Goal: Transaction & Acquisition: Purchase product/service

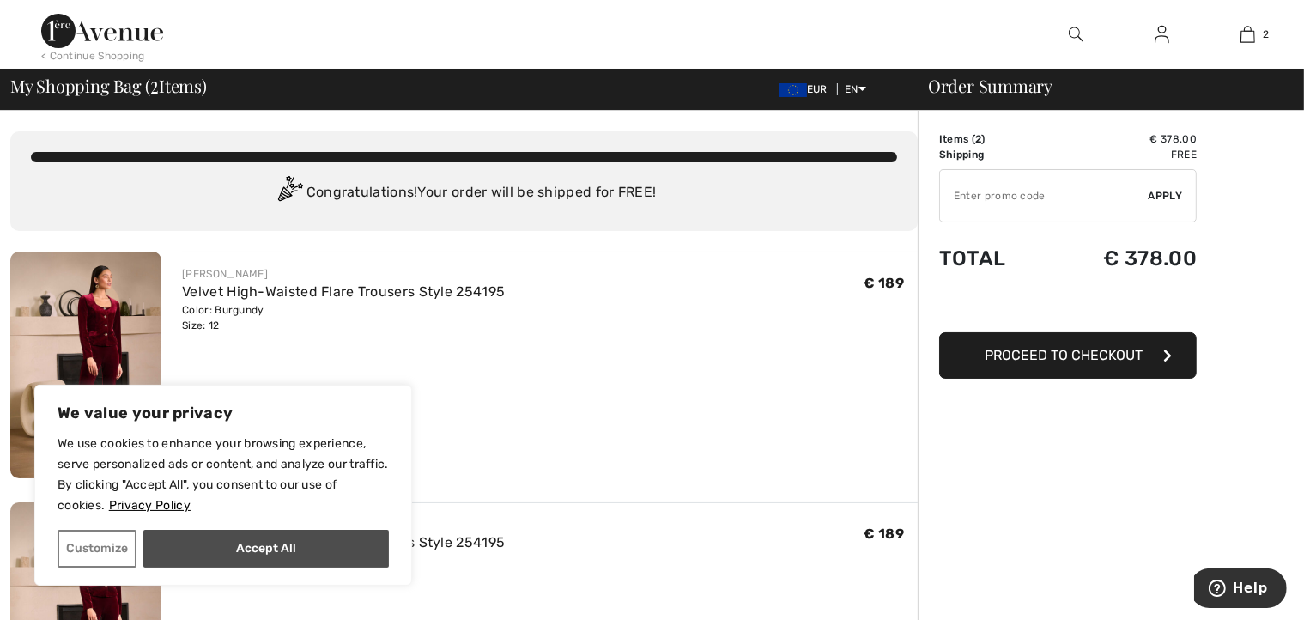
click at [227, 544] on button "Accept All" at bounding box center [266, 549] width 246 height 38
checkbox input "true"
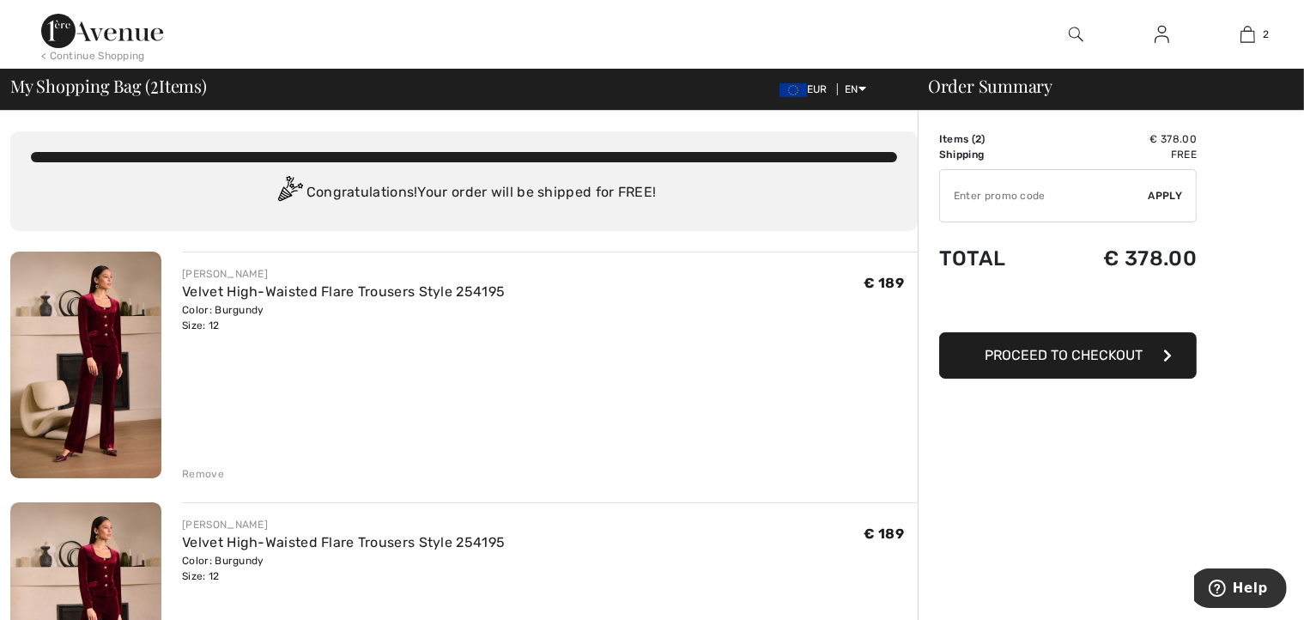
click at [202, 476] on div "Remove" at bounding box center [203, 473] width 42 height 15
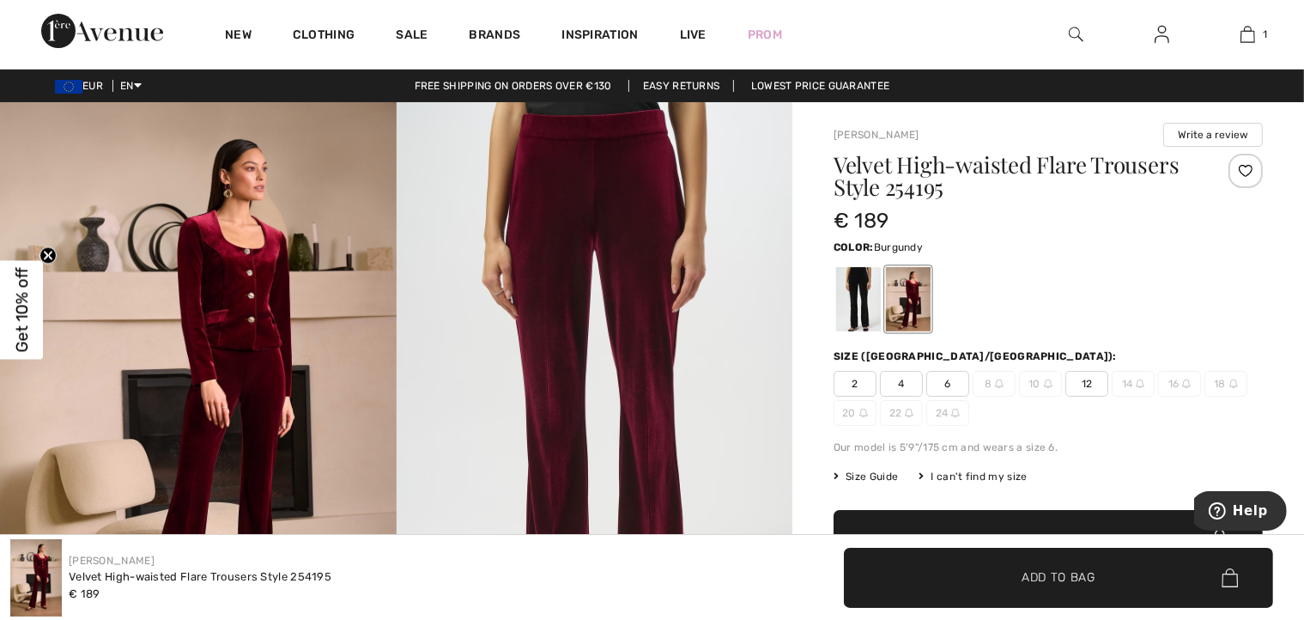
click at [228, 268] on img at bounding box center [198, 399] width 397 height 594
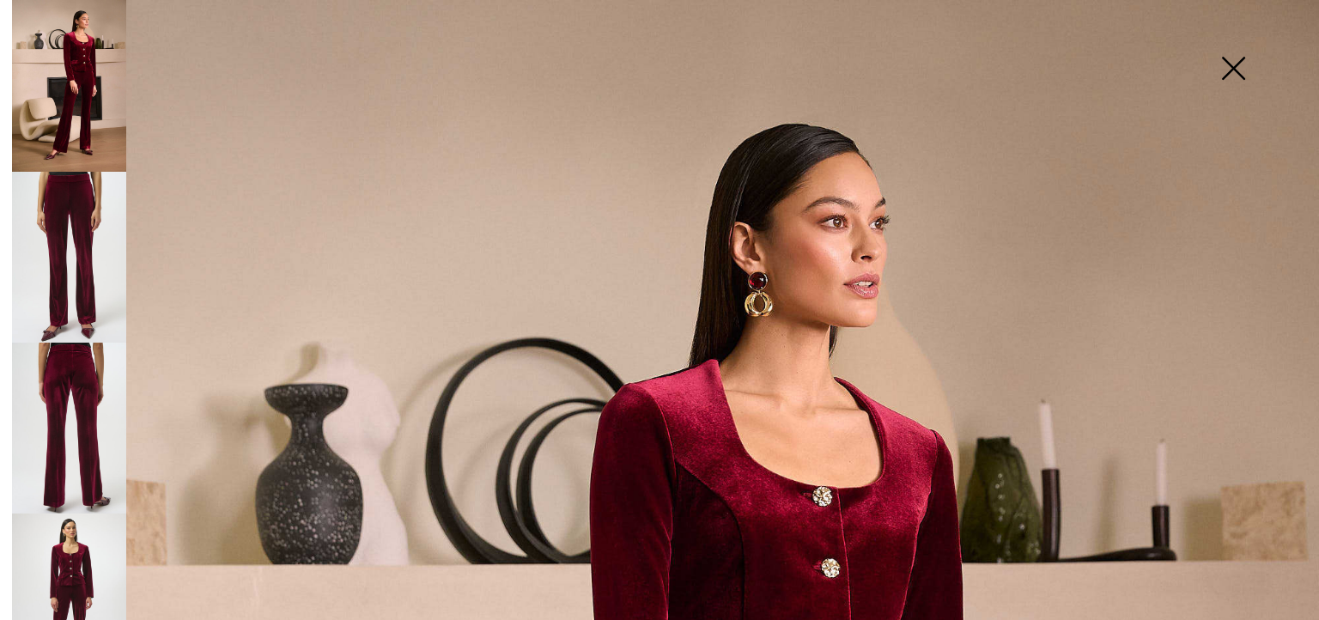
click at [93, 211] on img at bounding box center [69, 257] width 114 height 171
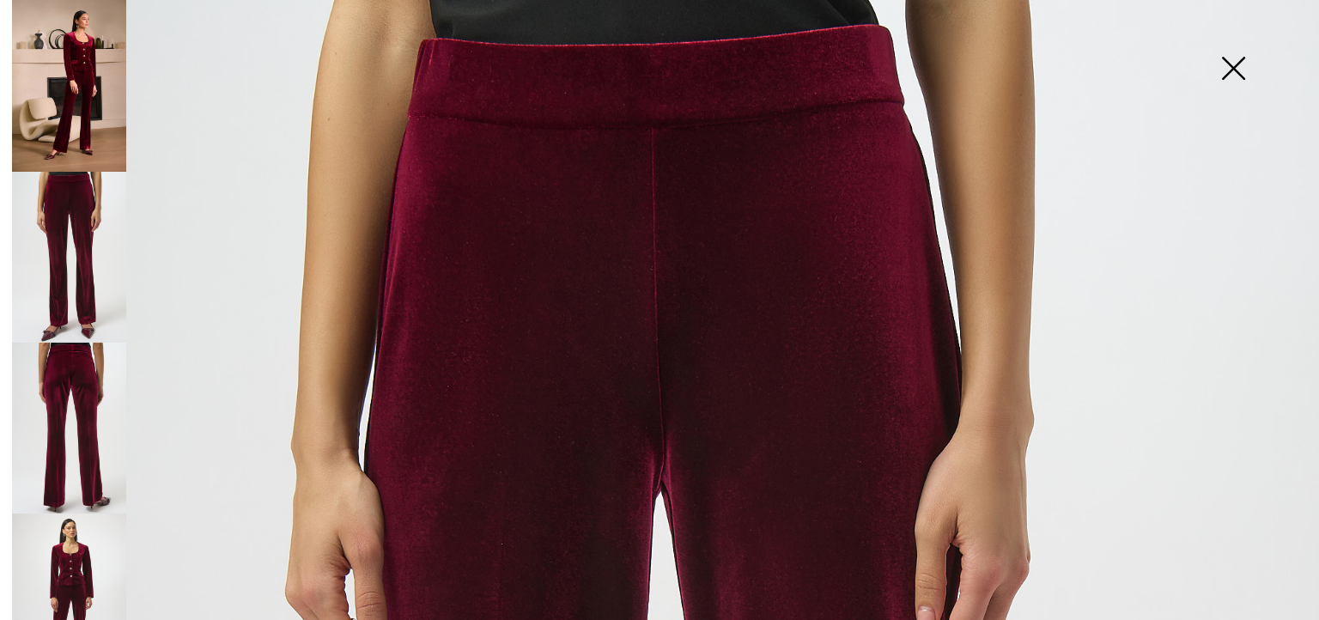
click at [58, 369] on img at bounding box center [69, 428] width 114 height 171
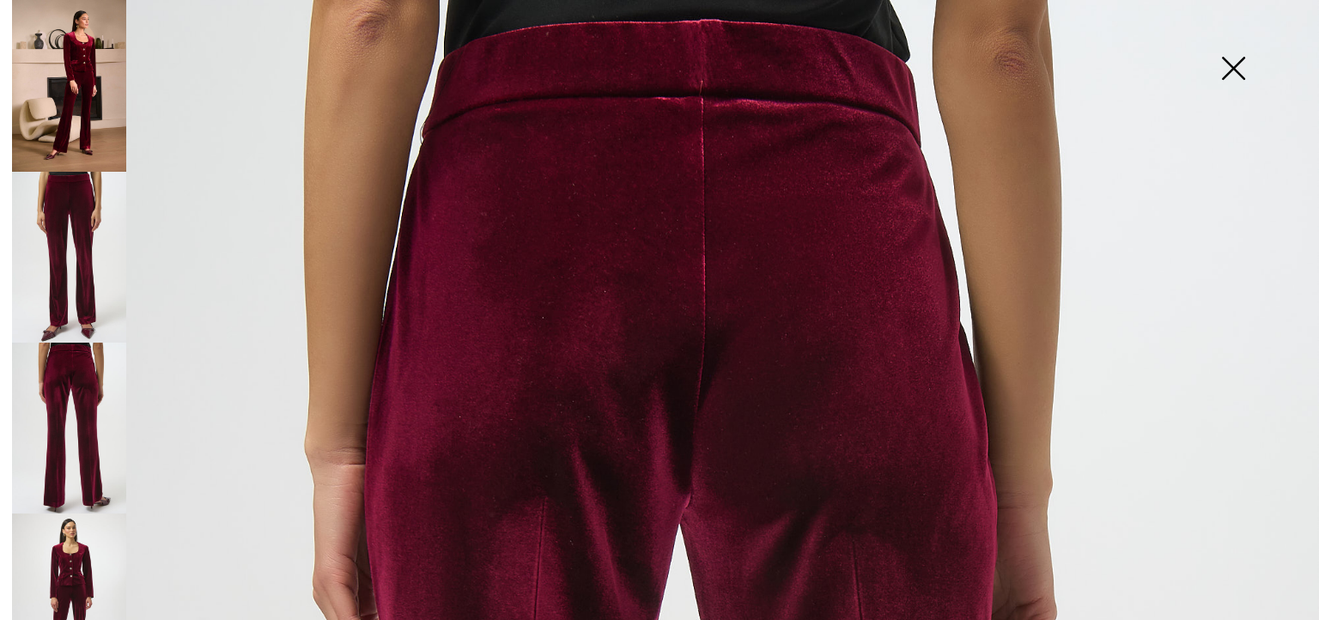
click at [78, 541] on img at bounding box center [69, 598] width 114 height 171
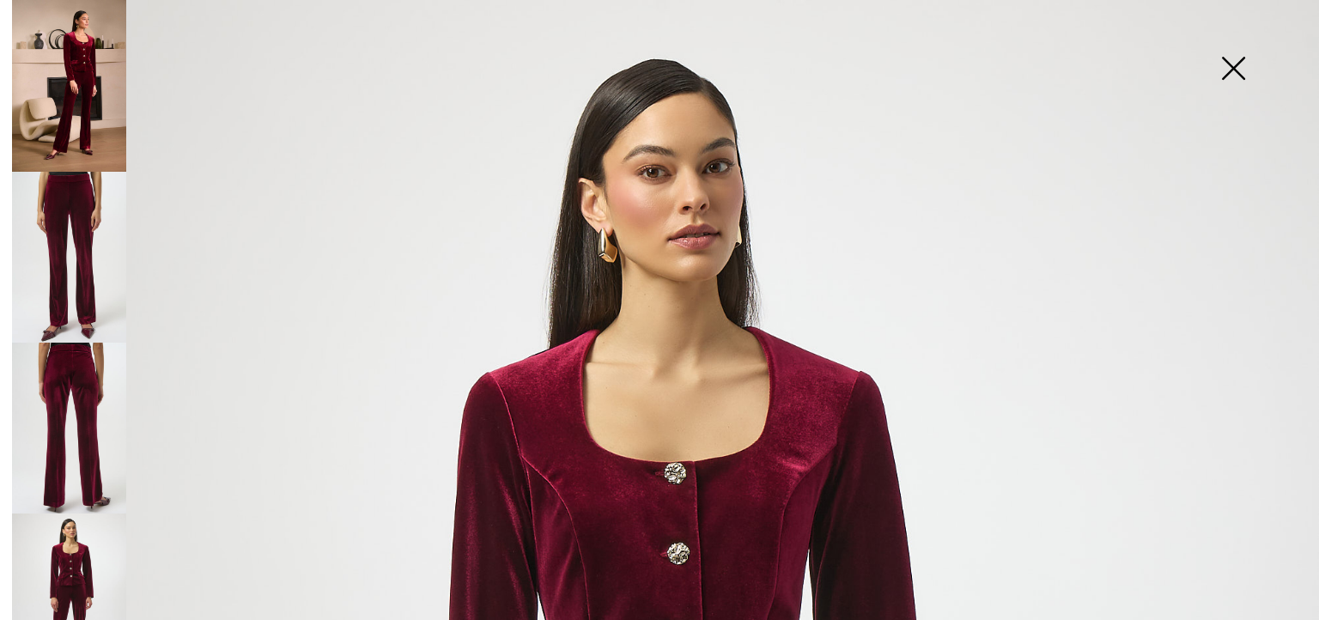
click at [1234, 70] on img at bounding box center [1233, 70] width 86 height 88
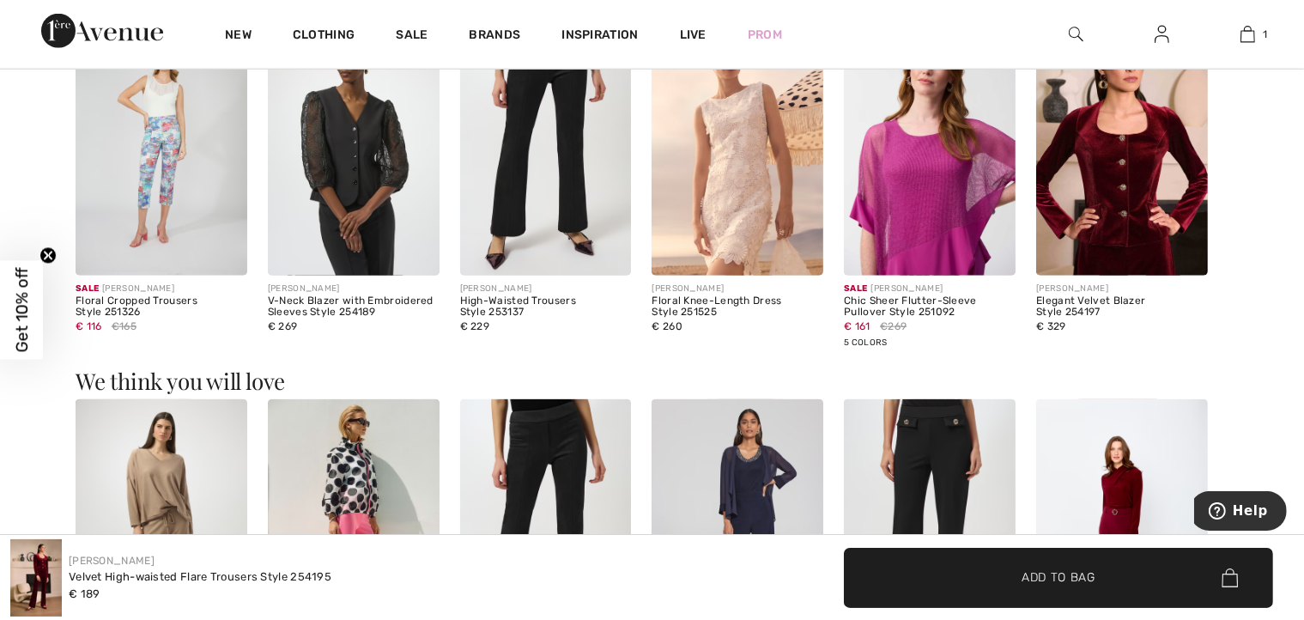
scroll to position [1665, 0]
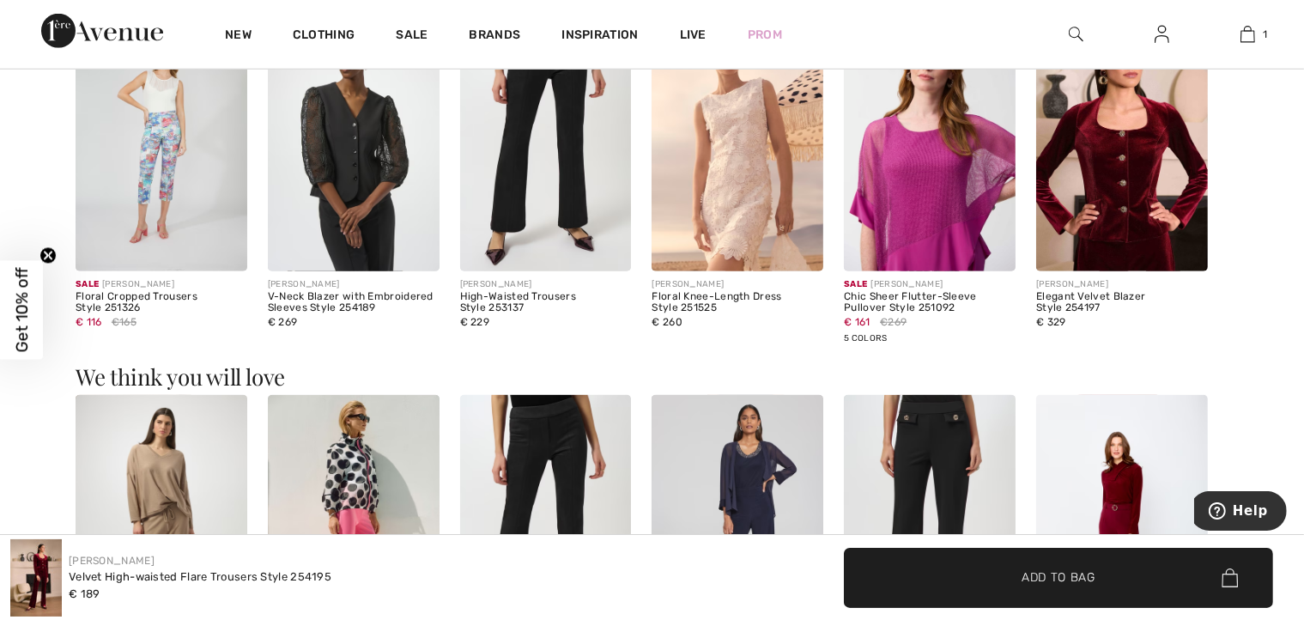
click at [1106, 197] on img at bounding box center [1122, 143] width 172 height 258
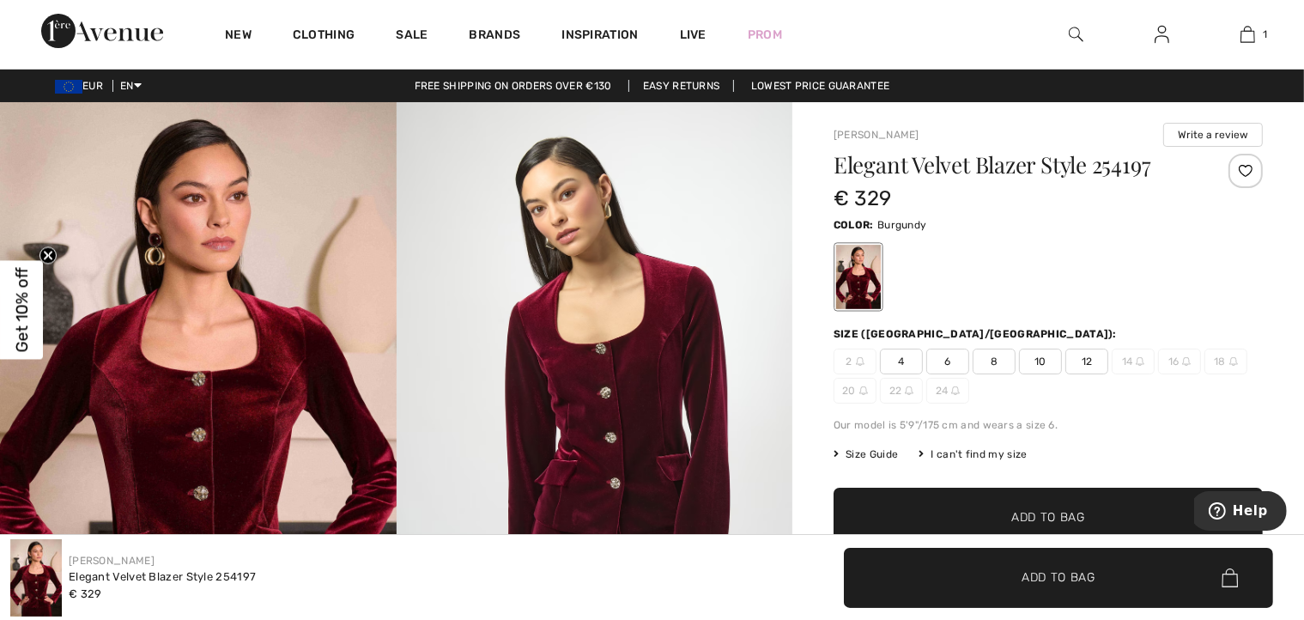
click at [864, 454] on span "Size Guide" at bounding box center [866, 453] width 64 height 15
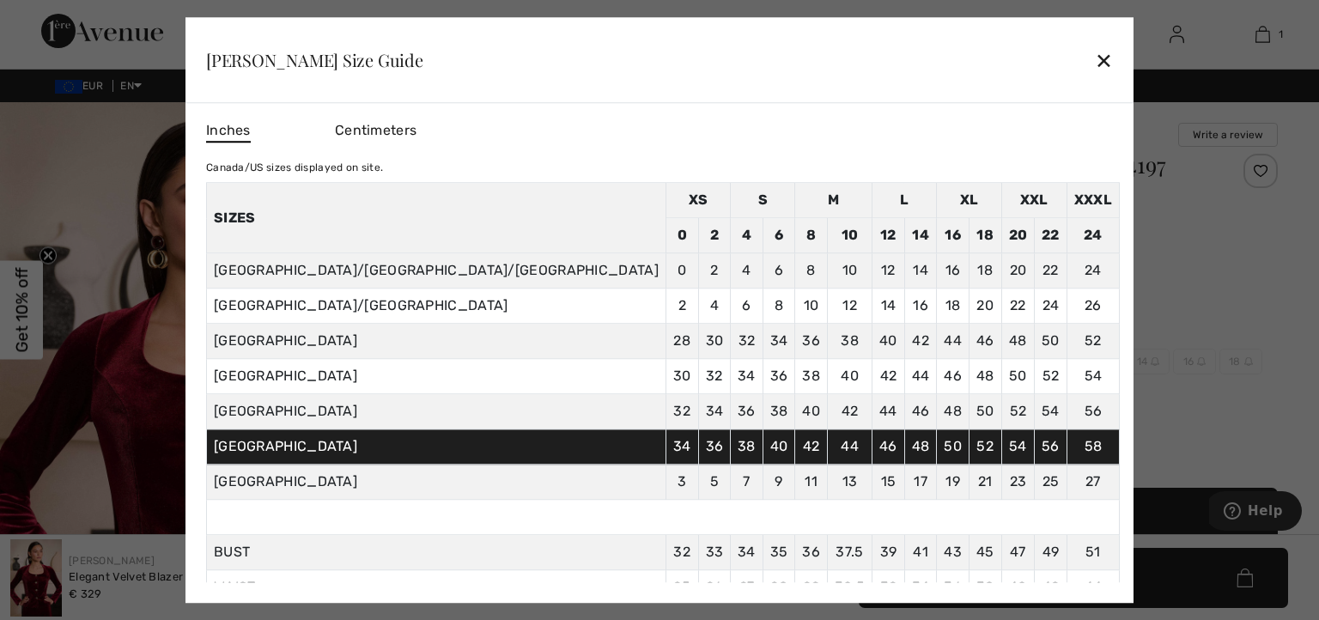
click at [1095, 64] on div "✕" at bounding box center [1104, 60] width 18 height 36
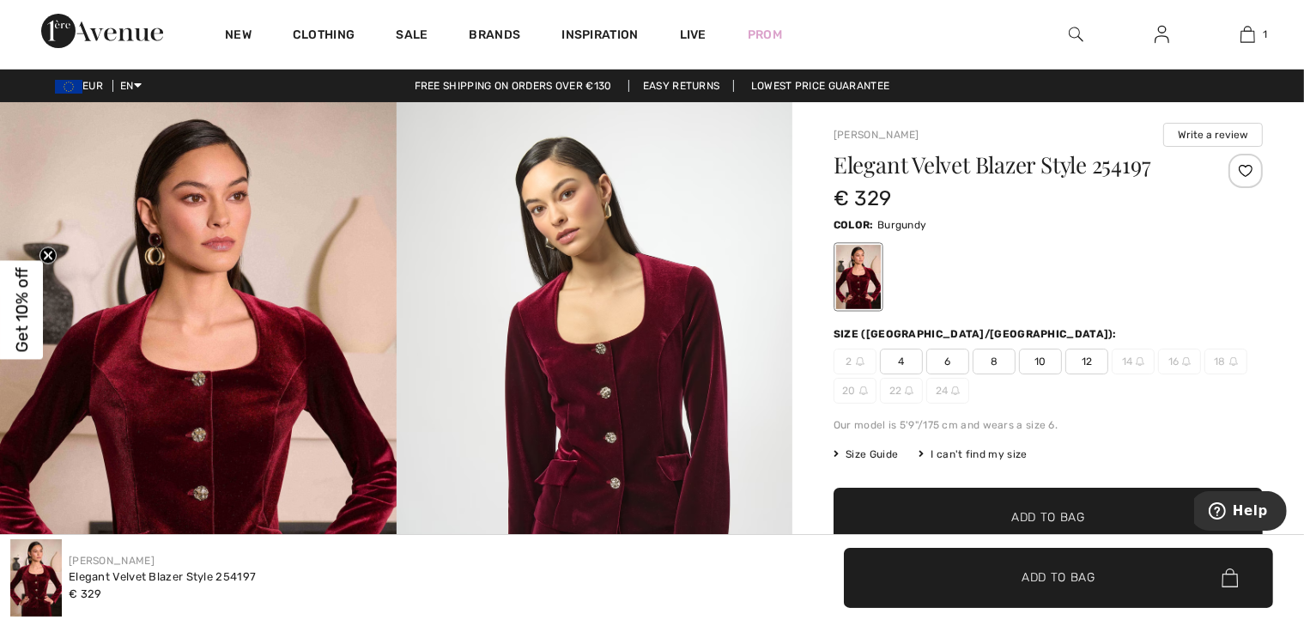
click at [865, 454] on span "Size Guide" at bounding box center [866, 453] width 64 height 15
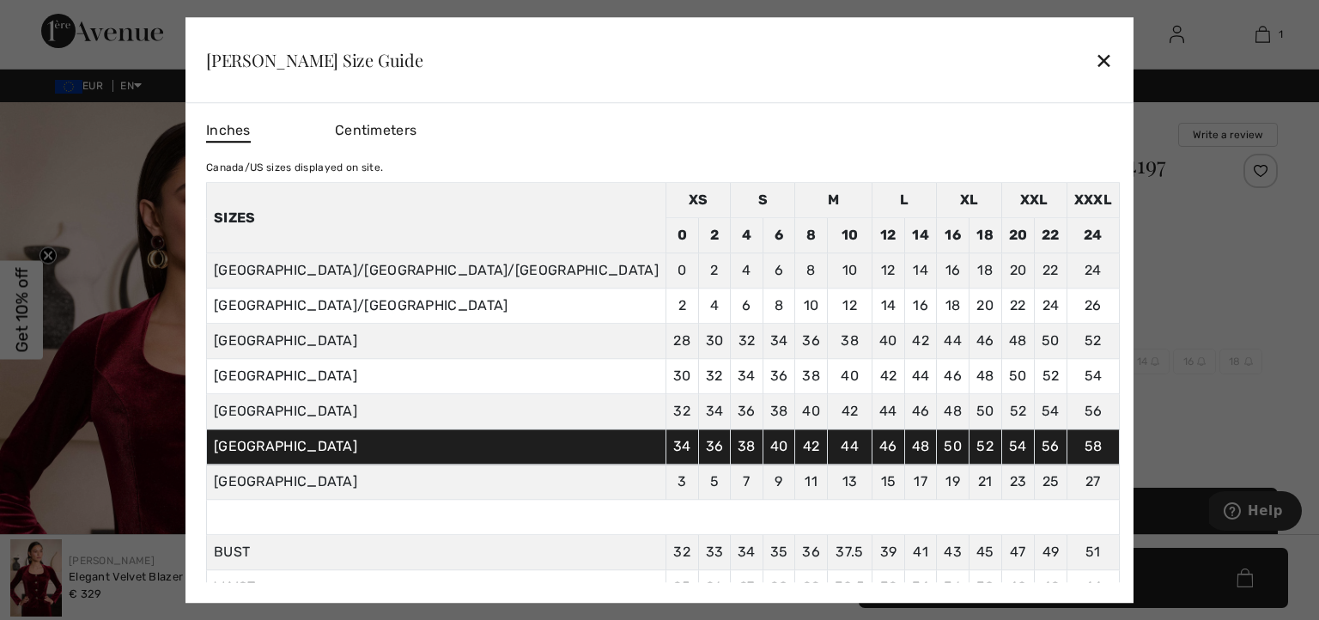
click at [1095, 64] on div "✕" at bounding box center [1104, 60] width 18 height 36
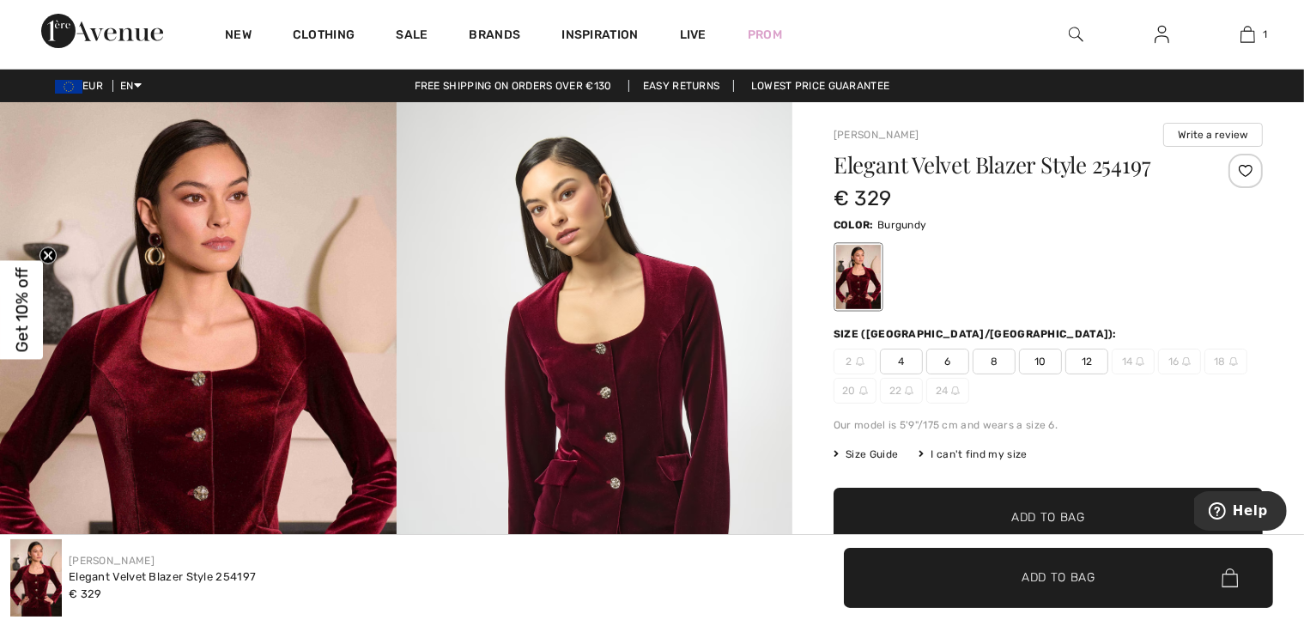
click at [1187, 362] on img at bounding box center [1186, 361] width 9 height 9
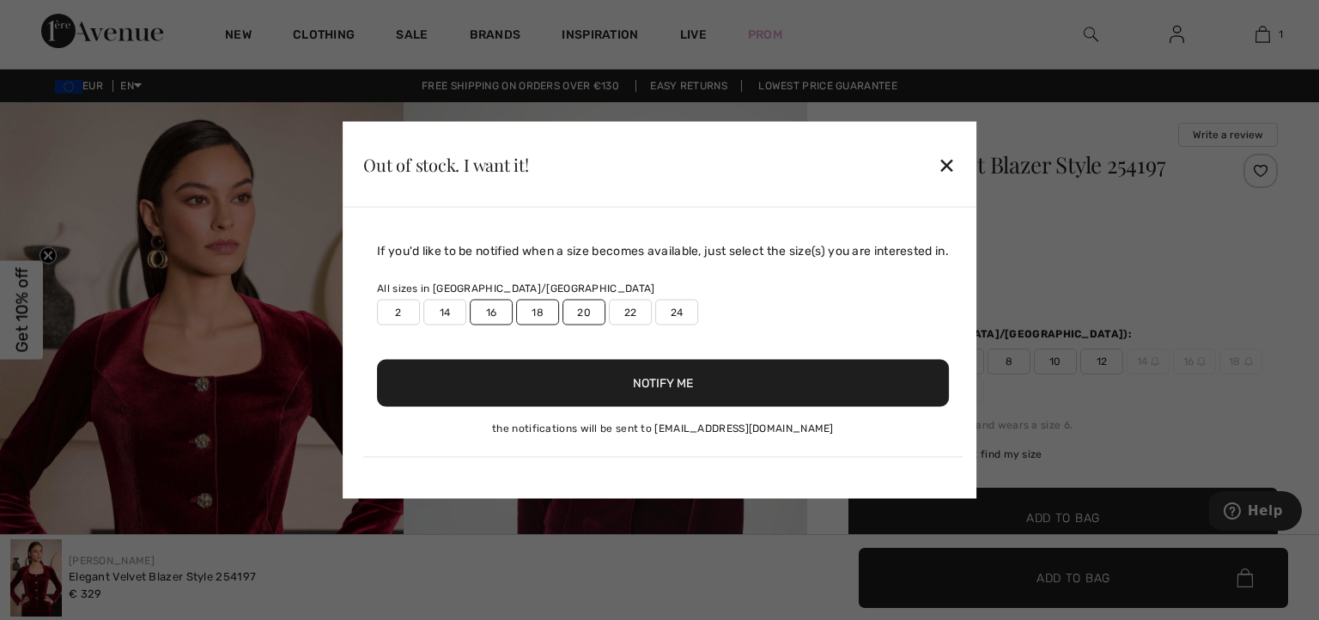
click at [490, 313] on label "16" at bounding box center [491, 313] width 43 height 26
click at [533, 312] on label "18" at bounding box center [537, 313] width 43 height 26
click at [678, 381] on button "Notify Me" at bounding box center [663, 383] width 572 height 47
click at [950, 132] on div "Out of stock. I want it! ✕" at bounding box center [660, 165] width 634 height 86
click at [953, 163] on div "✕" at bounding box center [947, 164] width 18 height 36
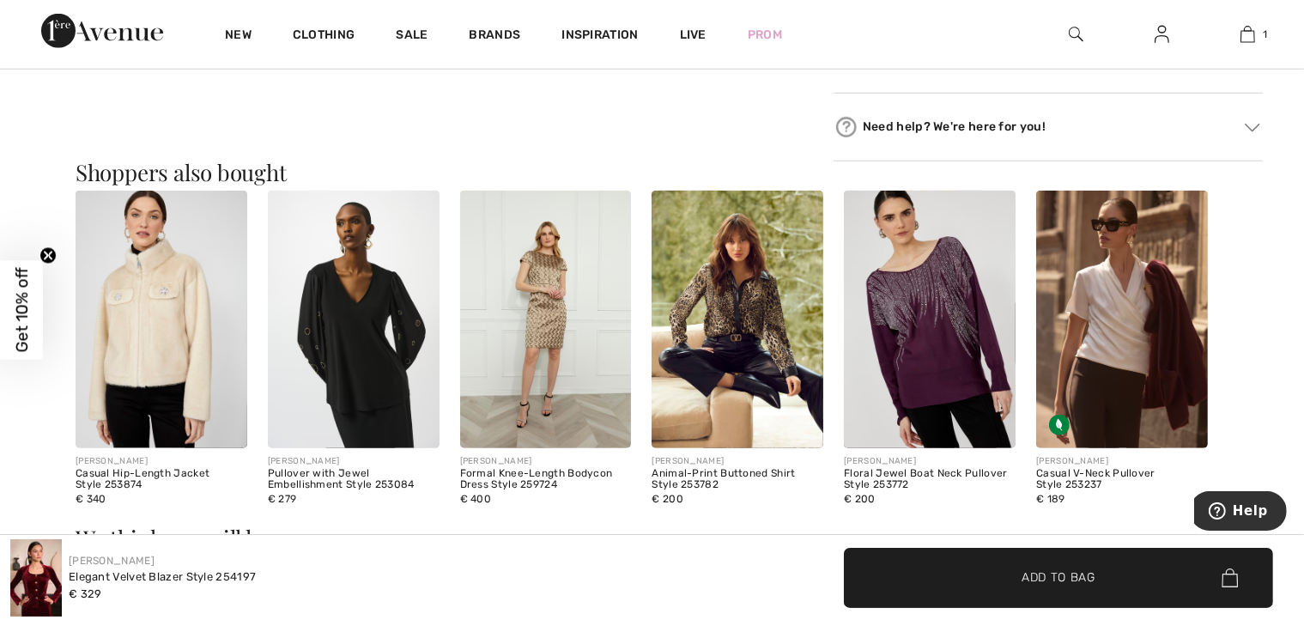
scroll to position [1439, 0]
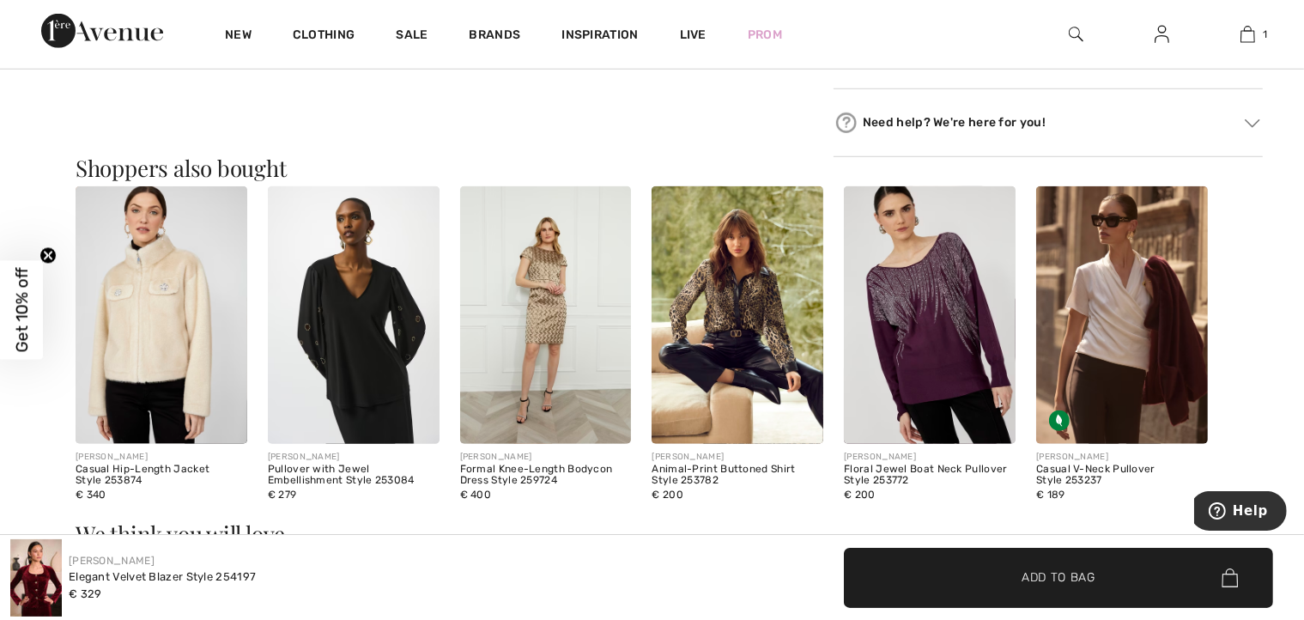
click at [355, 349] on img at bounding box center [354, 315] width 172 height 258
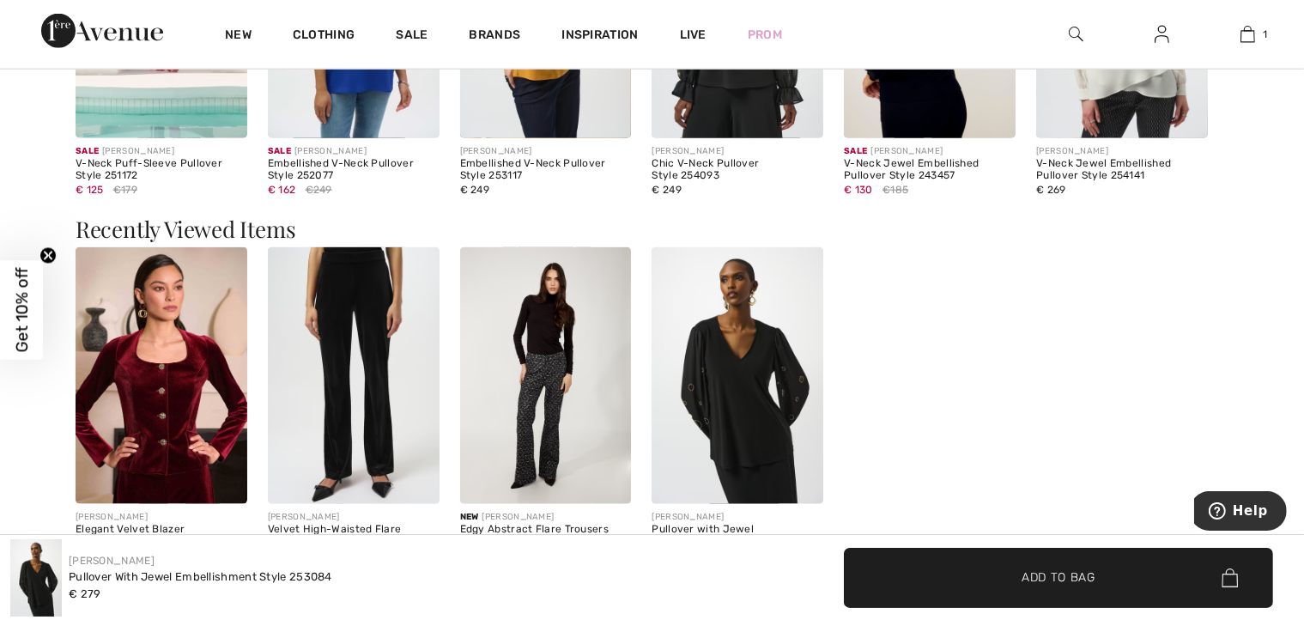
scroll to position [2189, 0]
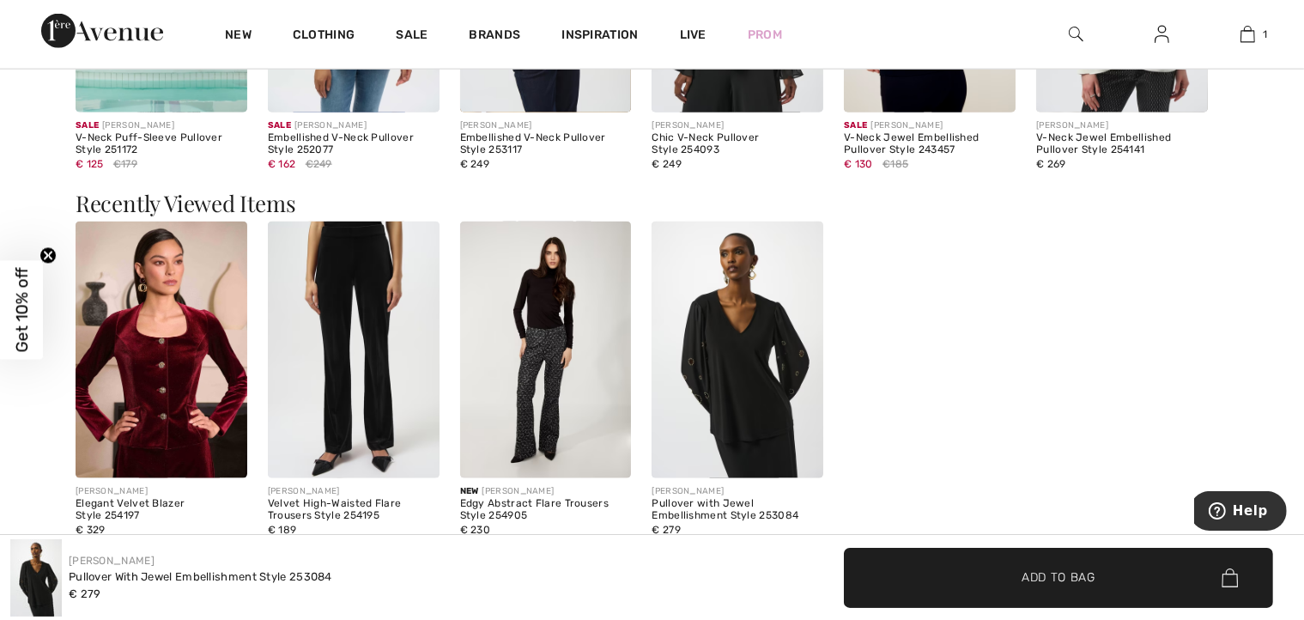
click at [354, 267] on img at bounding box center [354, 351] width 172 height 258
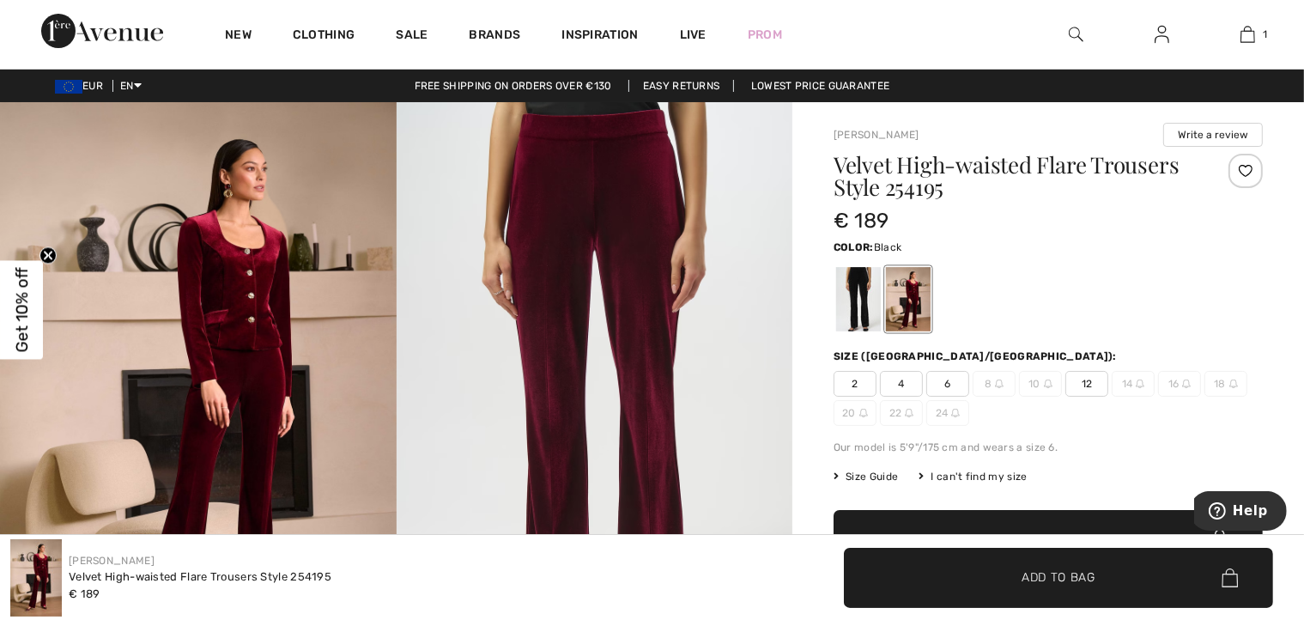
click at [857, 299] on div at bounding box center [858, 299] width 45 height 64
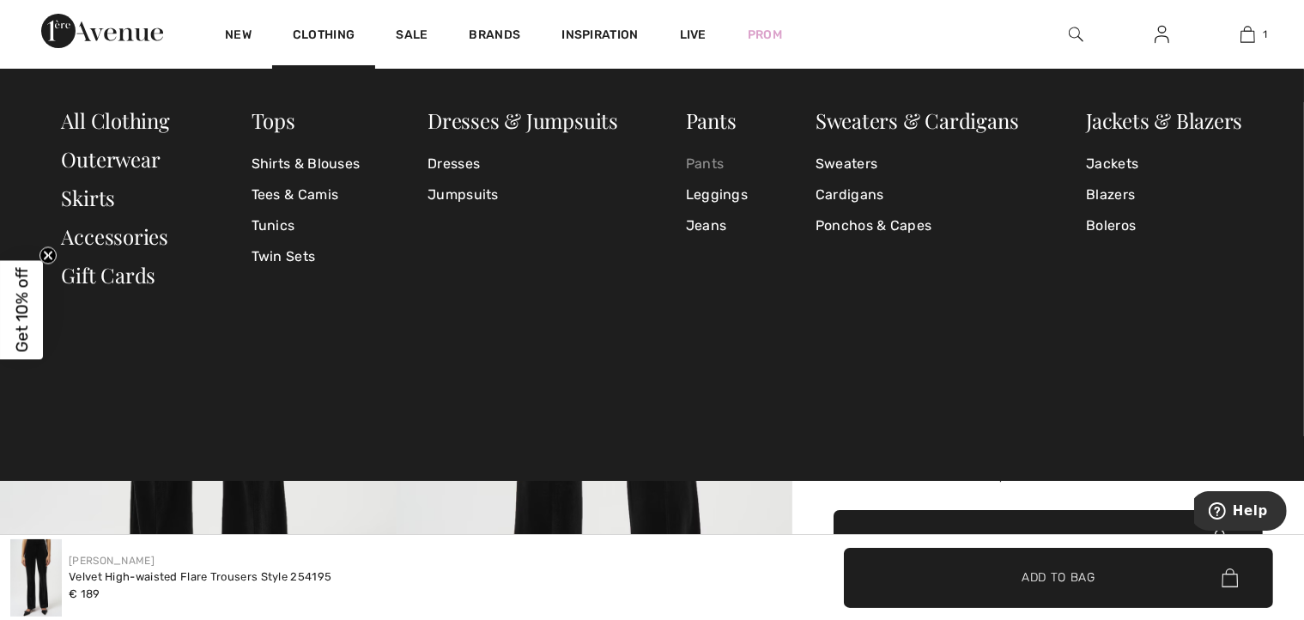
click at [716, 164] on link "Pants" at bounding box center [717, 164] width 62 height 31
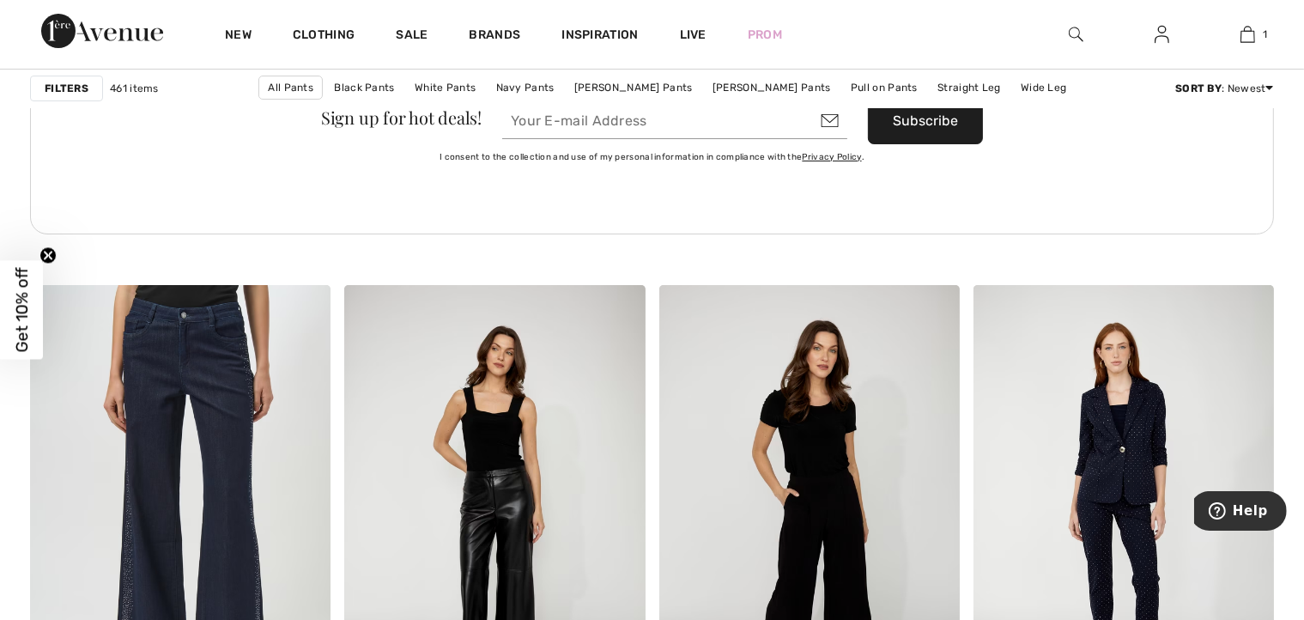
scroll to position [6713, 0]
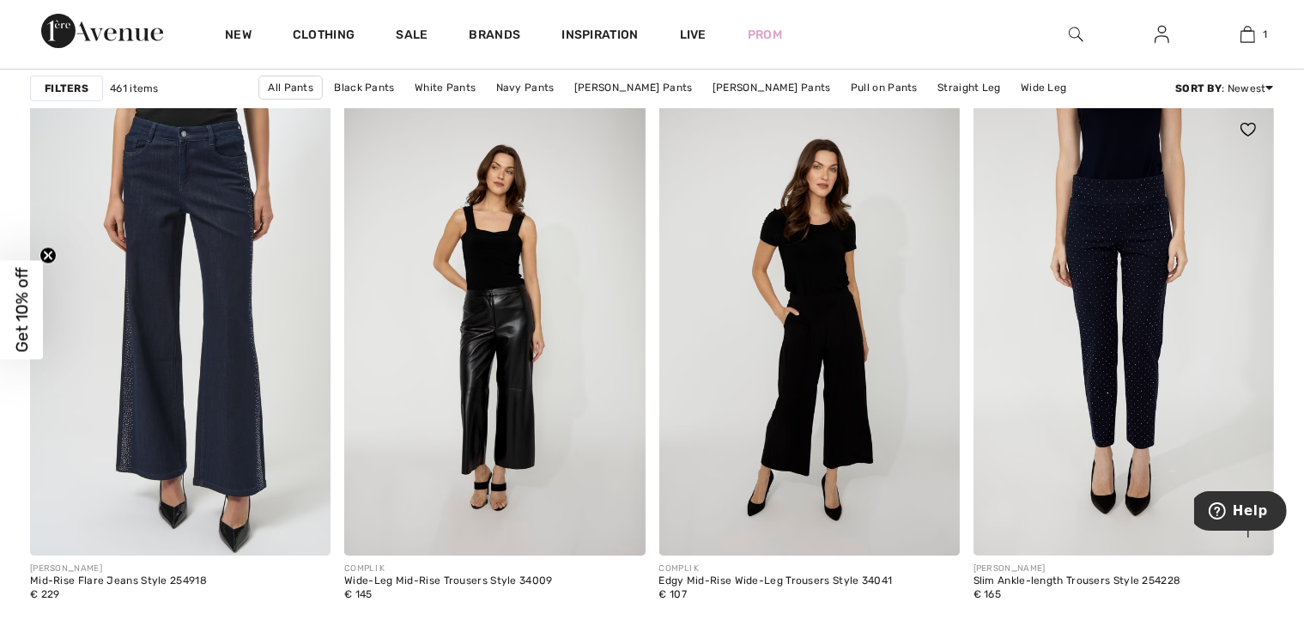
click at [1120, 285] on img at bounding box center [1124, 329] width 300 height 451
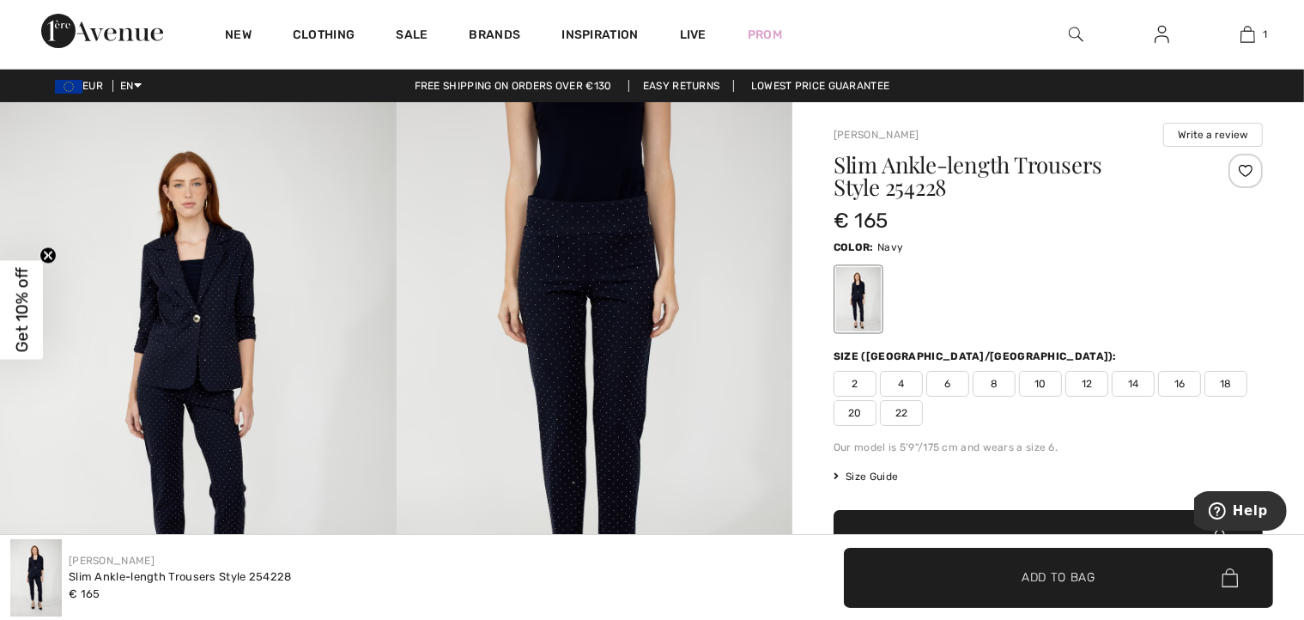
click at [179, 355] on img at bounding box center [198, 399] width 397 height 594
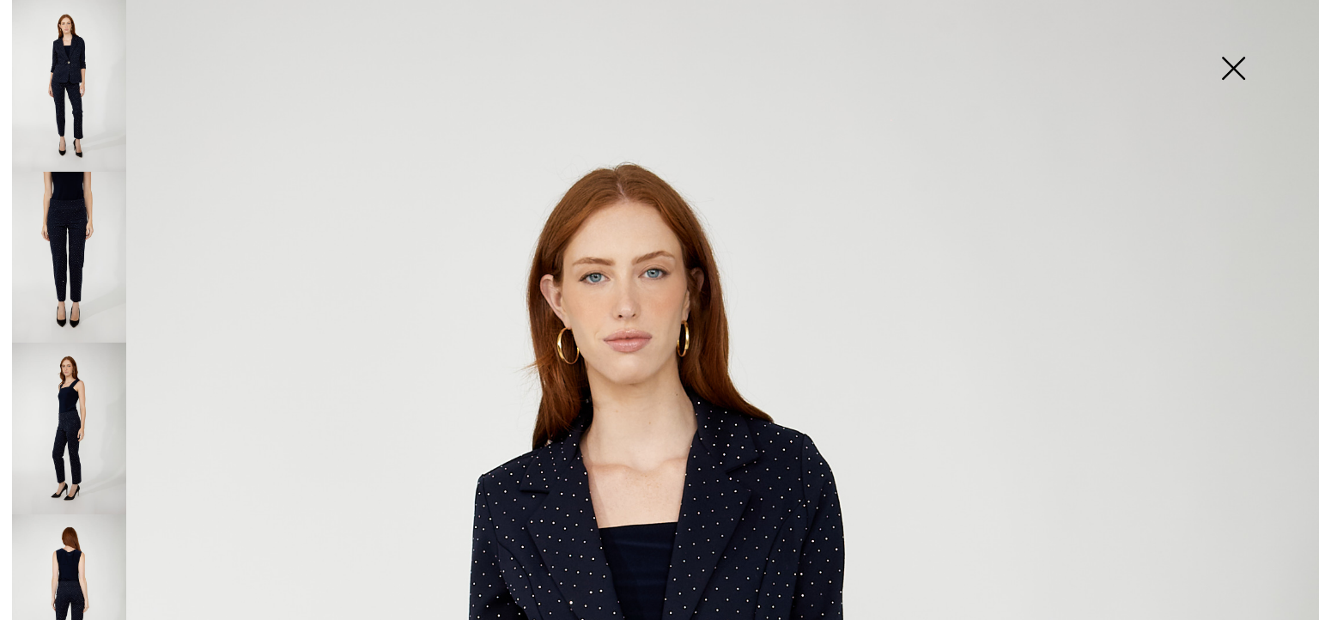
click at [52, 399] on img at bounding box center [69, 429] width 114 height 172
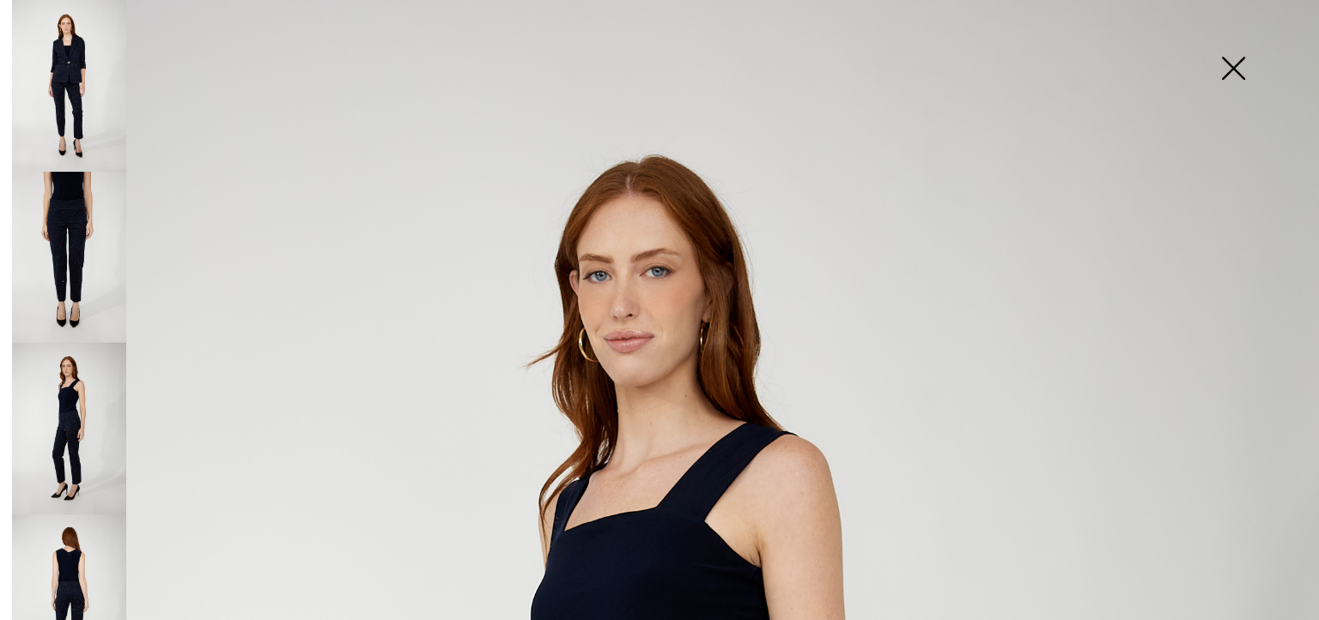
click at [69, 541] on img at bounding box center [69, 600] width 114 height 172
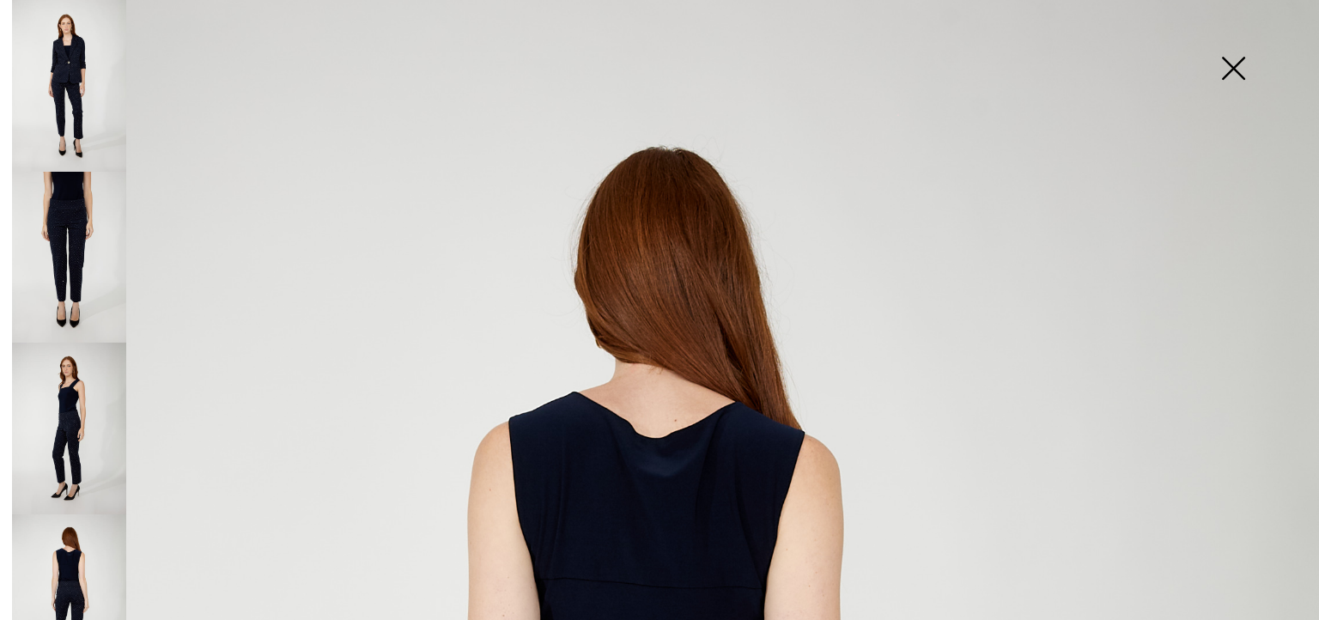
click at [81, 94] on img at bounding box center [69, 86] width 114 height 172
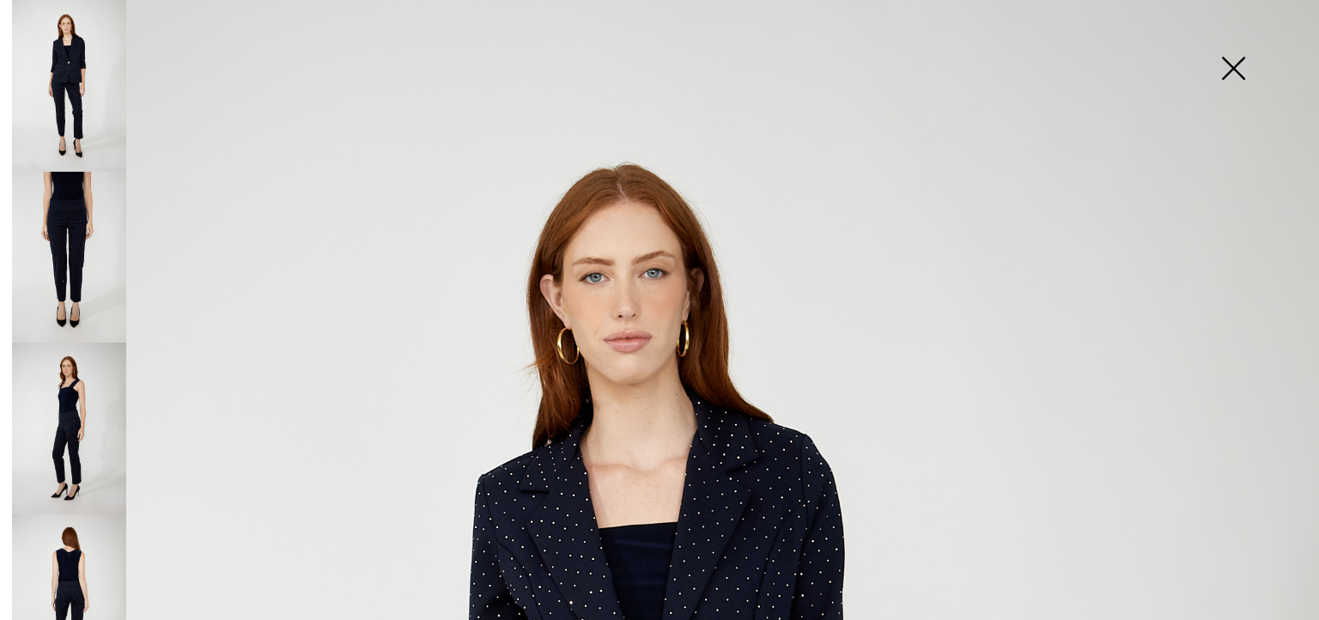
click at [1241, 66] on img at bounding box center [1233, 70] width 86 height 88
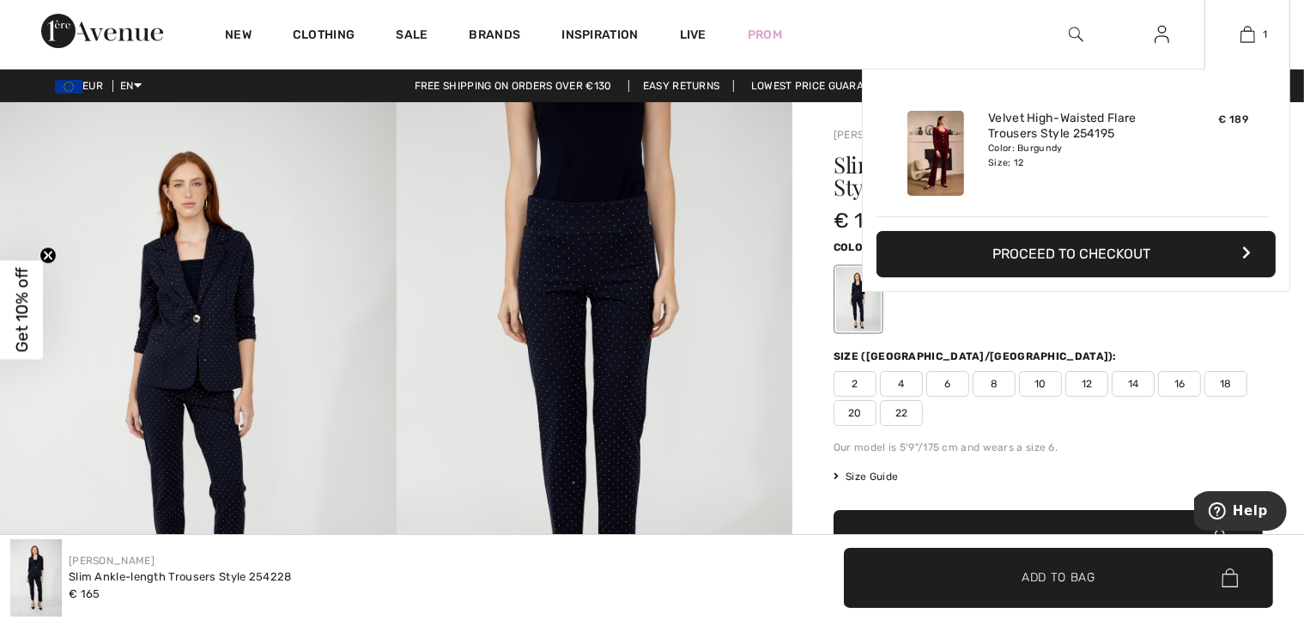
click at [1020, 328] on div "Added to Bag Joseph Ribkoff Velvet High-waisted Flare Trousers Style 254195 € 1…" at bounding box center [1076, 221] width 428 height 305
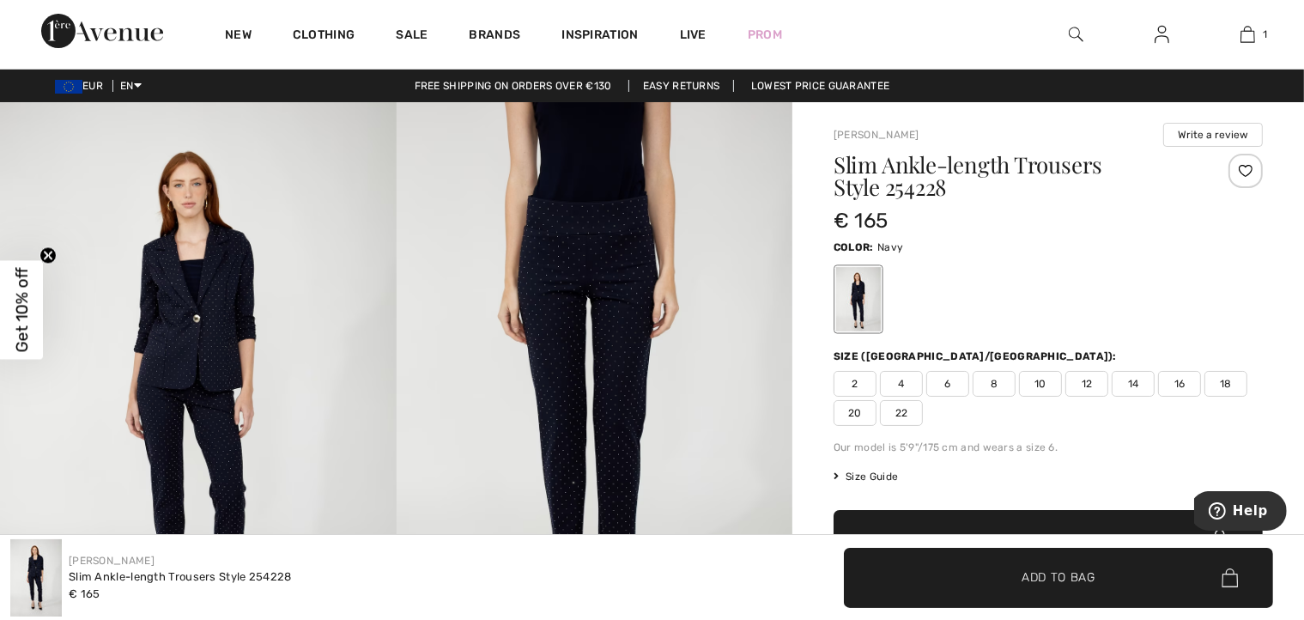
click at [628, 250] on img at bounding box center [595, 399] width 397 height 594
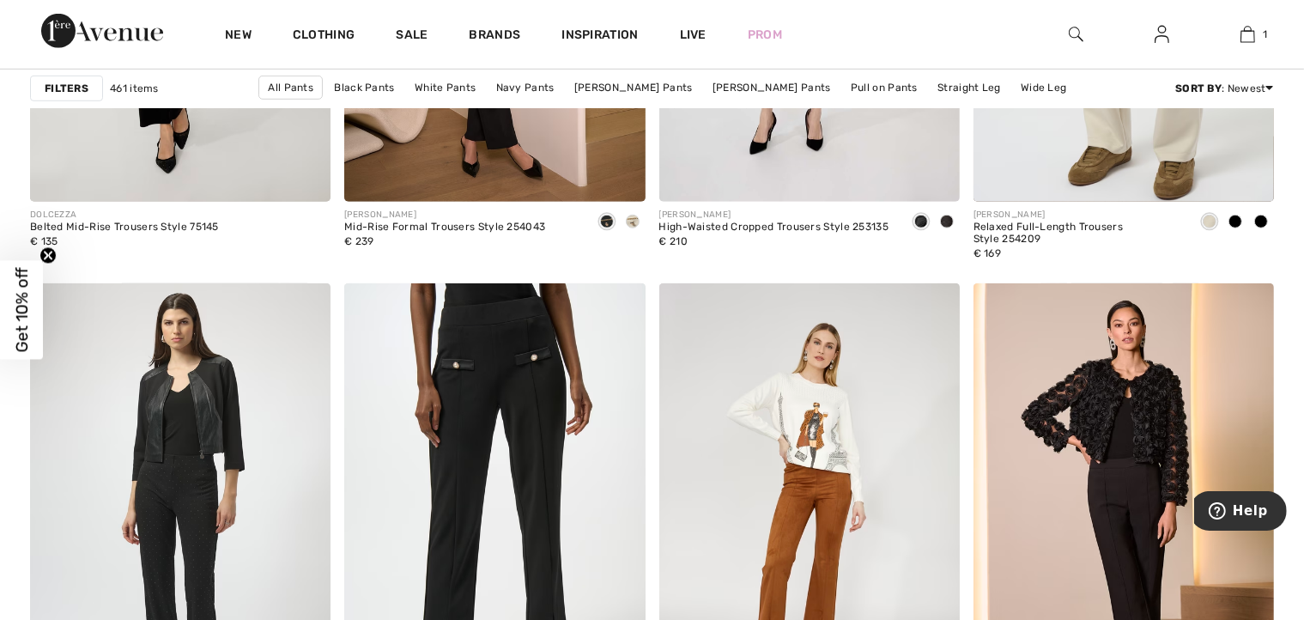
scroll to position [7967, 0]
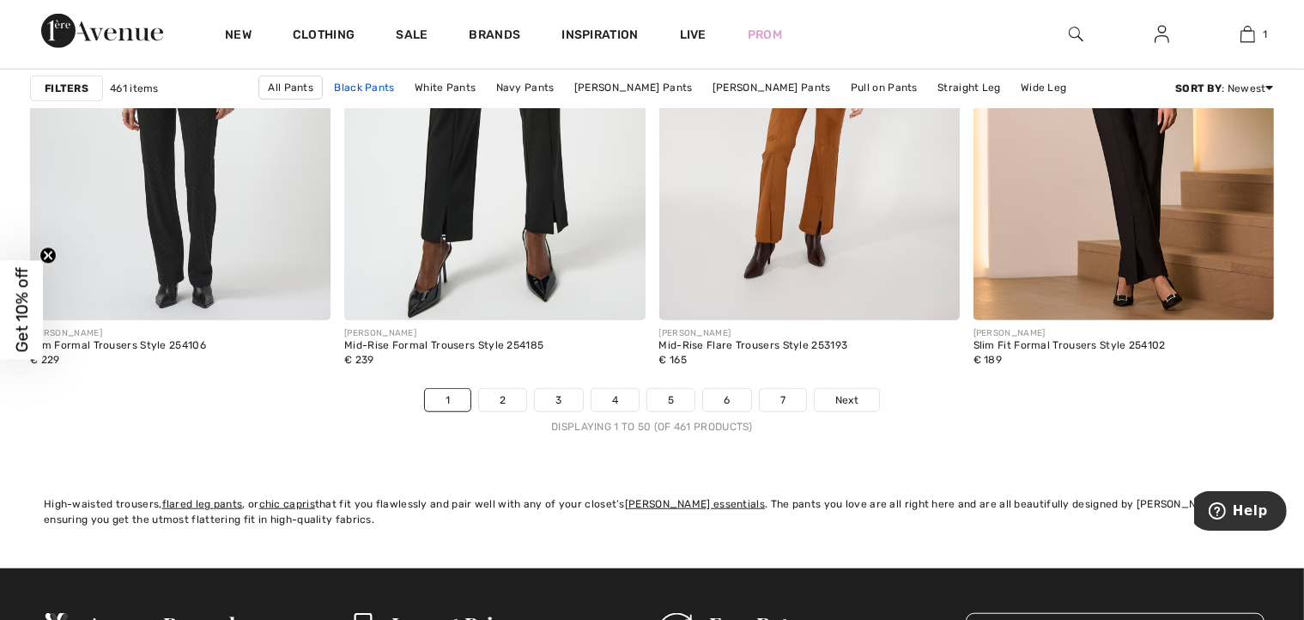
click at [378, 86] on link "Black Pants" at bounding box center [363, 87] width 77 height 22
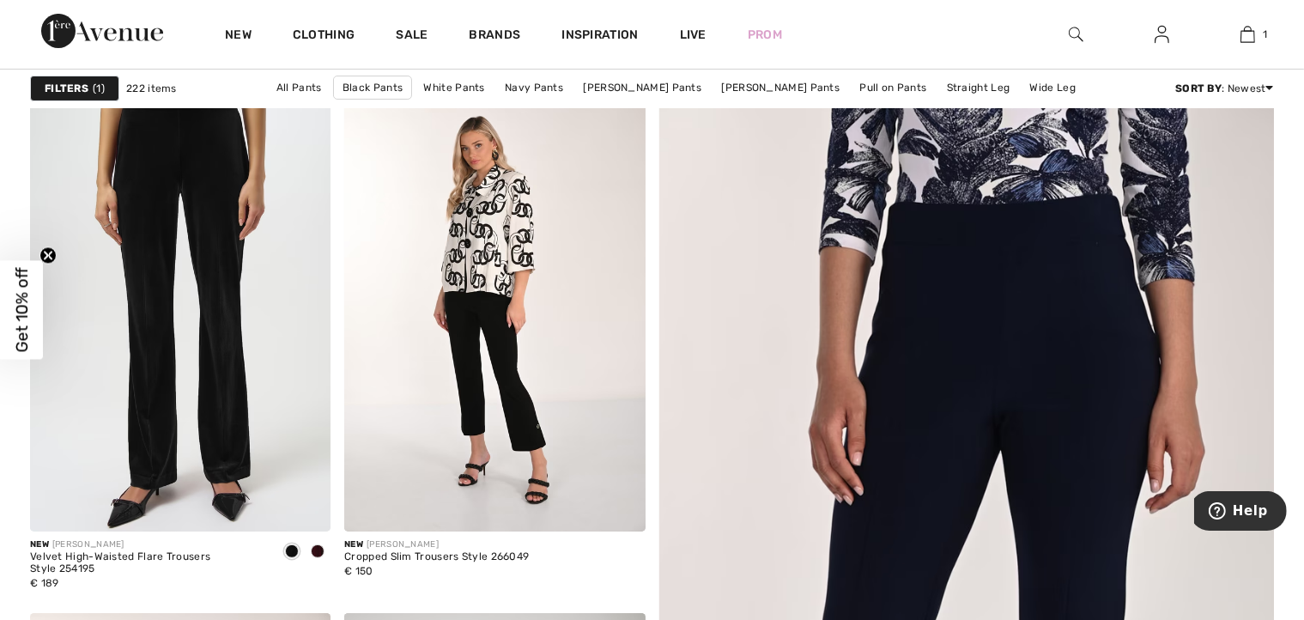
scroll to position [139, 0]
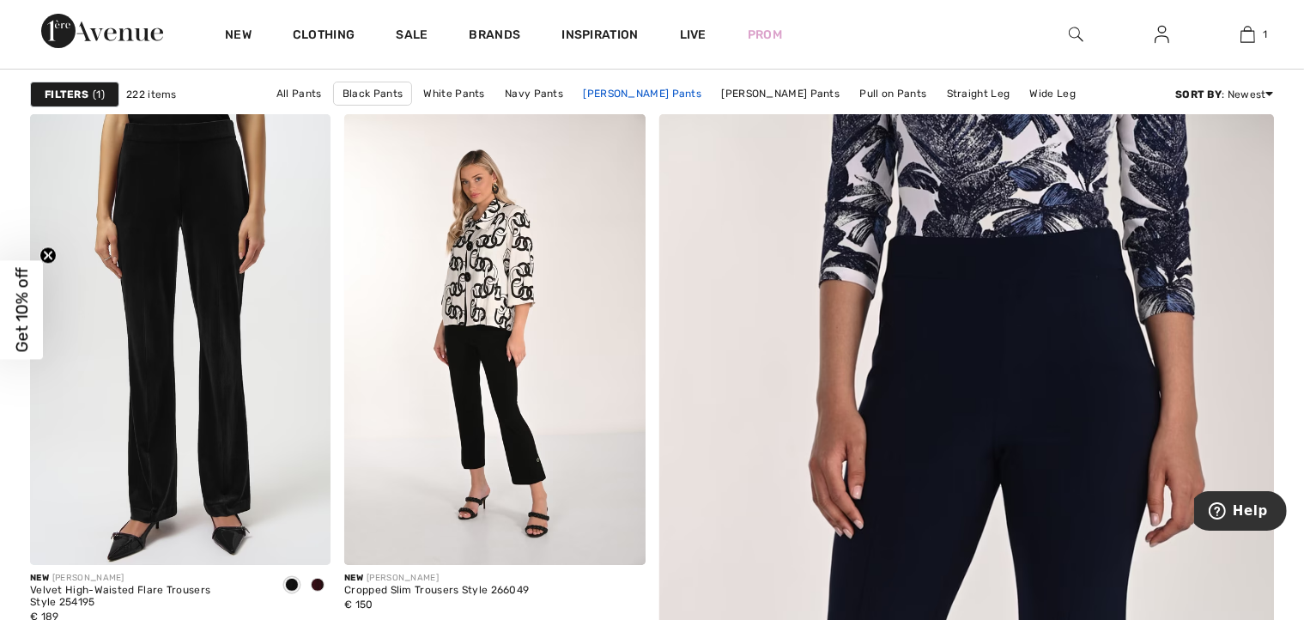
click at [640, 88] on link "[PERSON_NAME] Pants" at bounding box center [642, 93] width 136 height 22
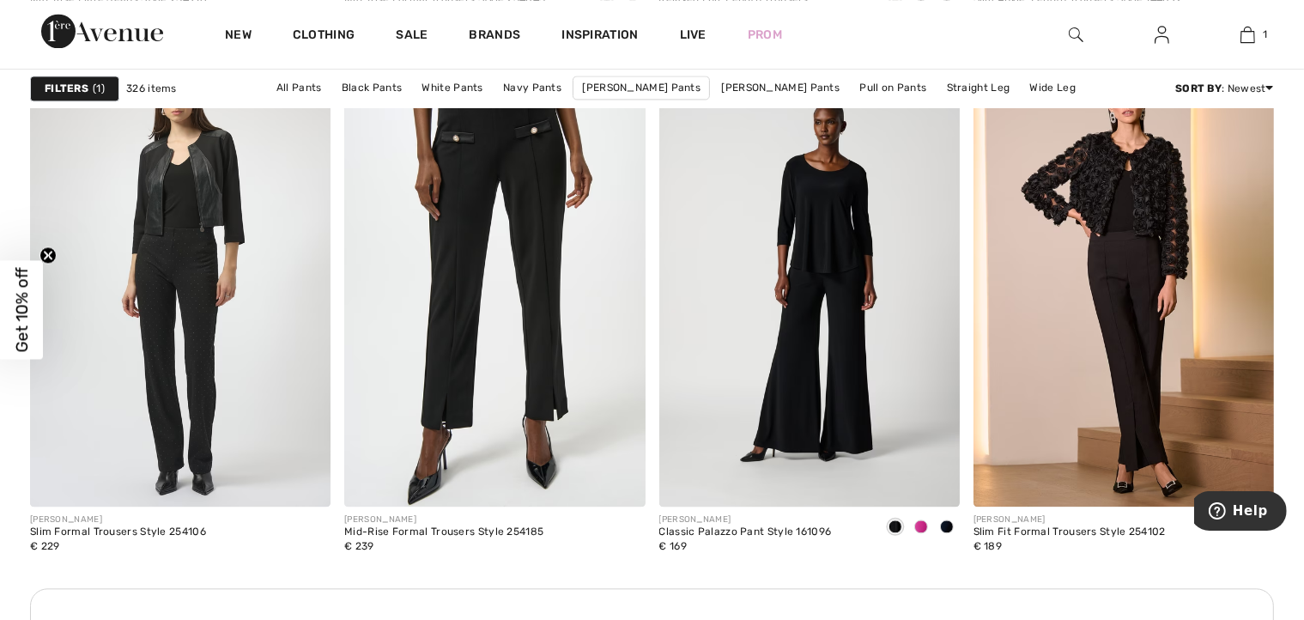
scroll to position [3614, 0]
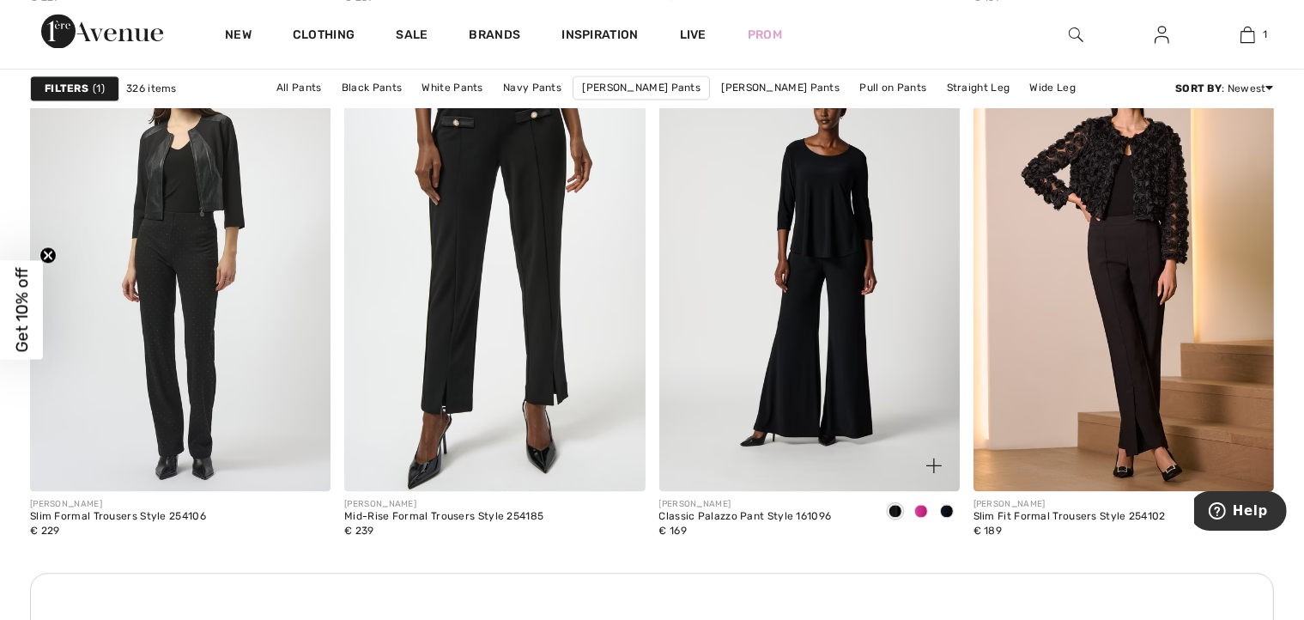
click at [945, 510] on span at bounding box center [947, 511] width 14 height 14
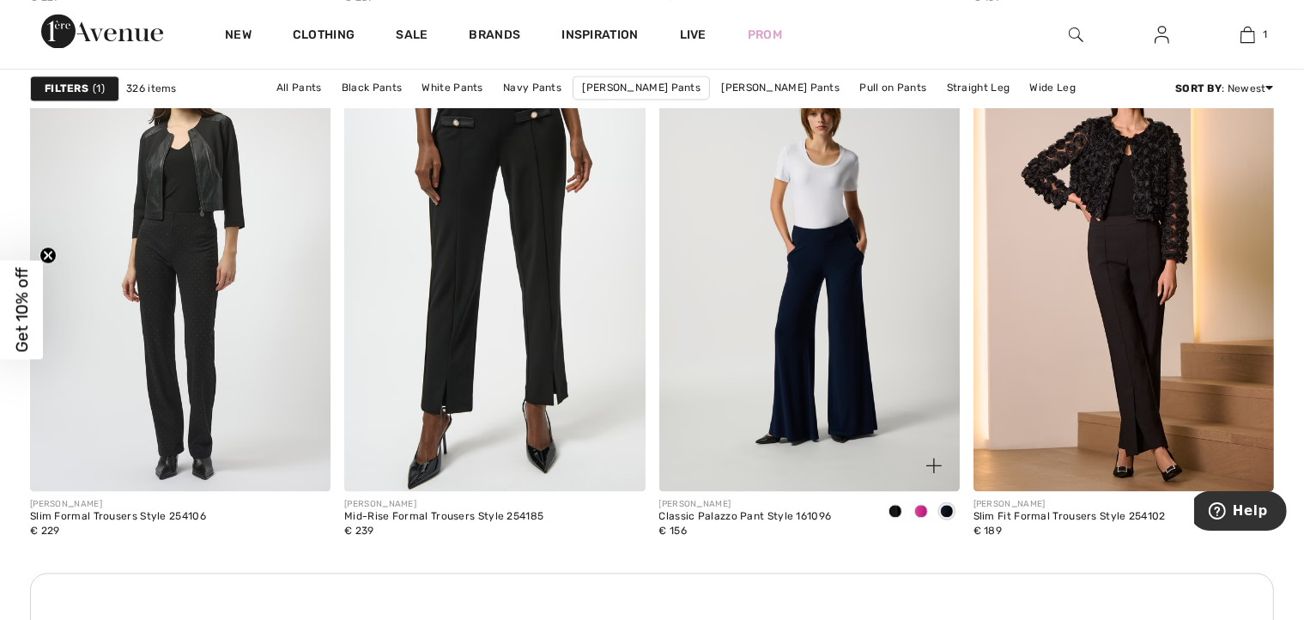
click at [920, 510] on span at bounding box center [921, 511] width 14 height 14
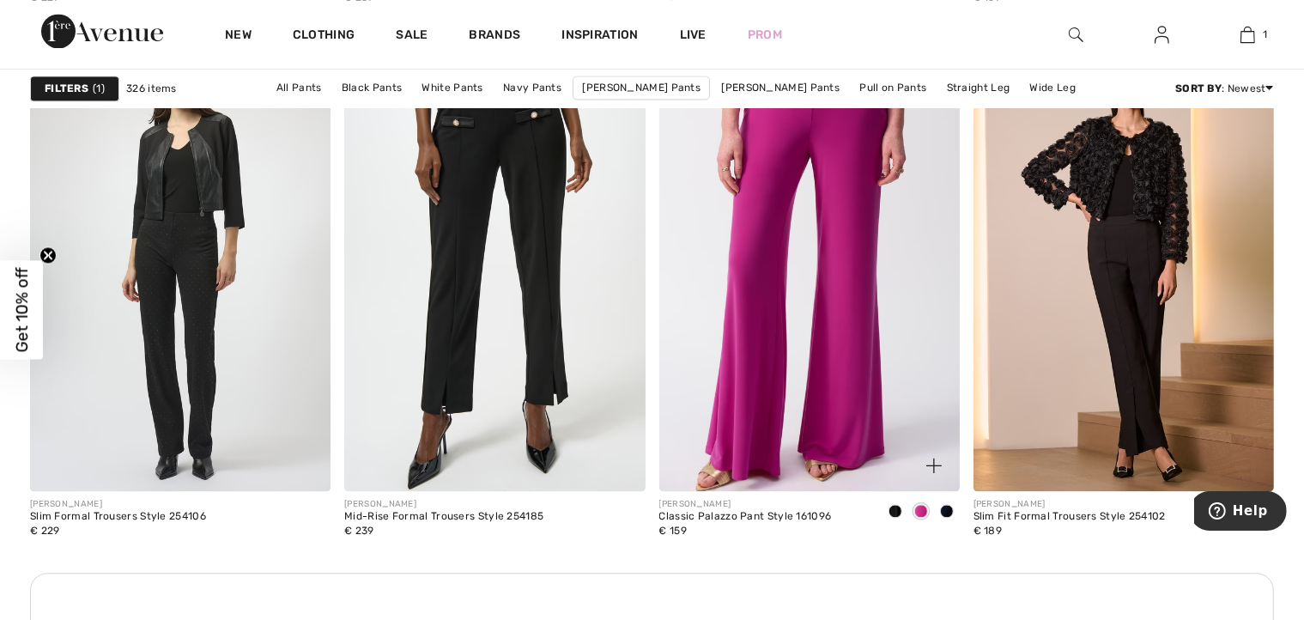
click at [900, 510] on span at bounding box center [896, 511] width 14 height 14
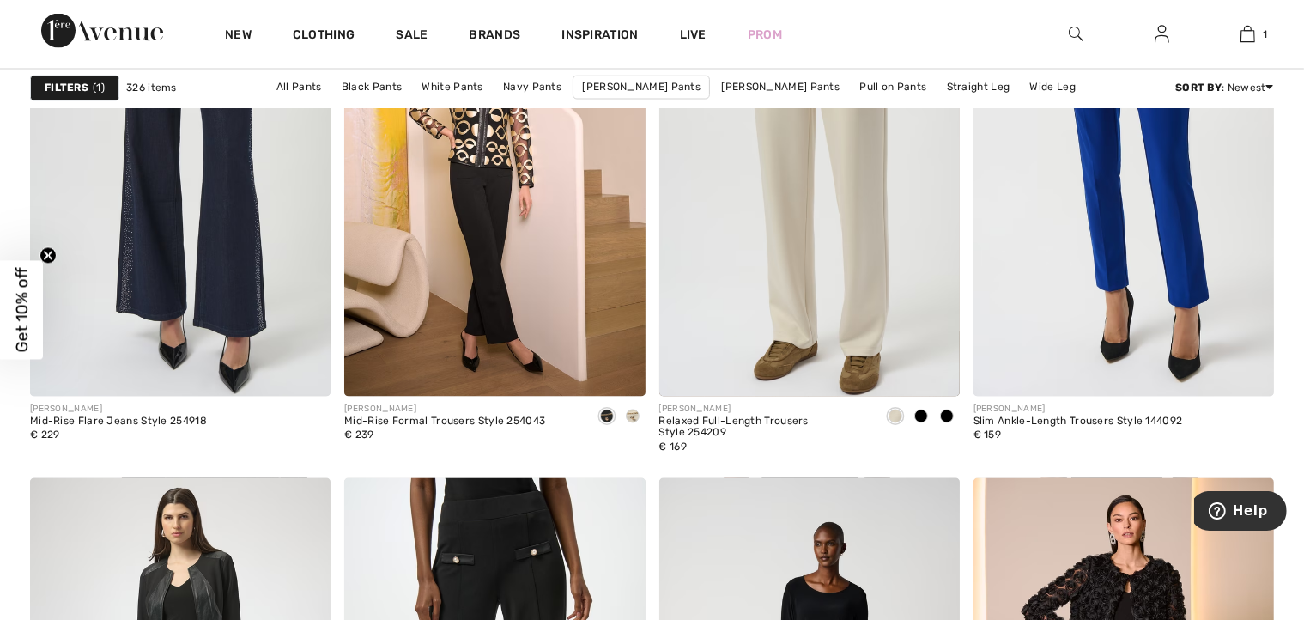
scroll to position [3086, 0]
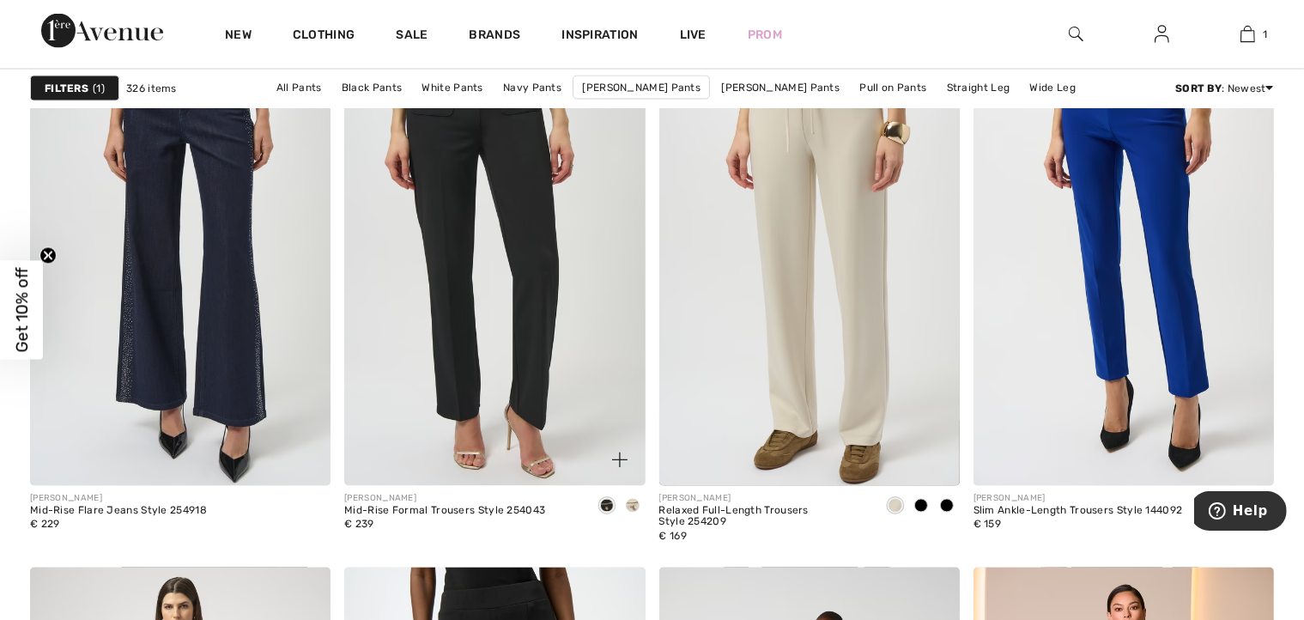
click at [458, 307] on img at bounding box center [494, 259] width 300 height 451
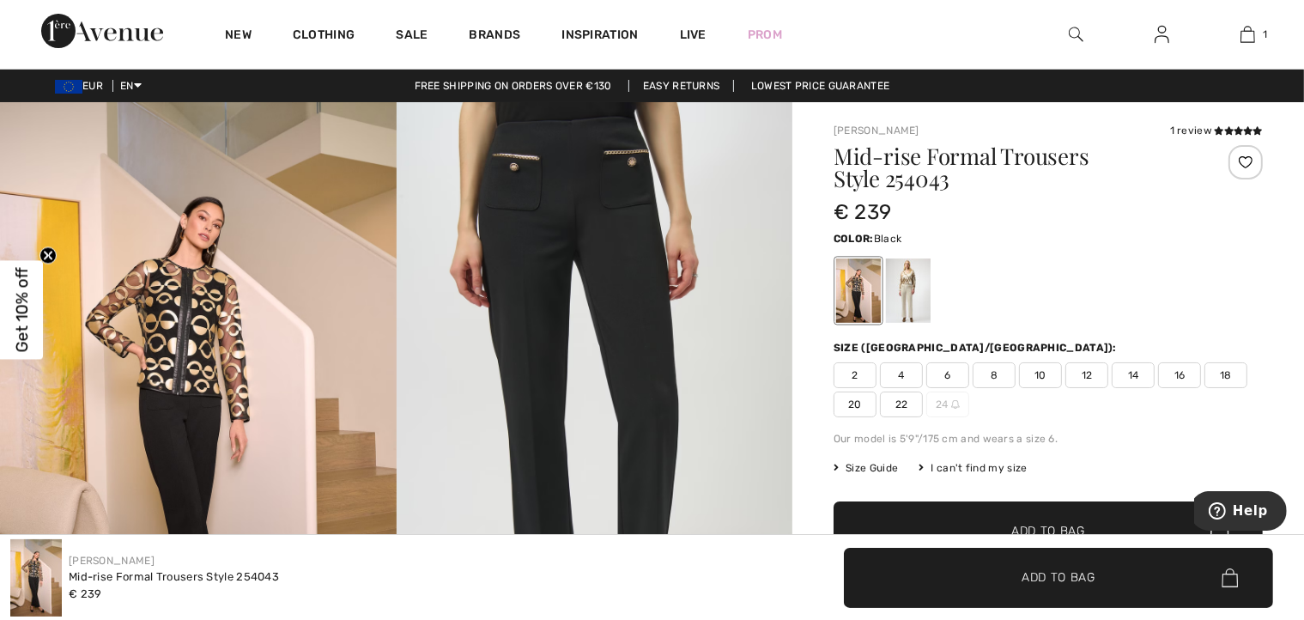
click at [618, 185] on img at bounding box center [595, 399] width 397 height 594
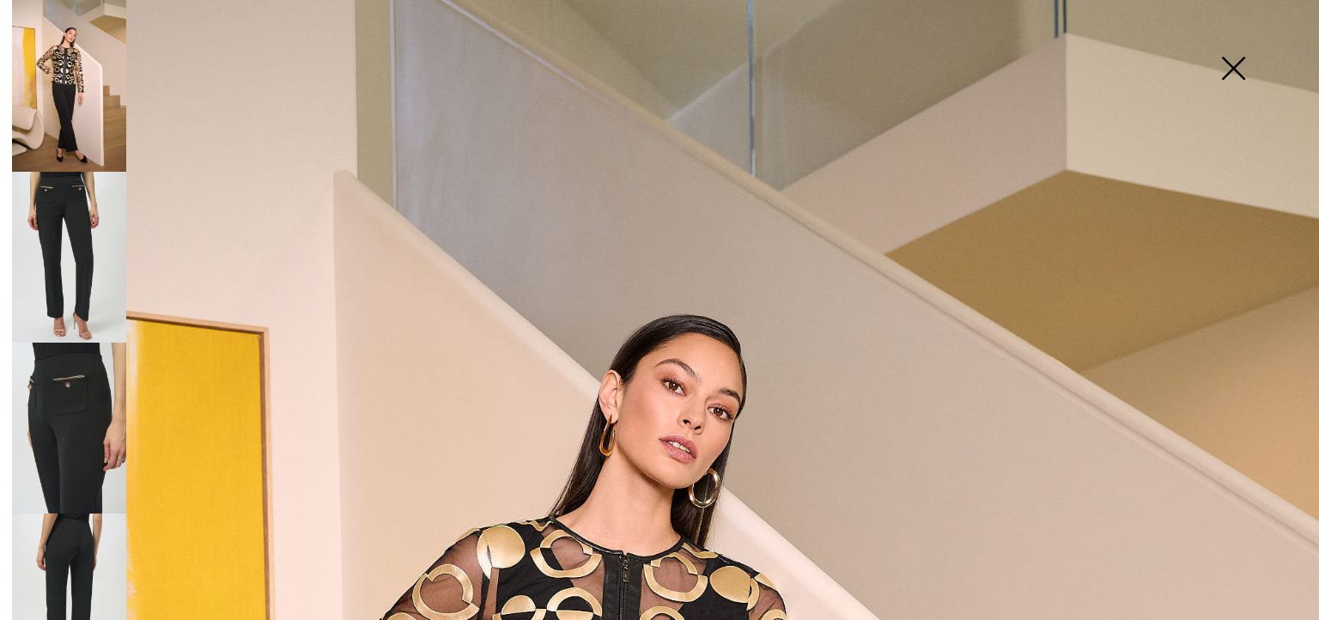
click at [66, 192] on img at bounding box center [69, 257] width 114 height 171
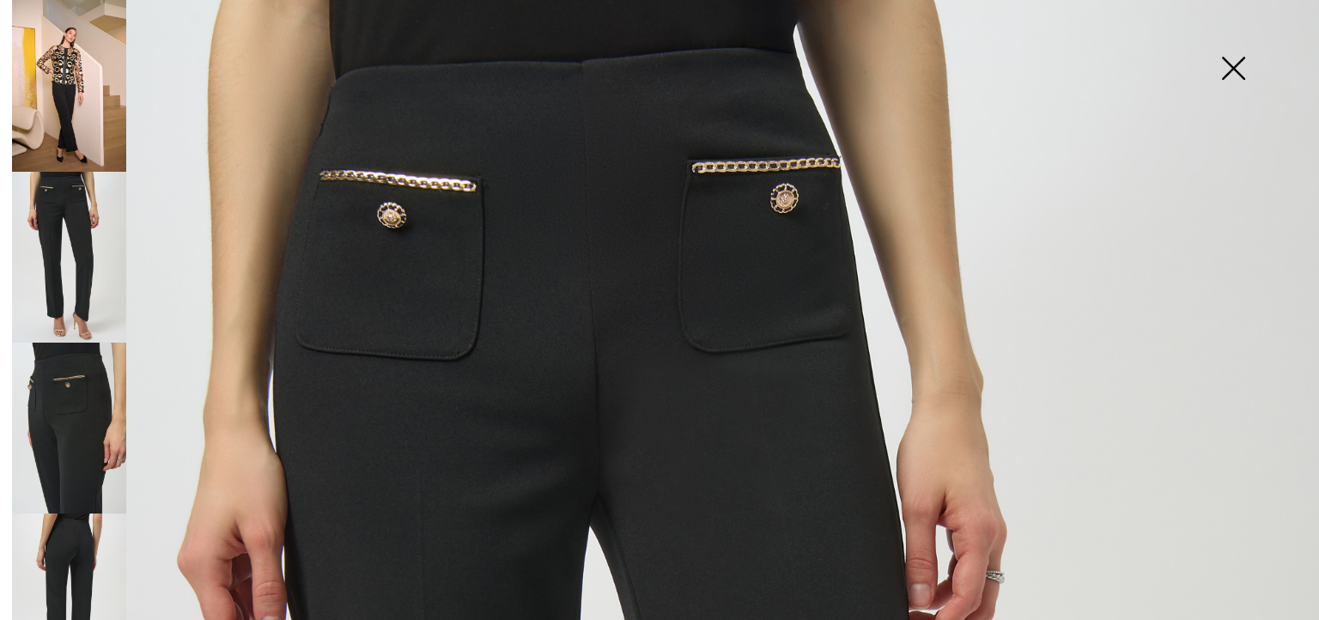
click at [63, 386] on img at bounding box center [69, 428] width 114 height 171
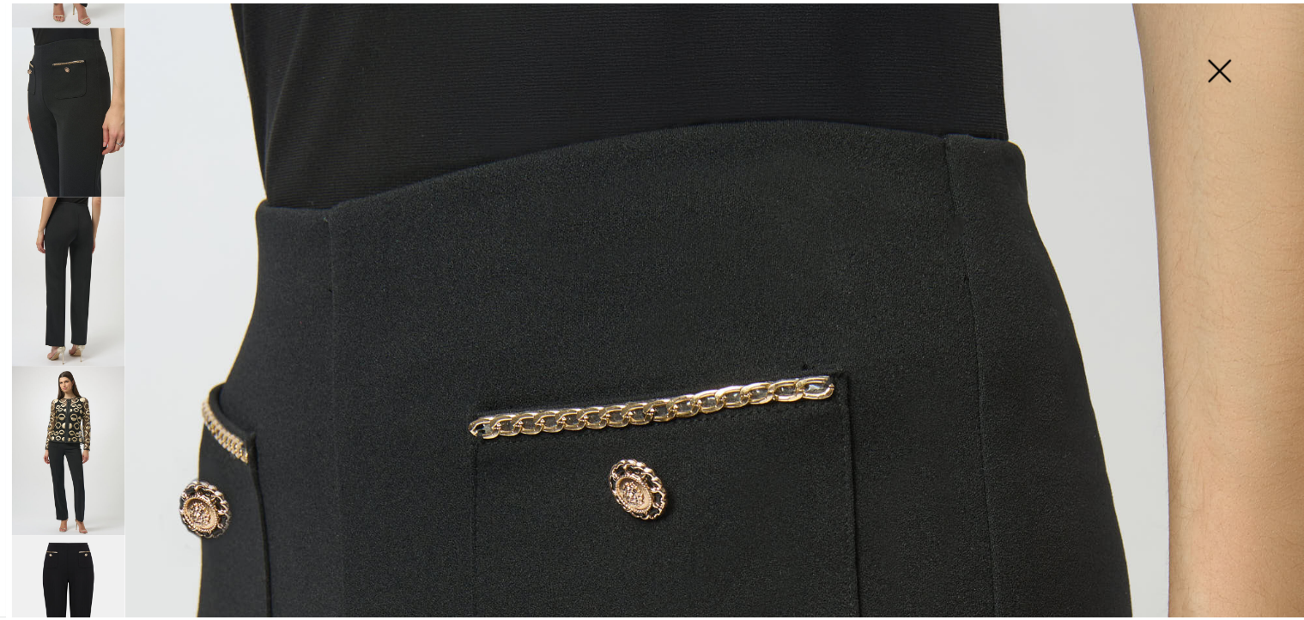
scroll to position [343, 0]
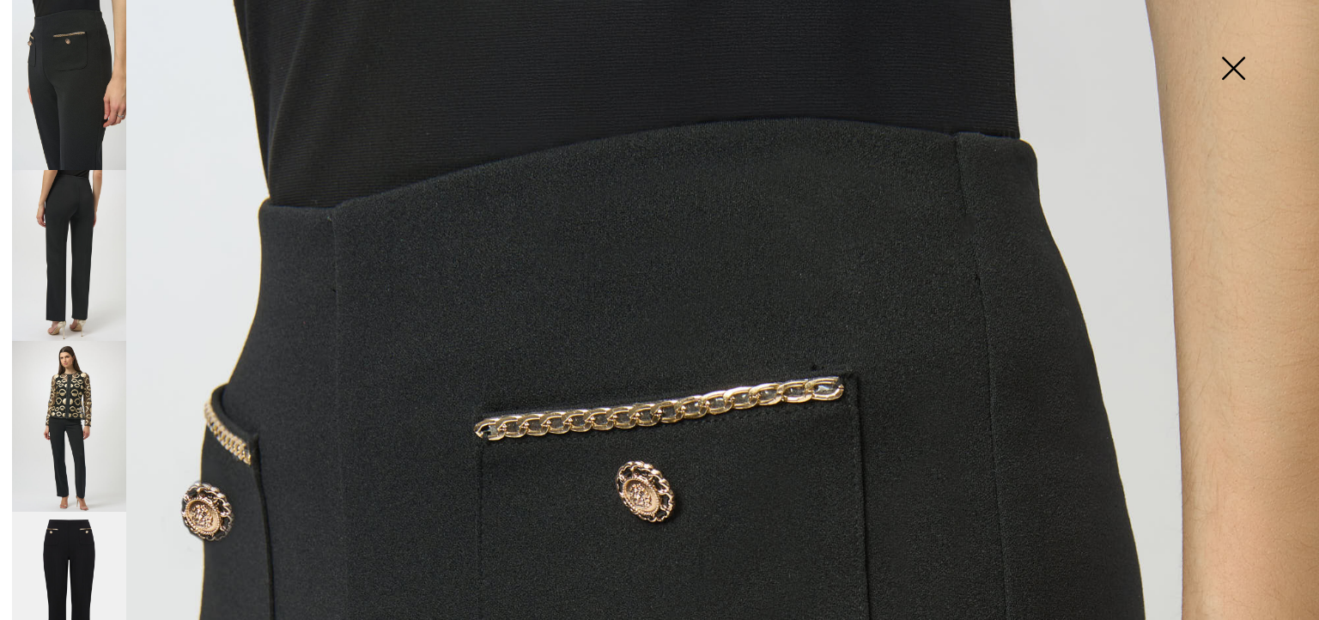
click at [82, 514] on img at bounding box center [69, 598] width 114 height 172
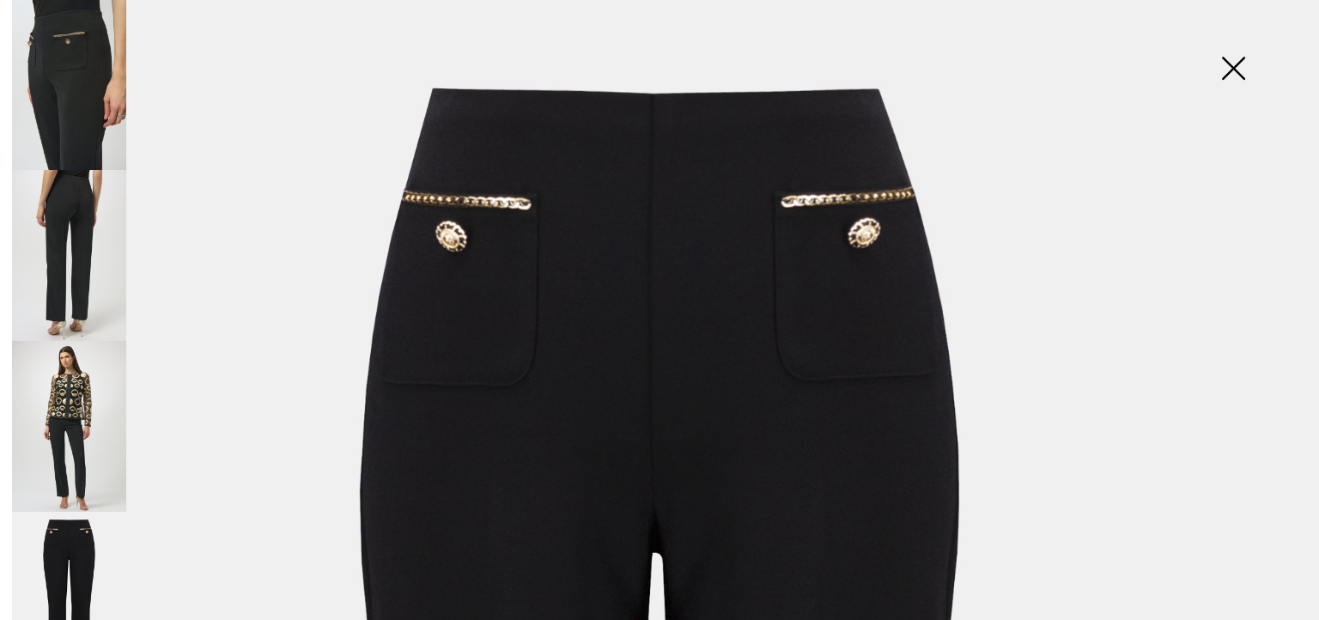
click at [1230, 70] on img at bounding box center [1233, 70] width 86 height 88
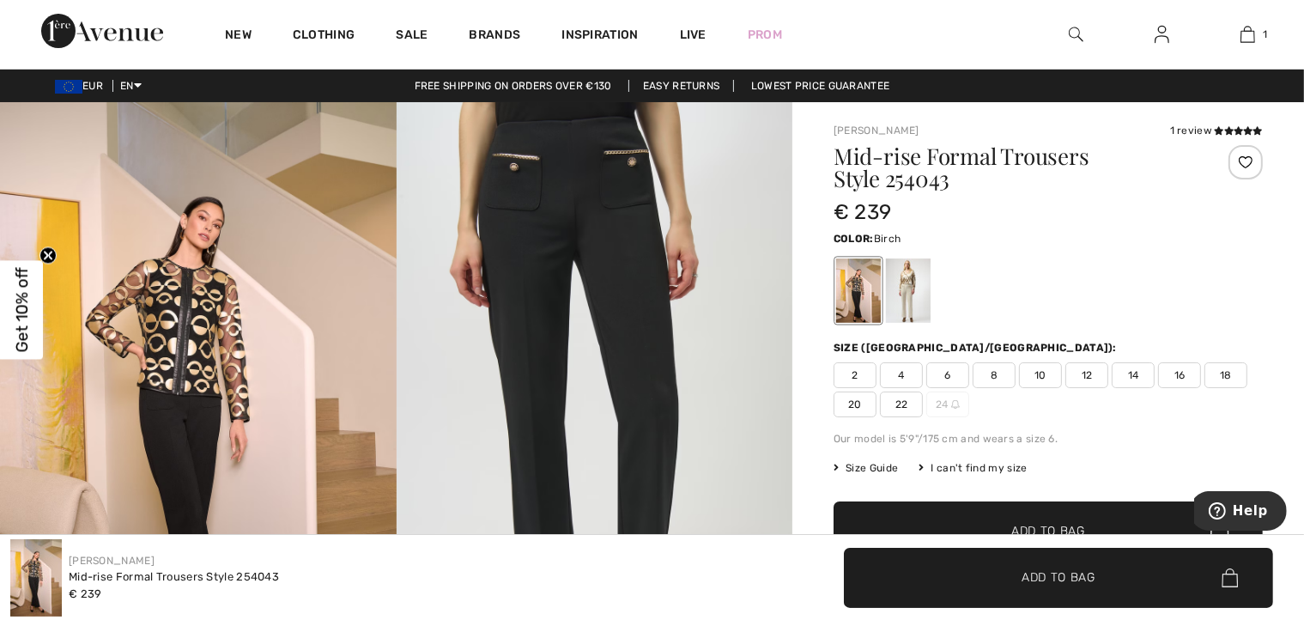
click at [914, 277] on div at bounding box center [908, 290] width 45 height 64
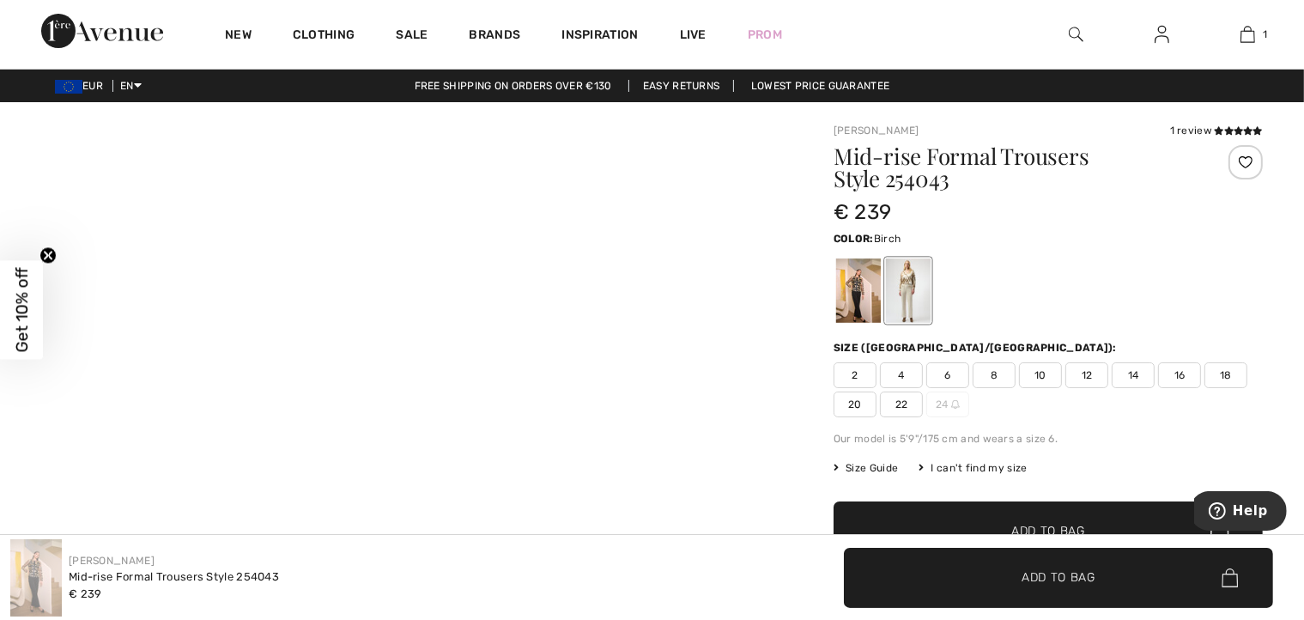
scroll to position [21, 0]
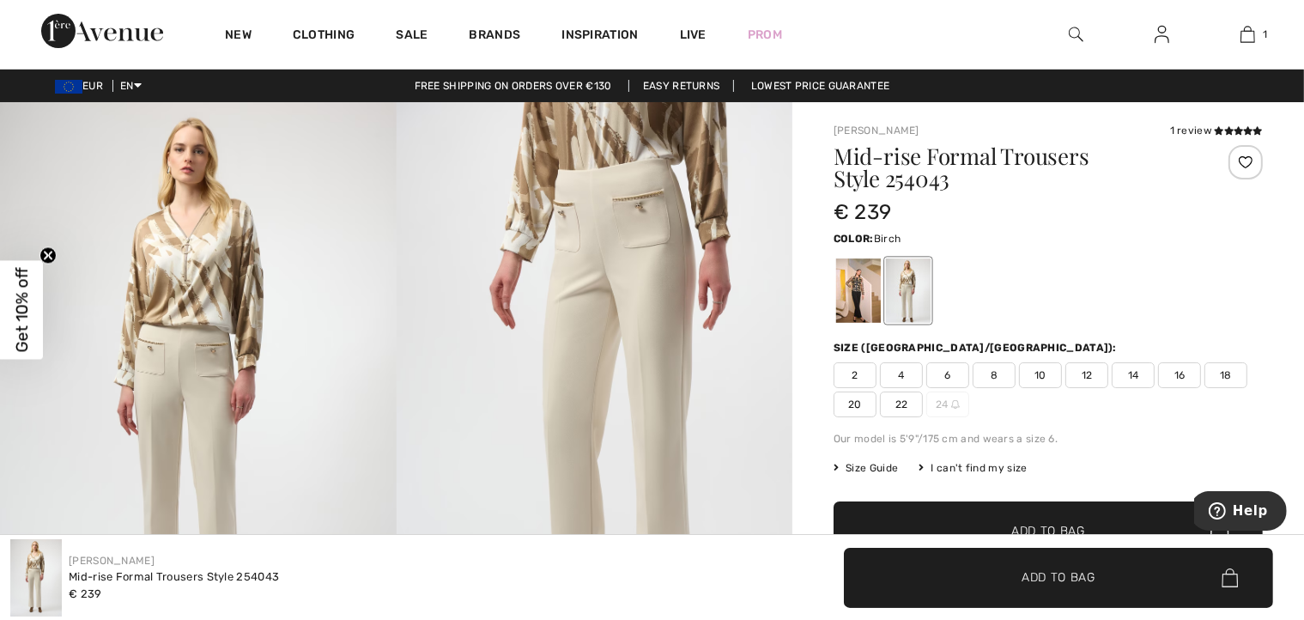
click at [820, 295] on div "[PERSON_NAME] 1 review 1 review Mid-rise Formal Trousers Style 254043 € 239 Col…" at bounding box center [1048, 617] width 512 height 1031
click at [855, 278] on div at bounding box center [858, 290] width 45 height 64
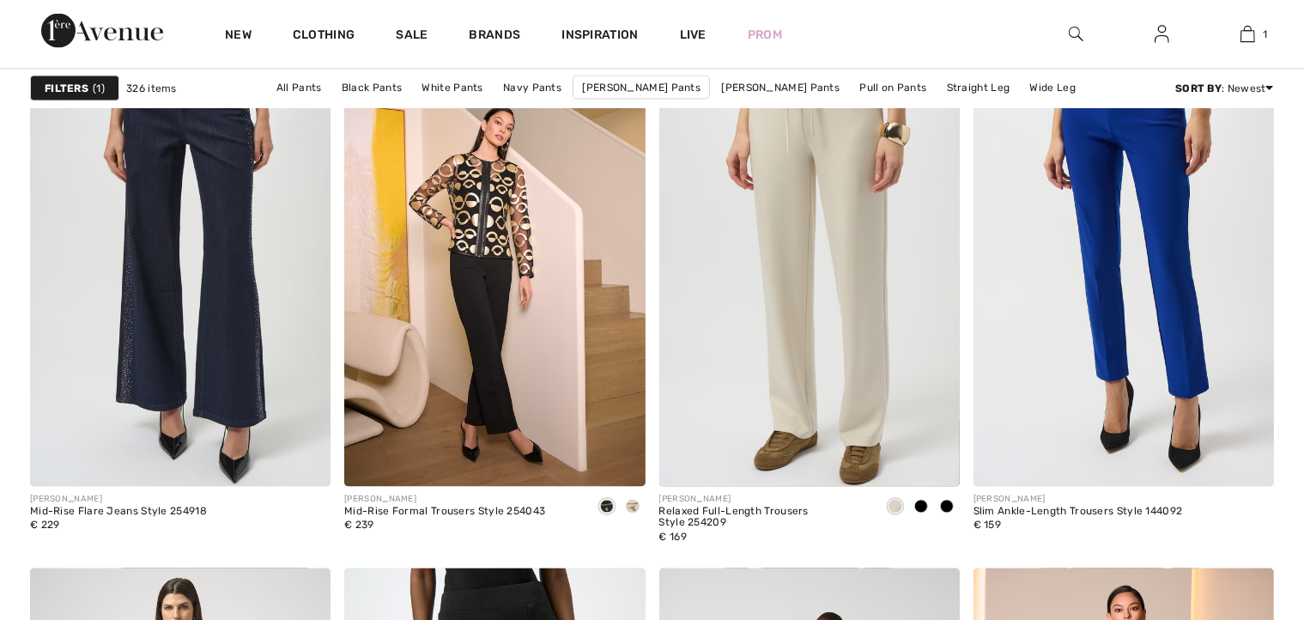
scroll to position [3131, 0]
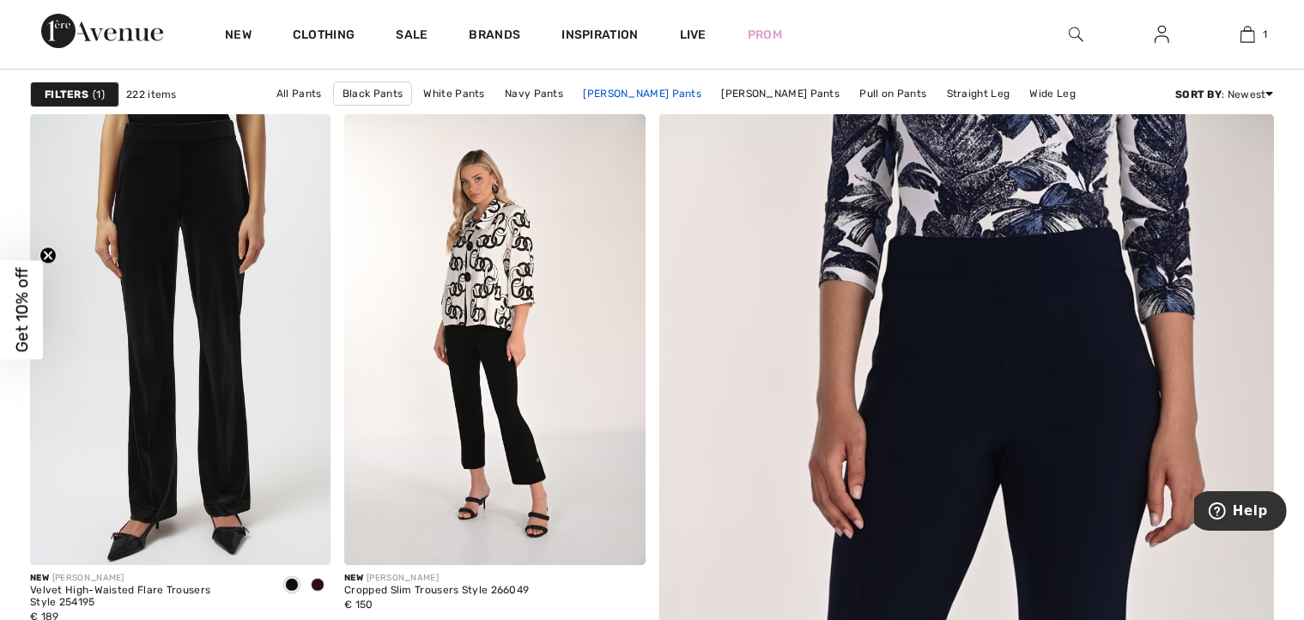
click at [630, 92] on link "[PERSON_NAME] Pants" at bounding box center [642, 93] width 136 height 22
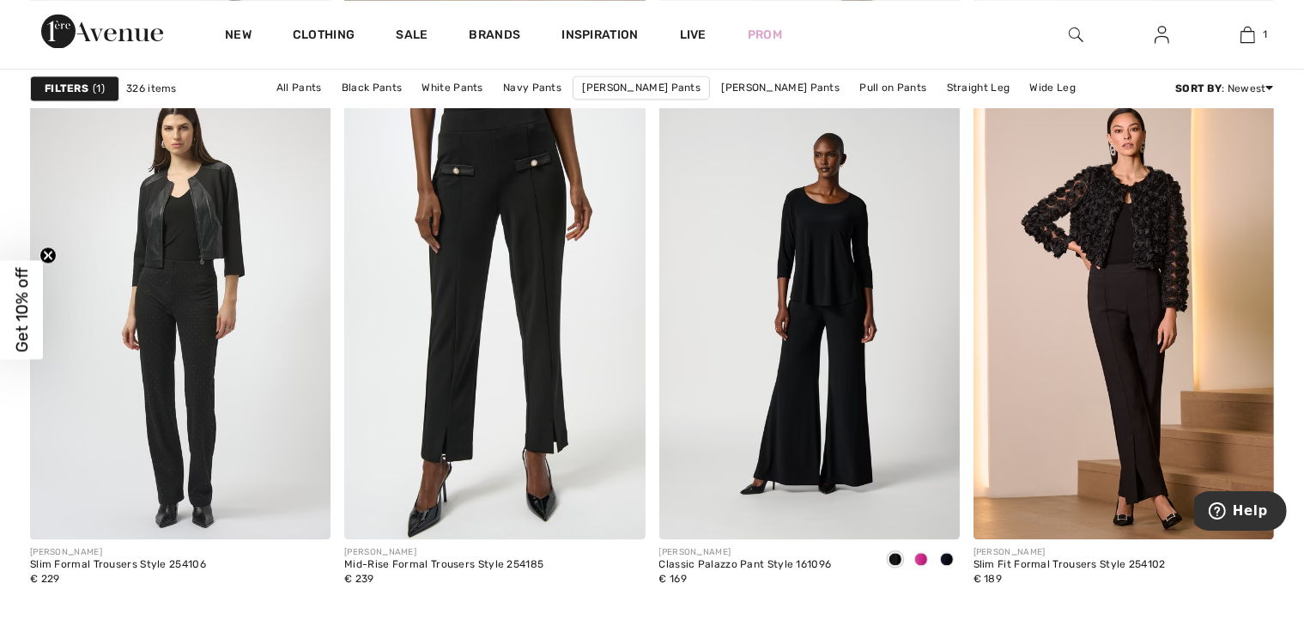
scroll to position [3748, 0]
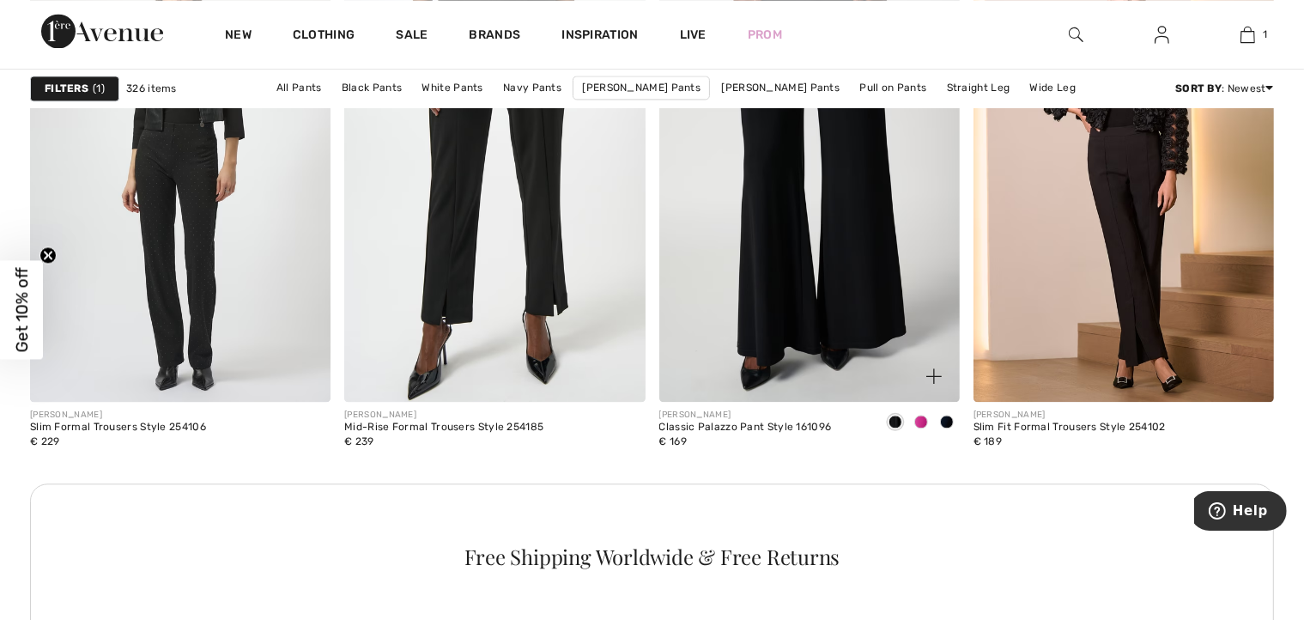
click at [814, 274] on img at bounding box center [809, 176] width 300 height 451
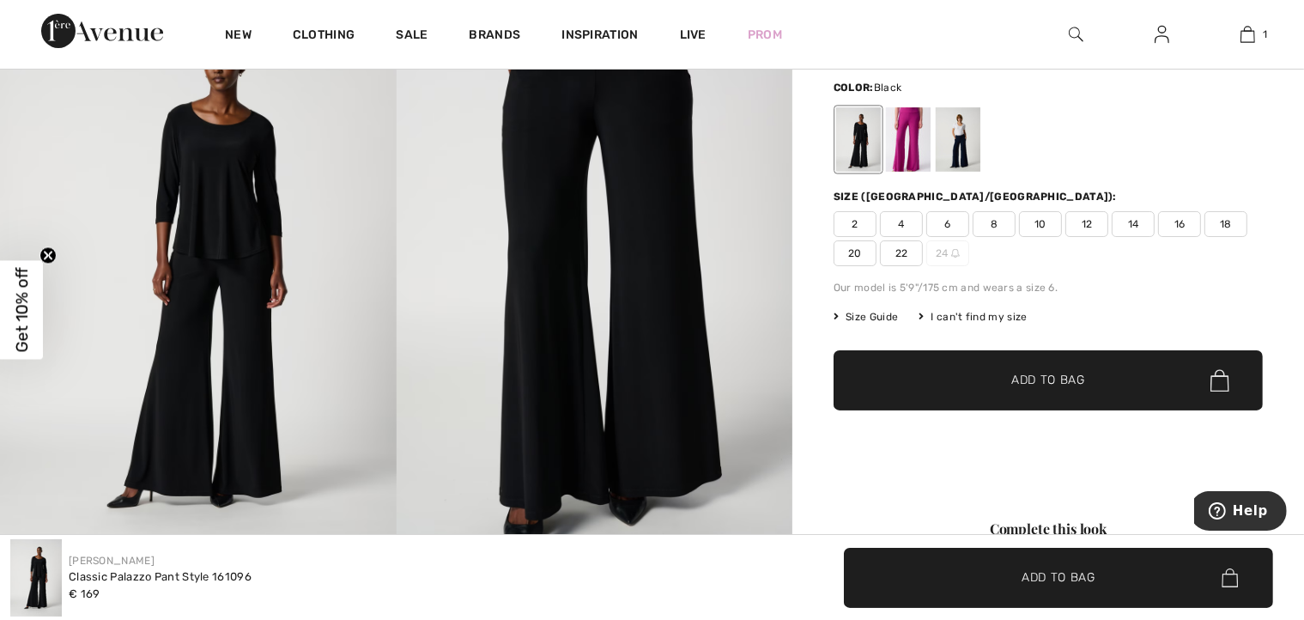
scroll to position [172, 0]
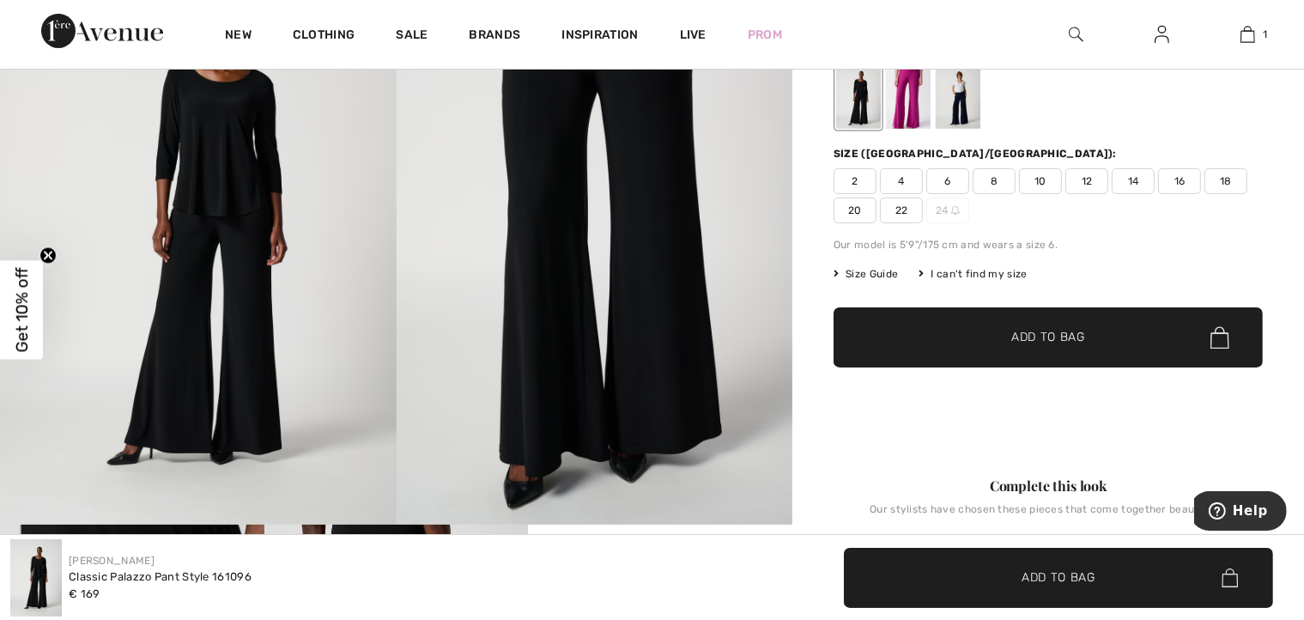
click at [656, 355] on img at bounding box center [595, 227] width 397 height 594
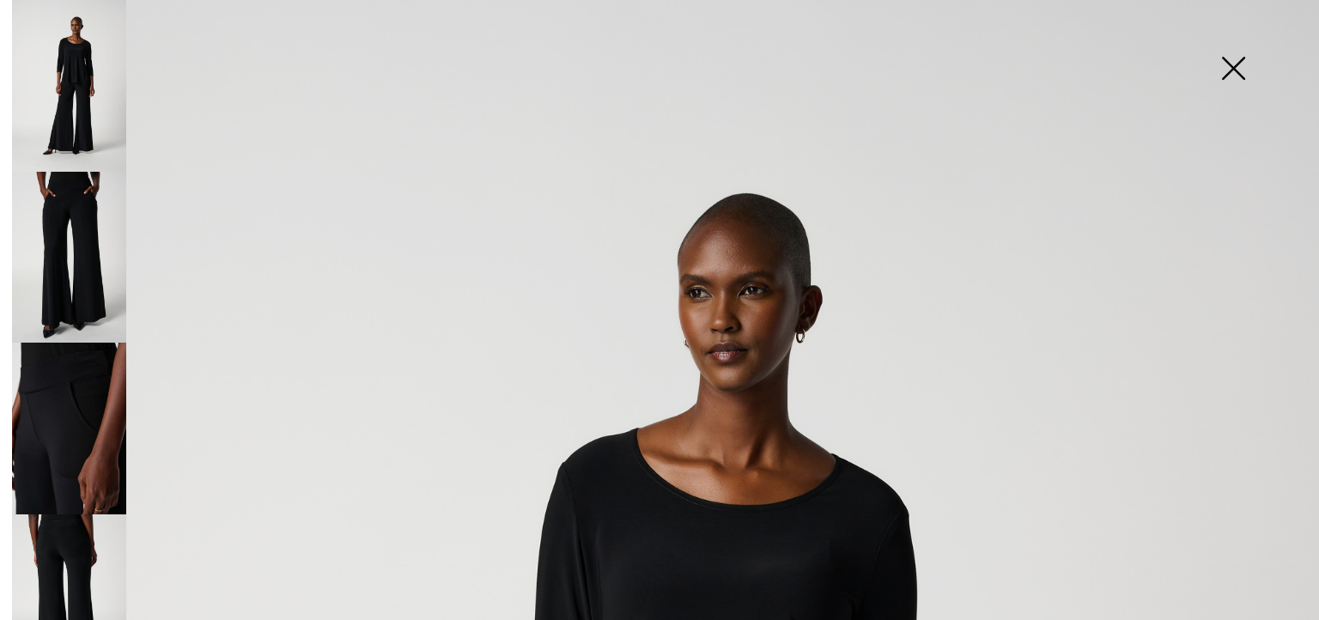
click at [75, 67] on img at bounding box center [69, 86] width 114 height 172
click at [72, 238] on img at bounding box center [69, 258] width 114 height 172
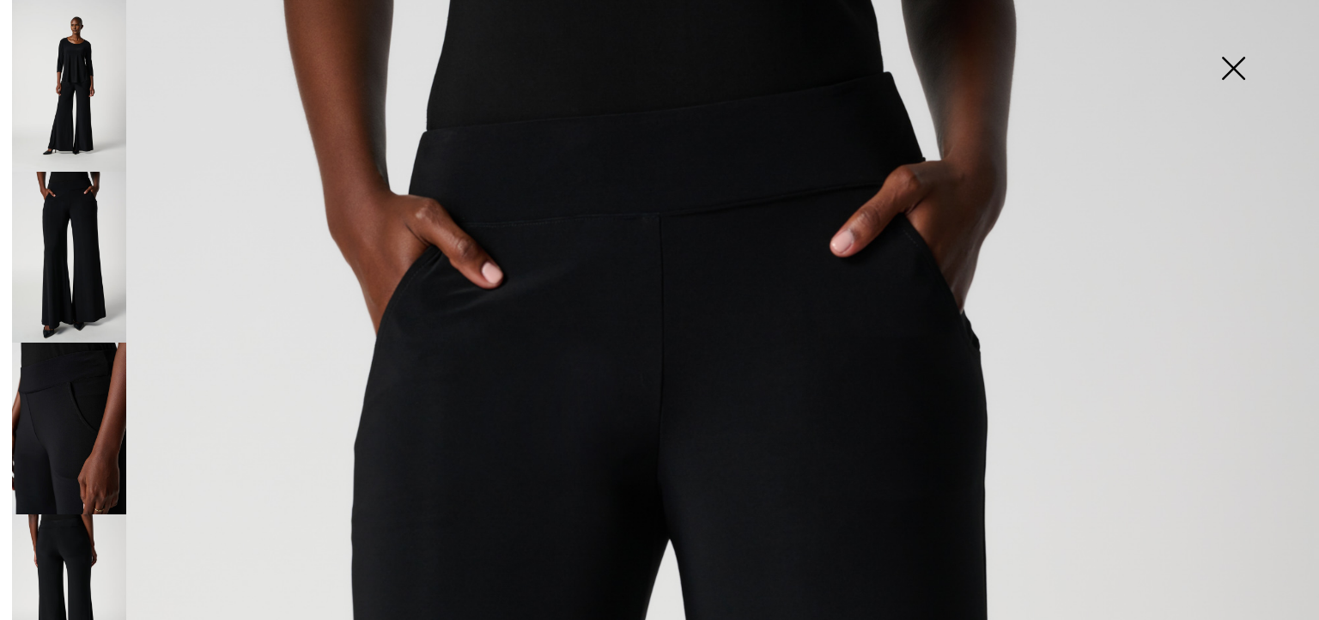
click at [76, 404] on img at bounding box center [69, 429] width 114 height 172
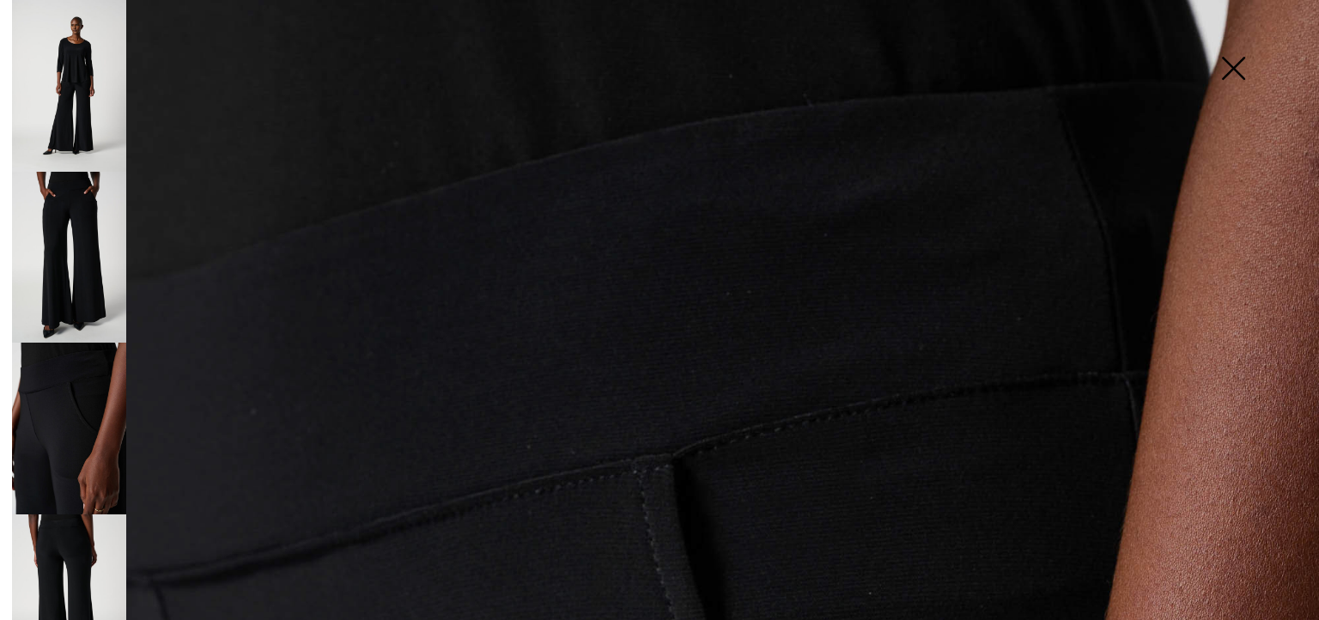
click at [76, 531] on img at bounding box center [69, 600] width 114 height 172
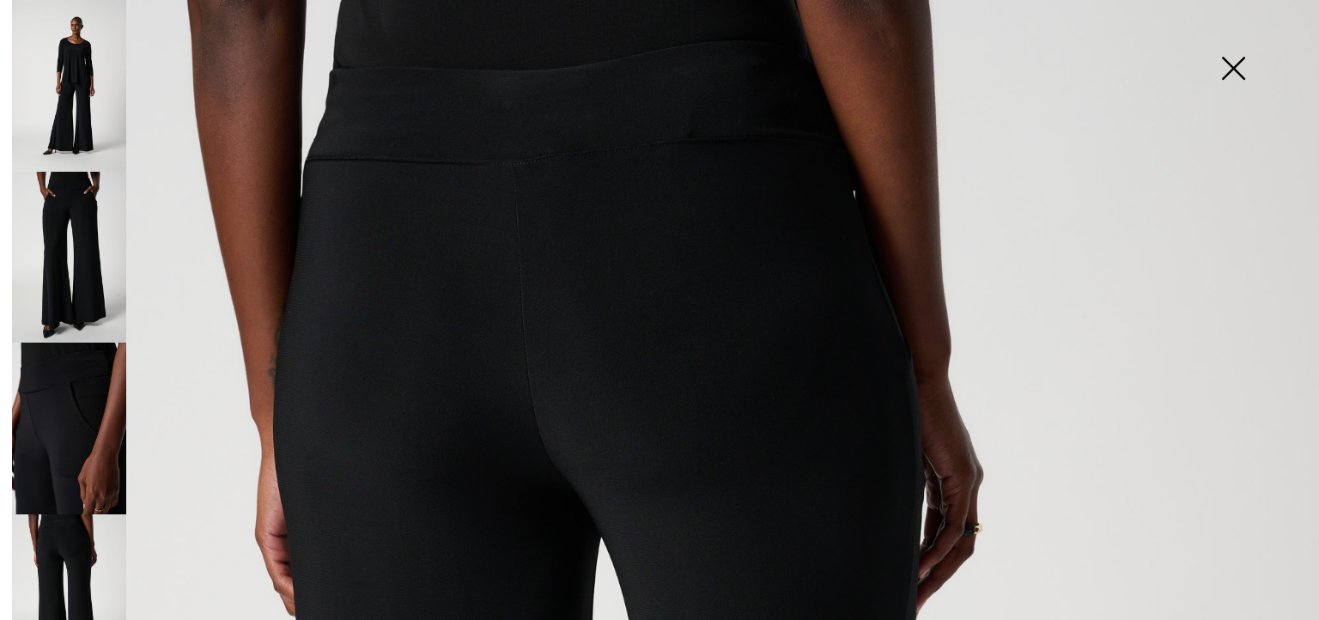
click at [1236, 68] on img at bounding box center [1233, 70] width 86 height 88
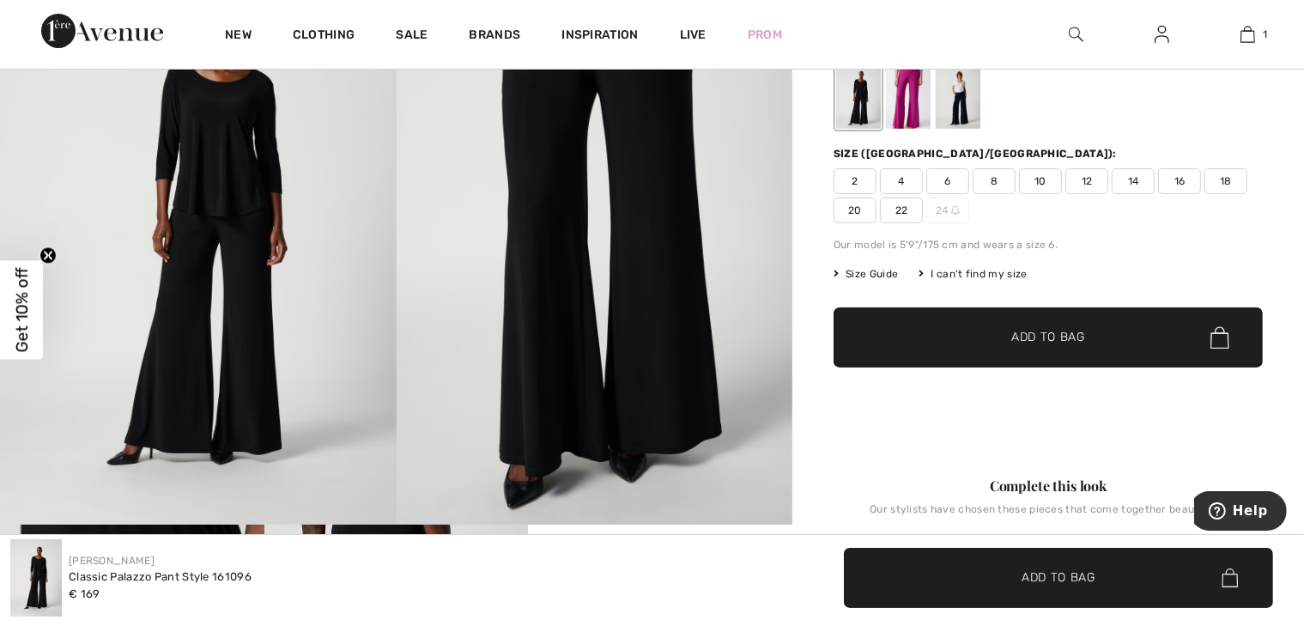
scroll to position [60, 0]
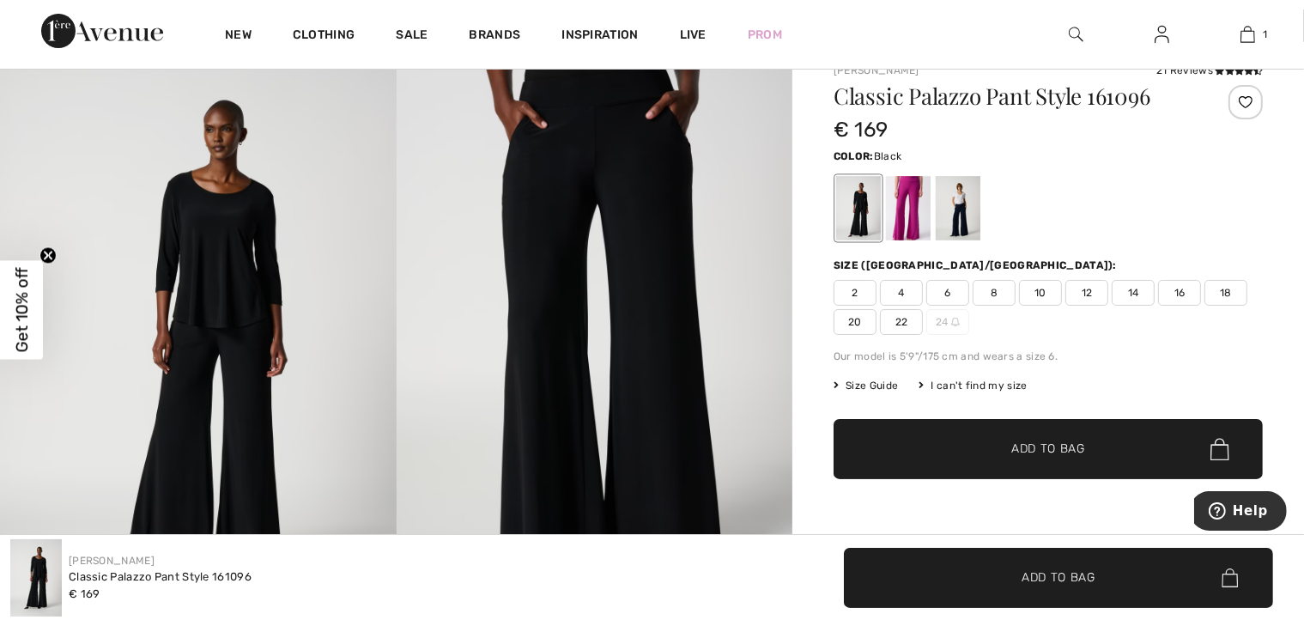
click at [867, 383] on span "Size Guide" at bounding box center [866, 385] width 64 height 15
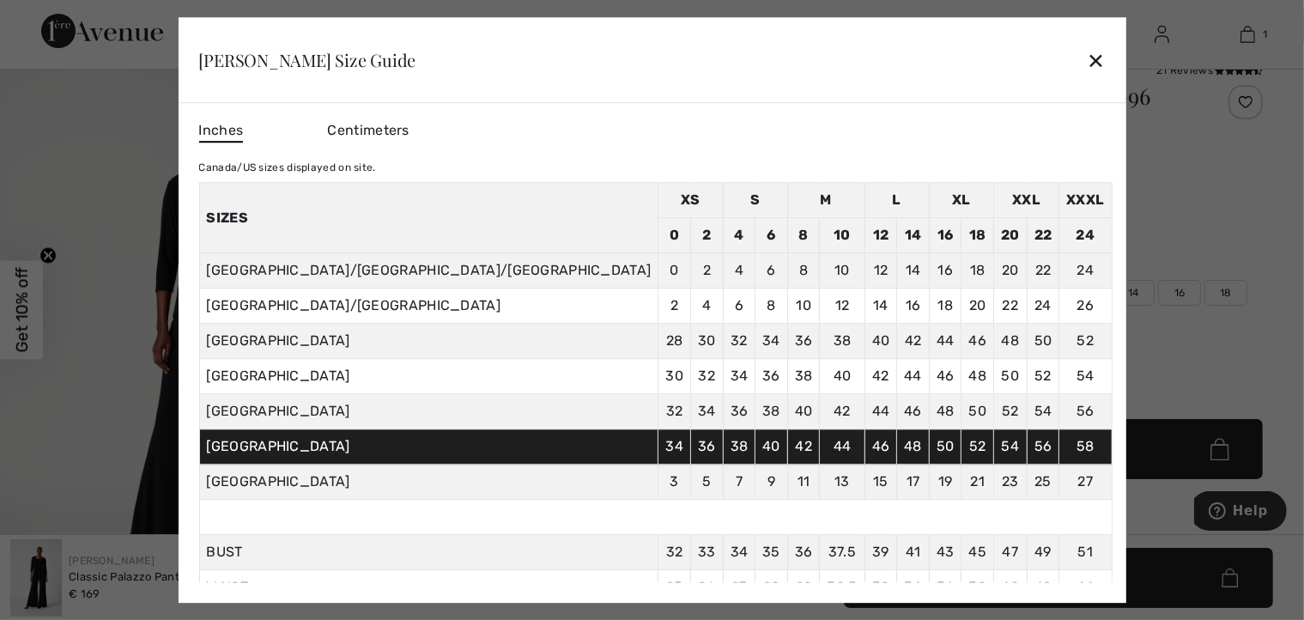
click at [1087, 56] on div "✕" at bounding box center [1096, 60] width 18 height 36
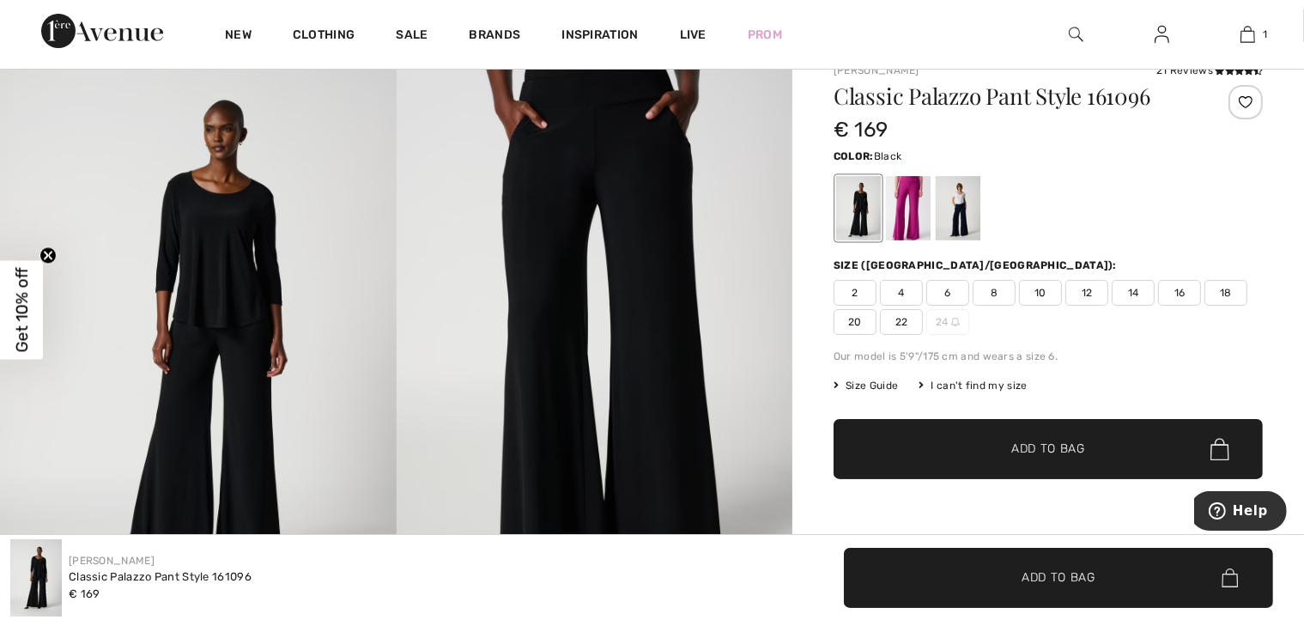
click at [1085, 289] on span "12" at bounding box center [1086, 293] width 43 height 26
click at [1029, 448] on span "Add to Bag" at bounding box center [1048, 449] width 74 height 18
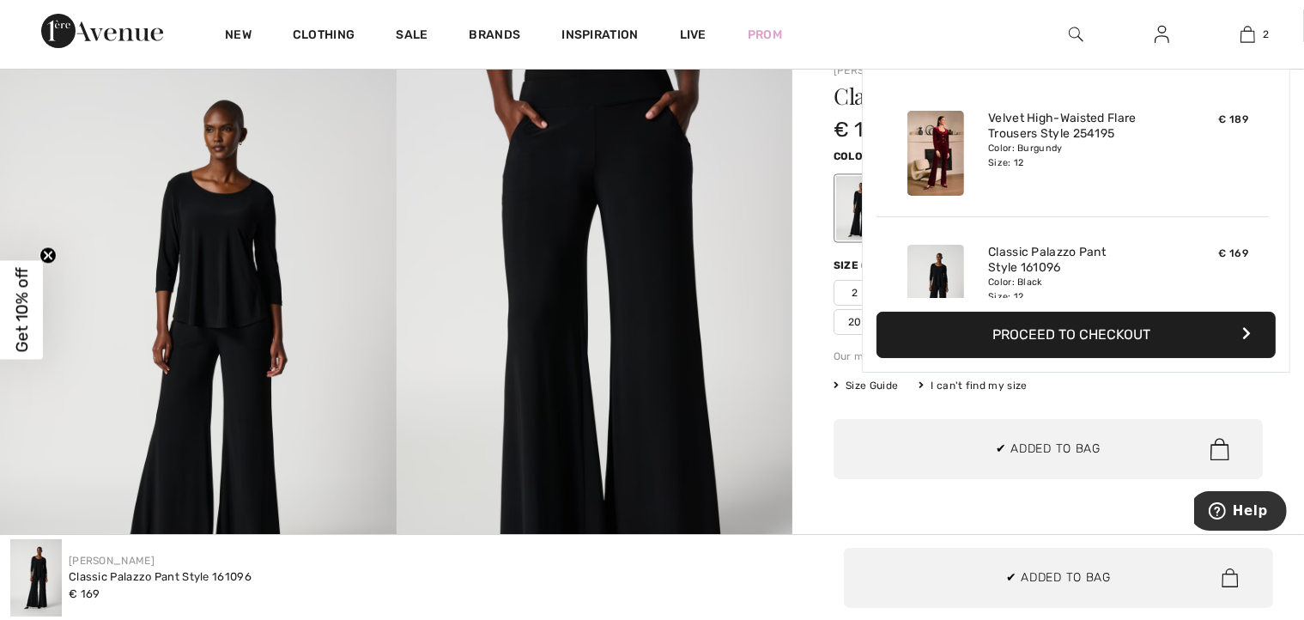
scroll to position [52, 0]
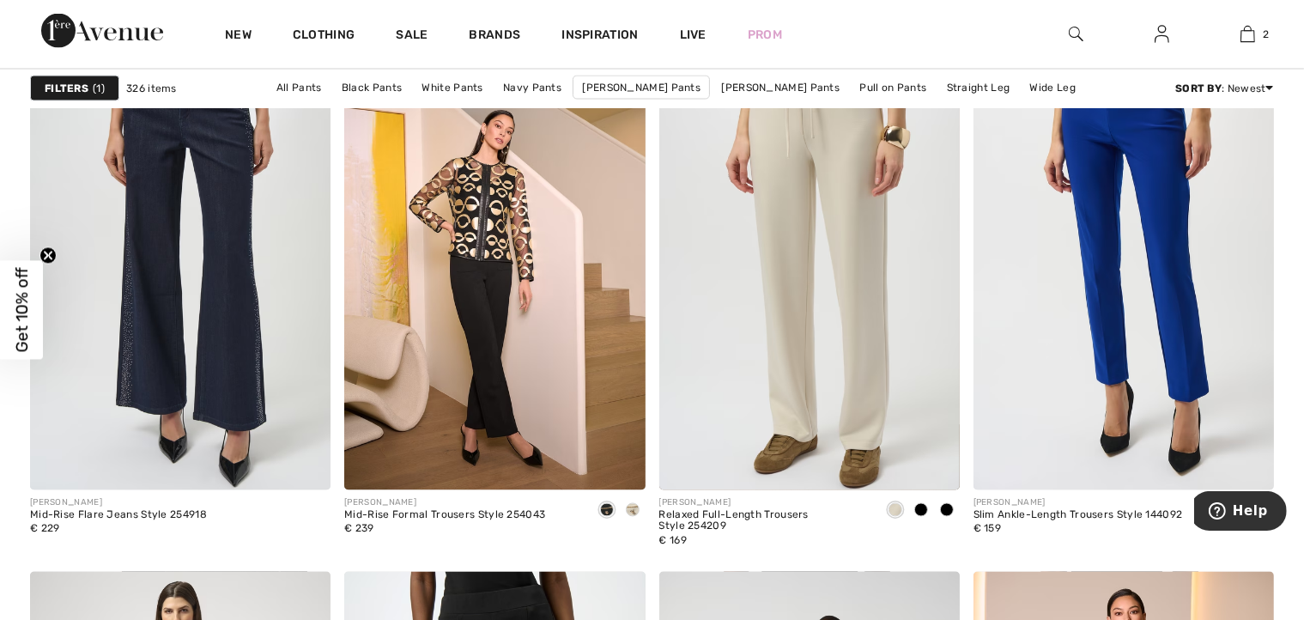
scroll to position [3118, 0]
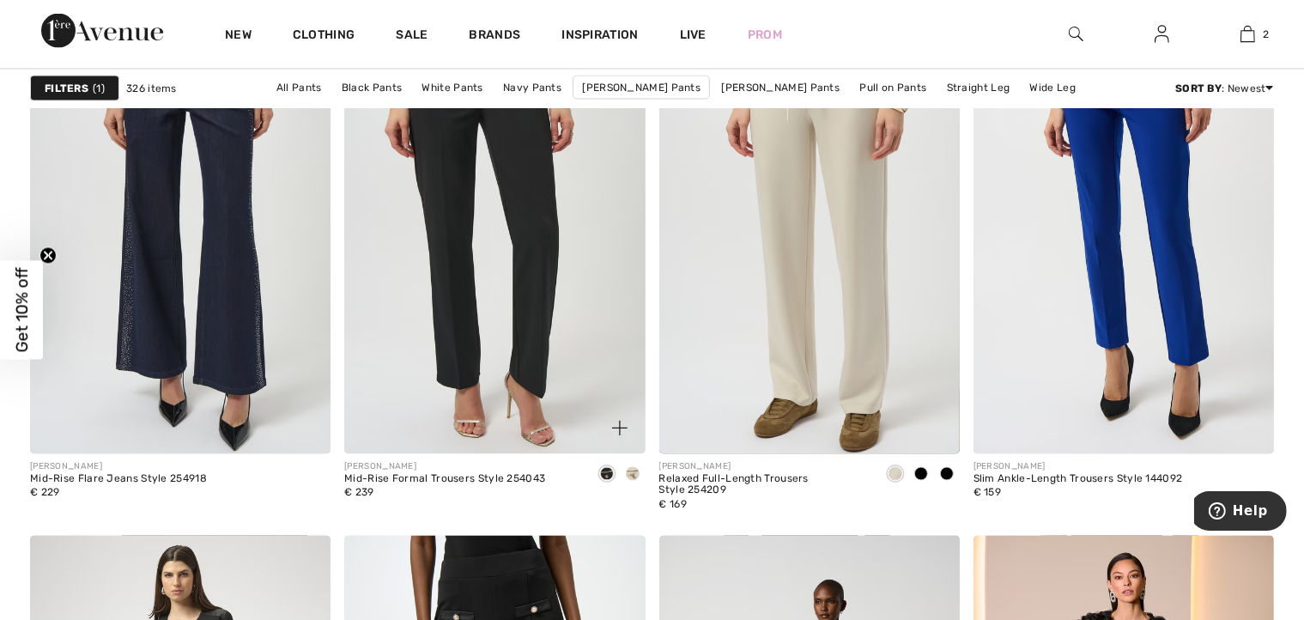
click at [491, 276] on img at bounding box center [494, 228] width 300 height 451
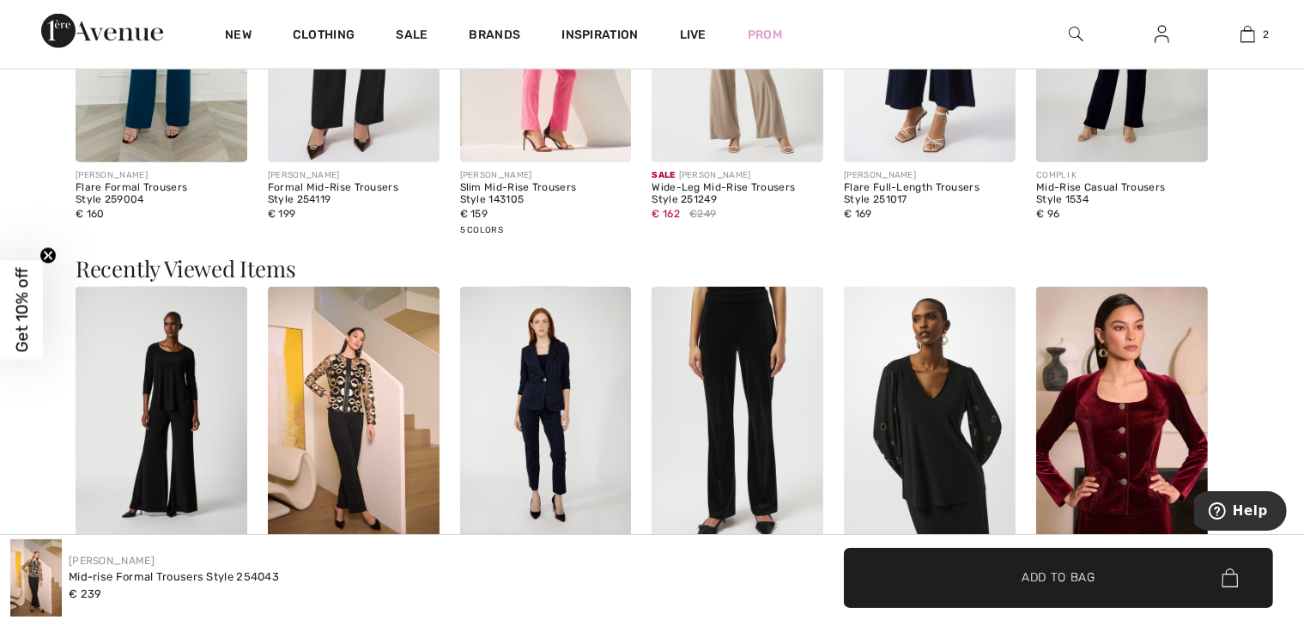
scroll to position [2232, 0]
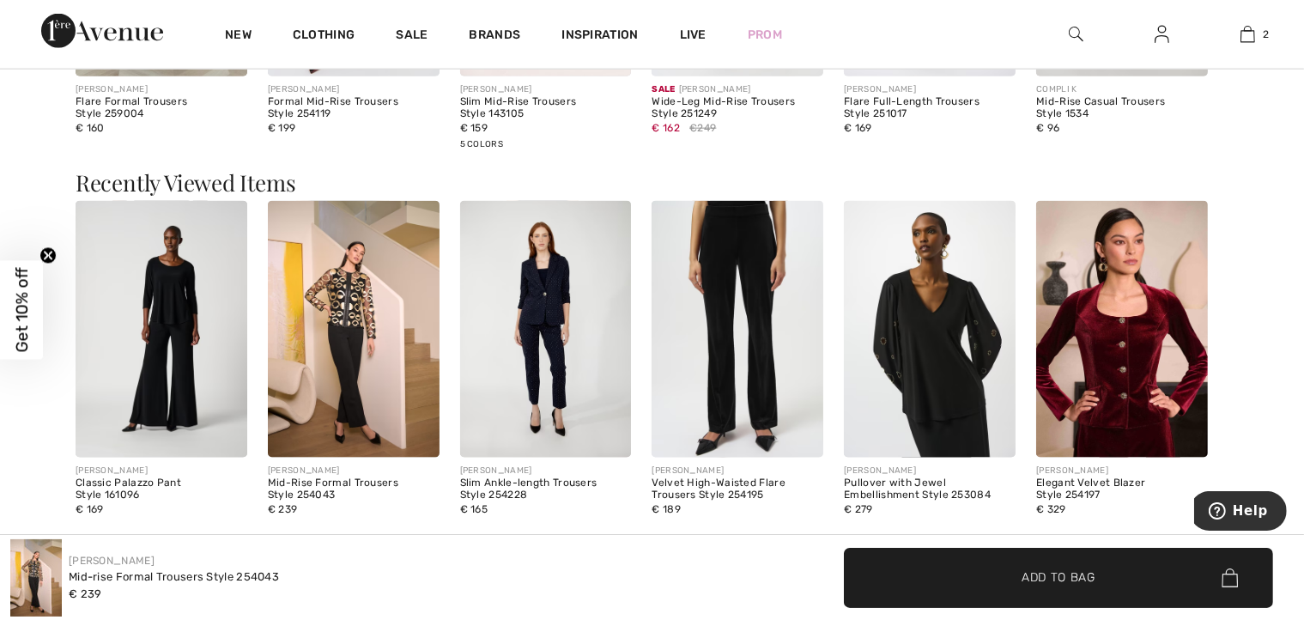
click at [350, 366] on img at bounding box center [354, 330] width 172 height 258
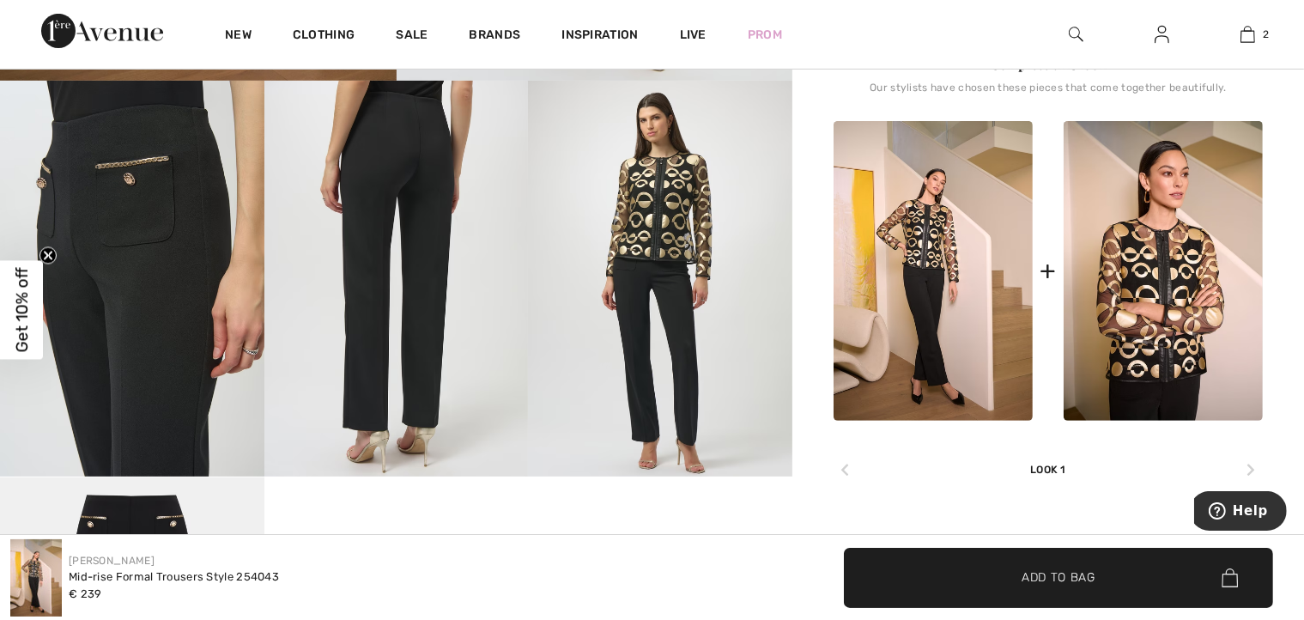
scroll to position [625, 0]
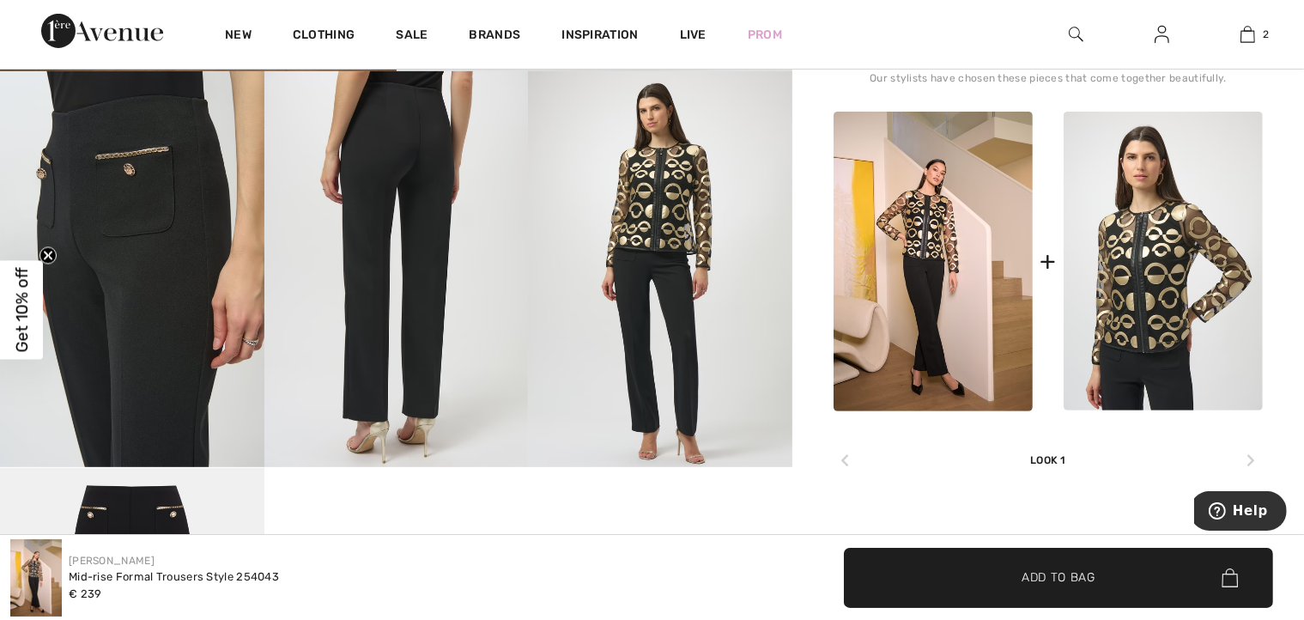
click at [1135, 258] on img at bounding box center [1163, 262] width 199 height 300
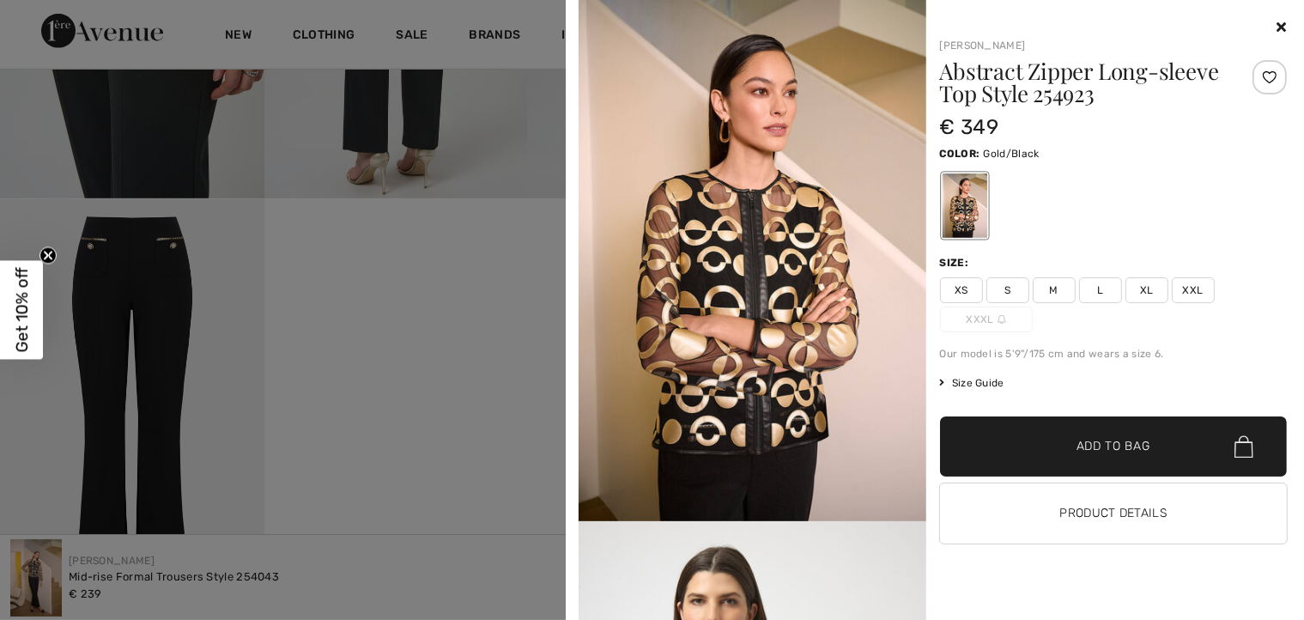
scroll to position [865, 0]
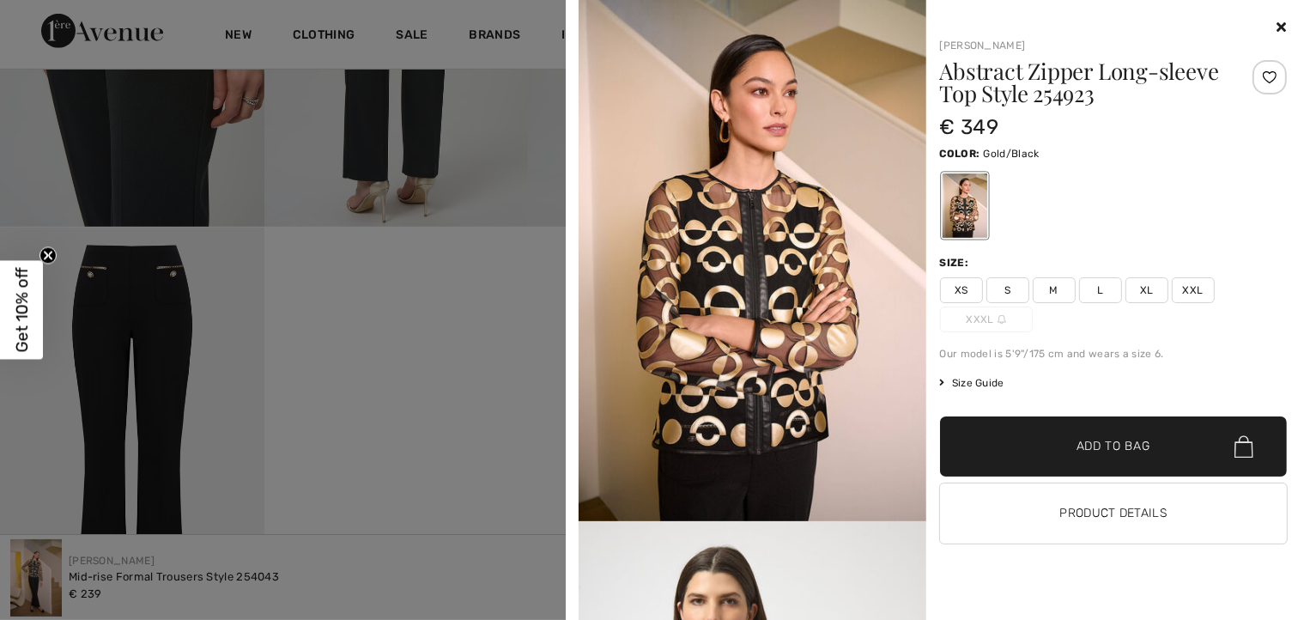
click at [1197, 286] on span "XXL" at bounding box center [1193, 290] width 43 height 26
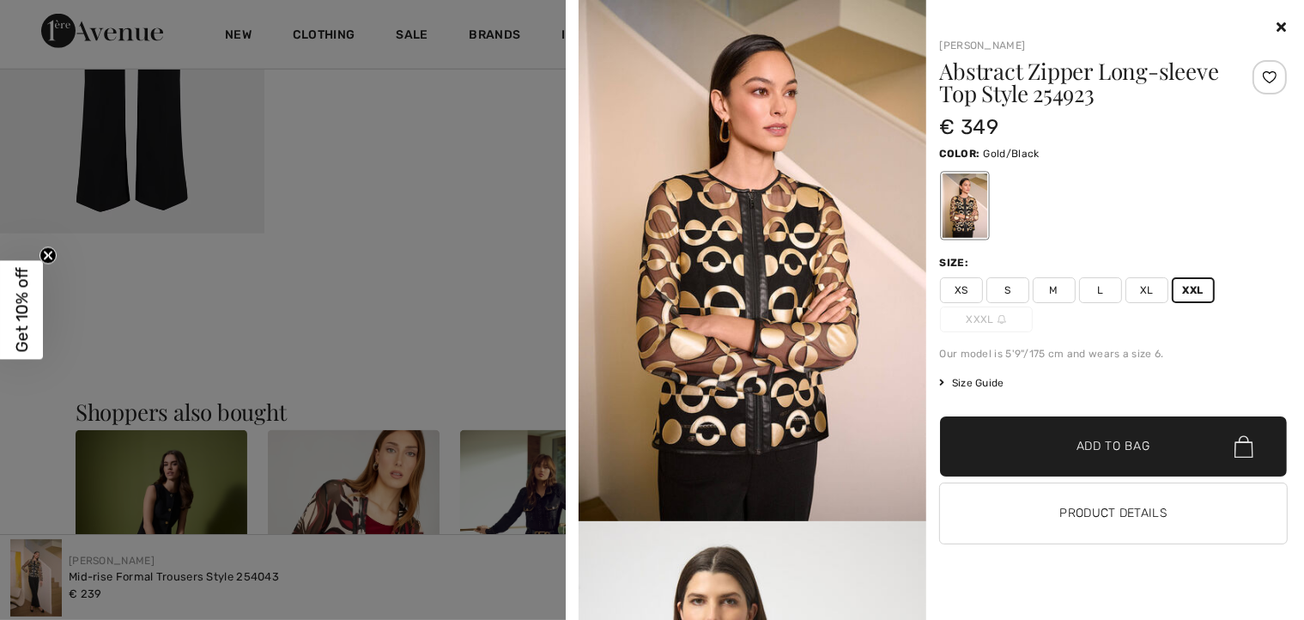
scroll to position [910, 0]
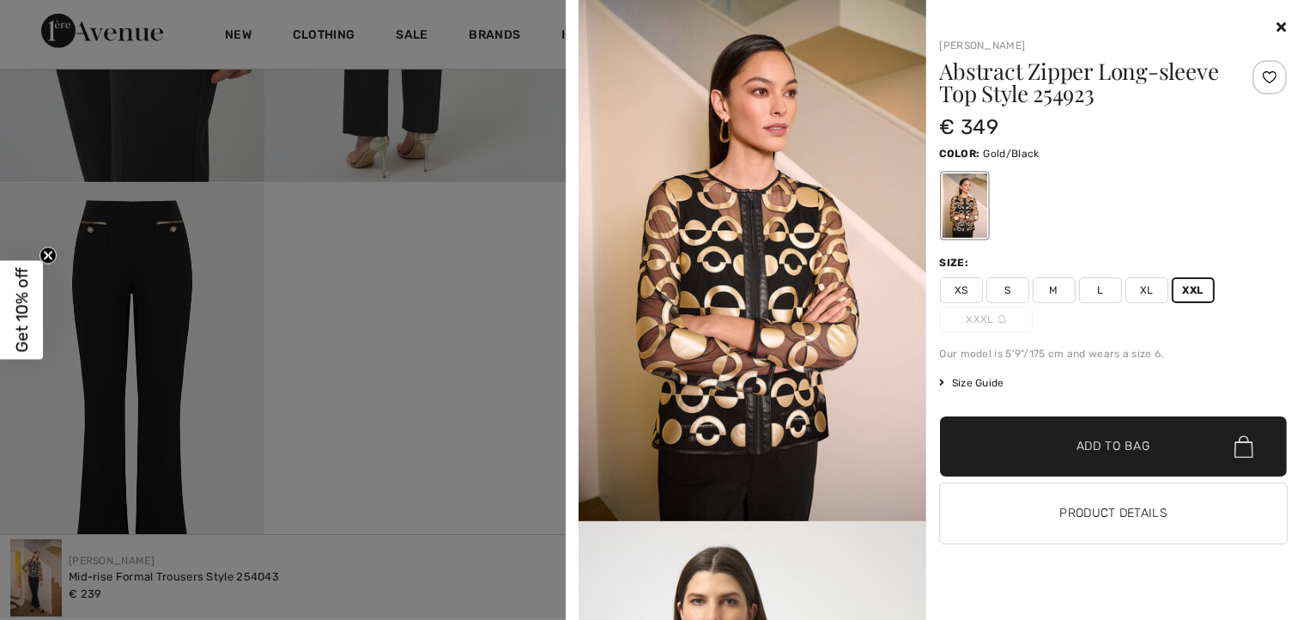
click at [1082, 440] on span "Add to Bag" at bounding box center [1114, 447] width 74 height 18
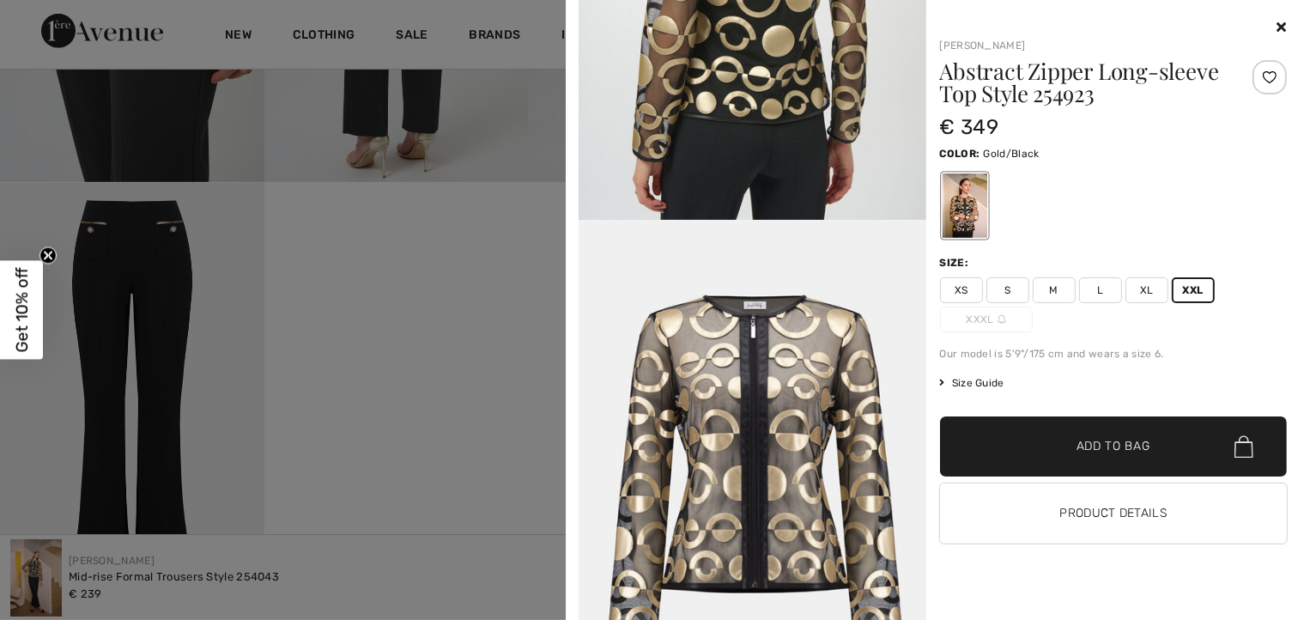
scroll to position [1889, 0]
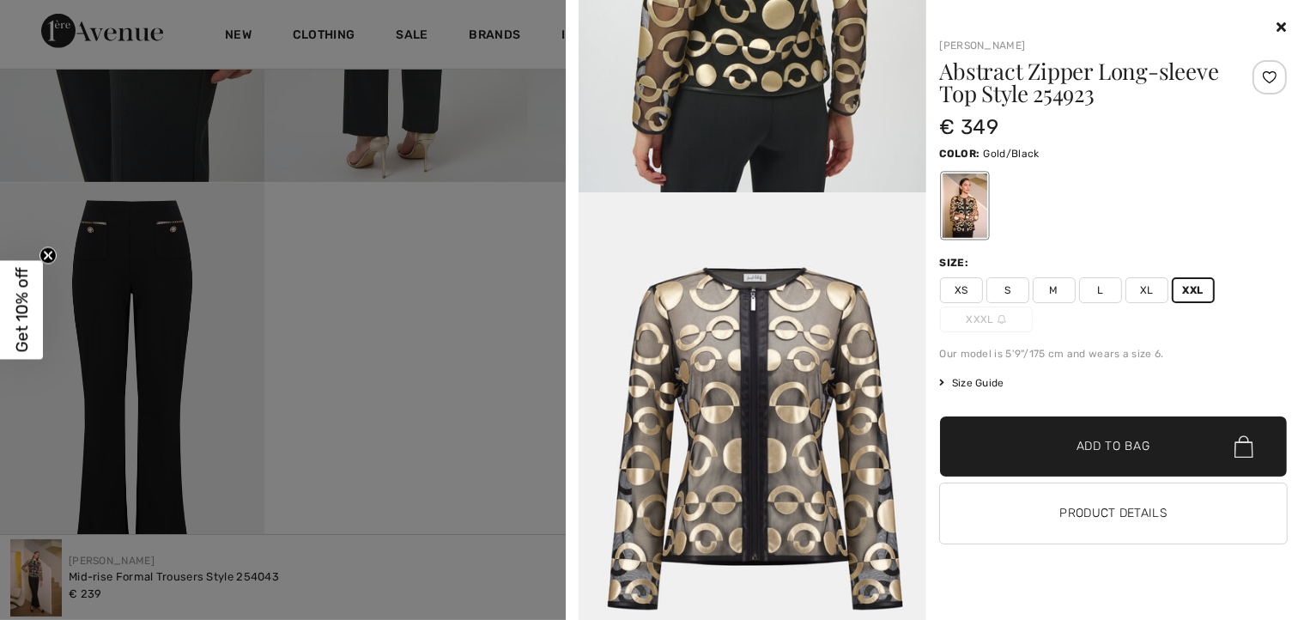
click at [782, 383] on img at bounding box center [753, 452] width 348 height 520
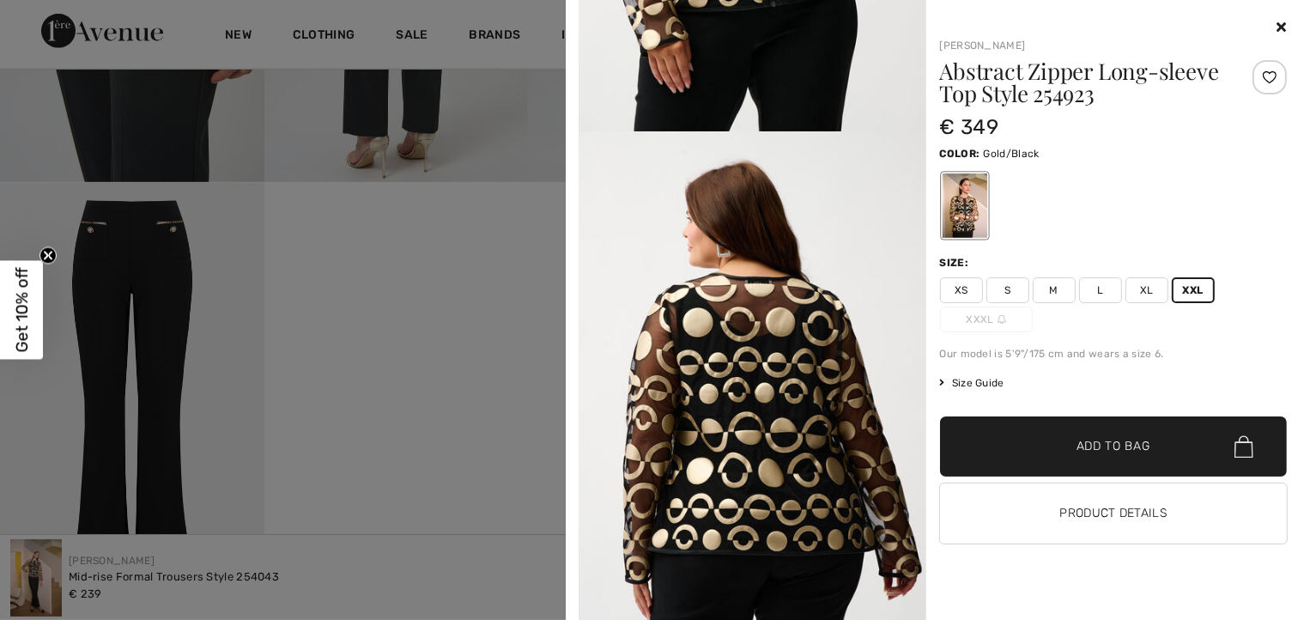
scroll to position [2978, 0]
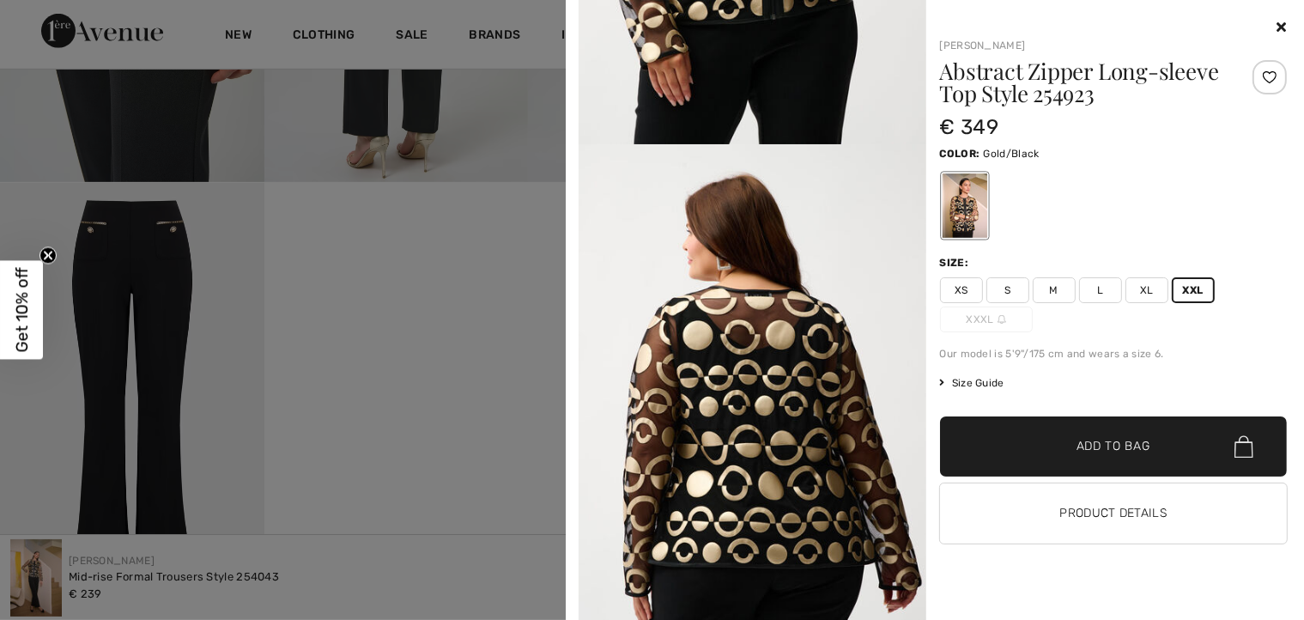
click at [1154, 288] on span "XL" at bounding box center [1147, 290] width 43 height 26
click at [1106, 440] on span "Add to Bag" at bounding box center [1114, 447] width 74 height 18
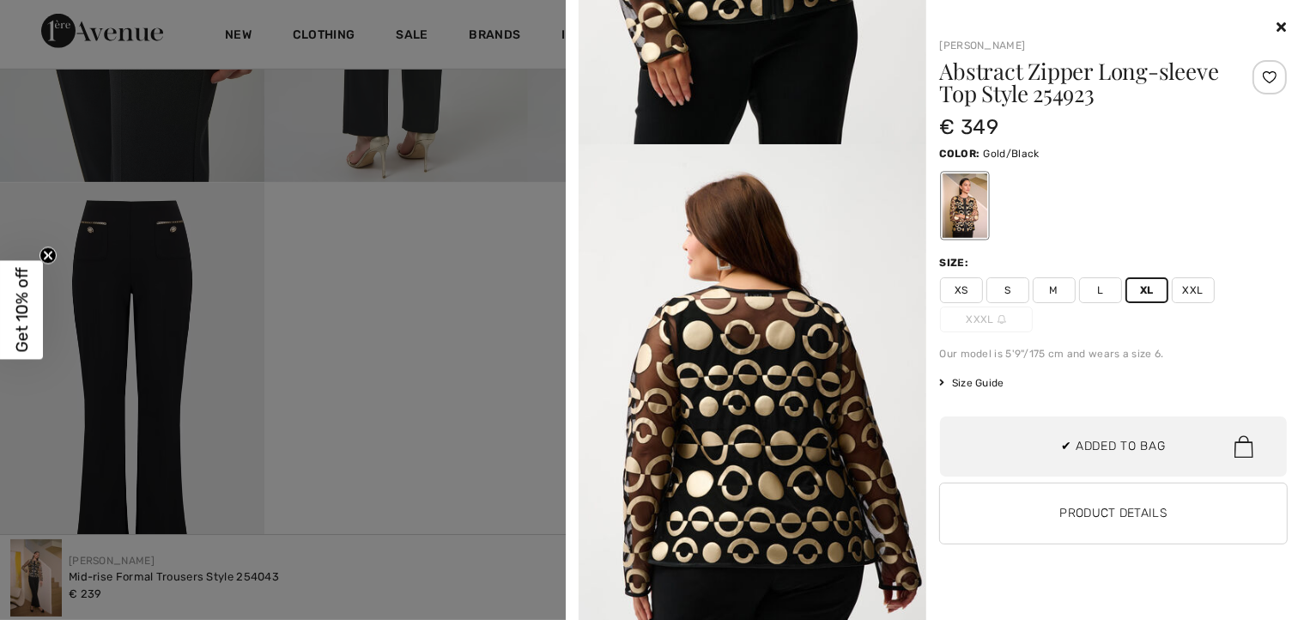
scroll to position [320, 0]
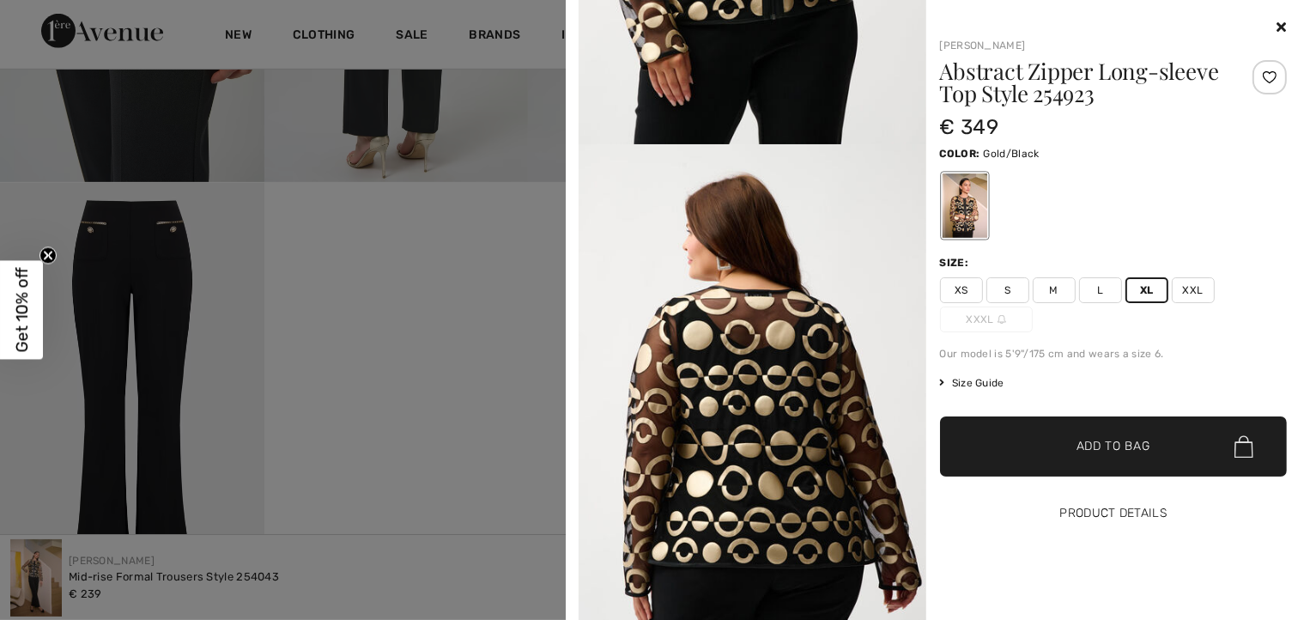
click at [1133, 510] on button "Product Details" at bounding box center [1114, 513] width 348 height 60
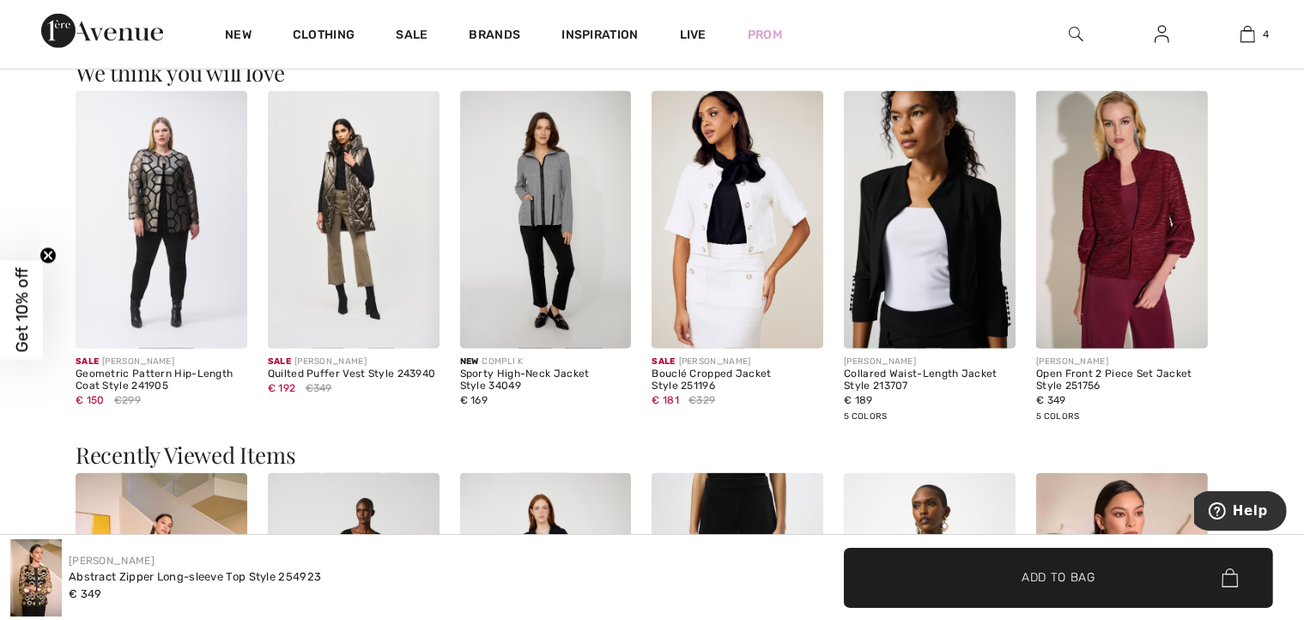
scroll to position [1889, 0]
click at [1151, 234] on img at bounding box center [1122, 219] width 172 height 258
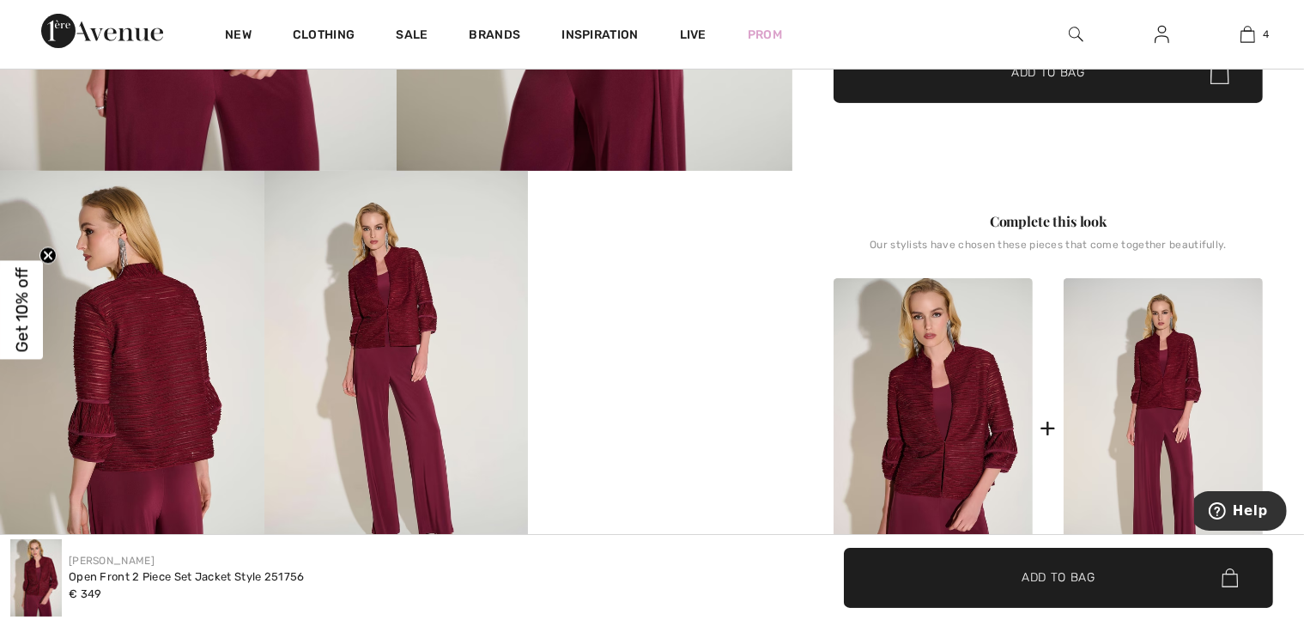
scroll to position [520, 0]
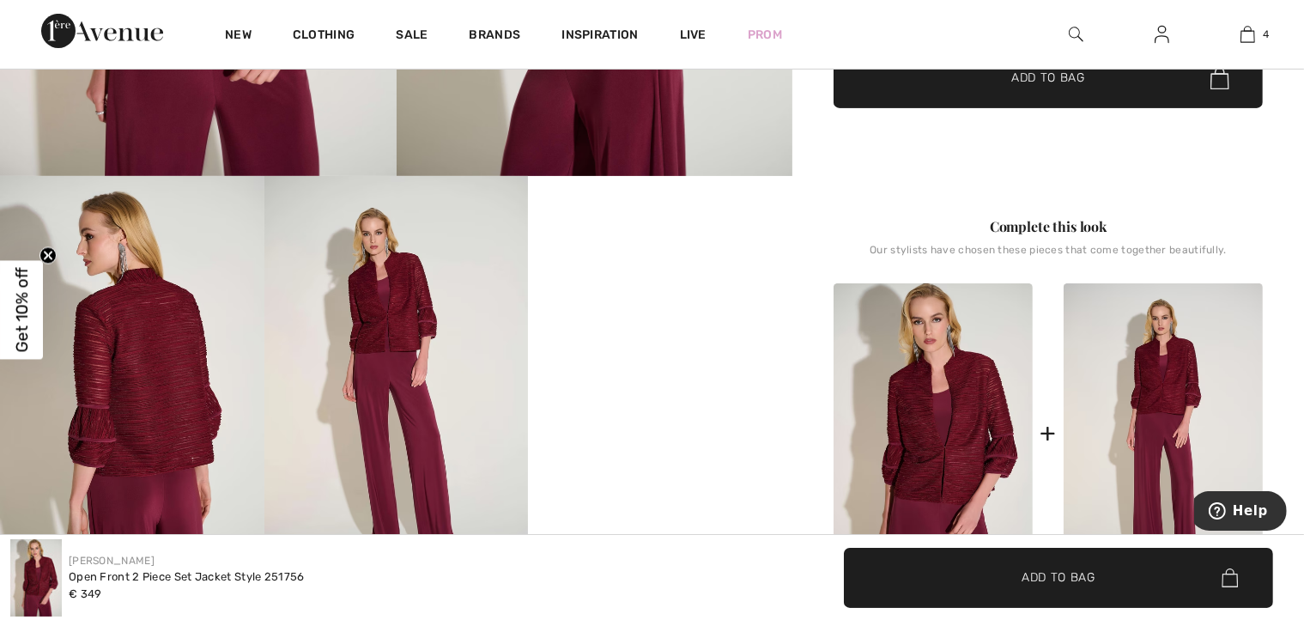
click at [404, 319] on img at bounding box center [396, 374] width 264 height 396
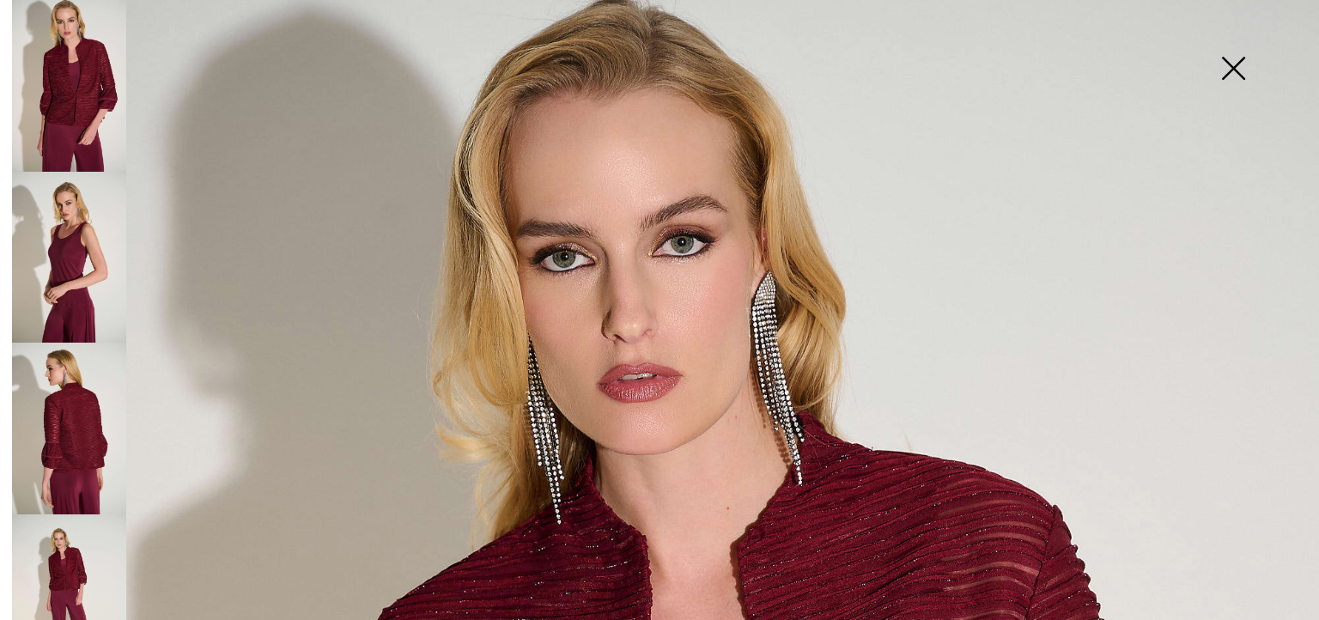
click at [66, 94] on img at bounding box center [69, 86] width 114 height 172
click at [80, 232] on img at bounding box center [69, 258] width 114 height 172
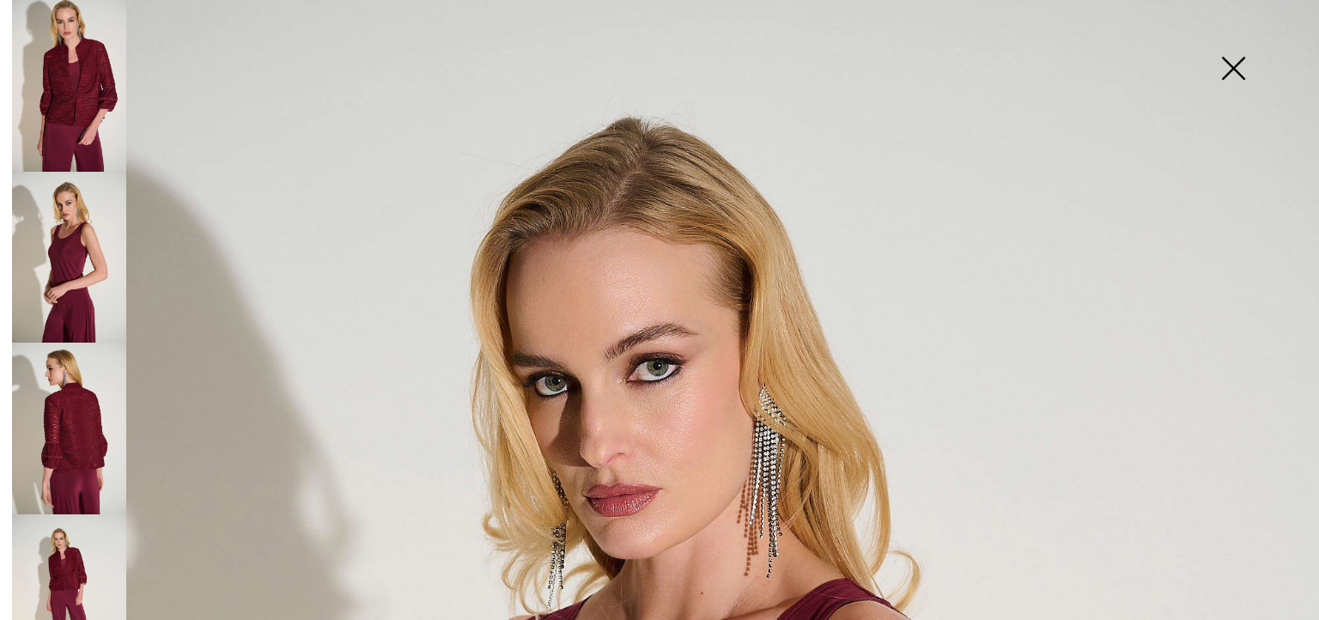
click at [73, 404] on img at bounding box center [69, 429] width 114 height 172
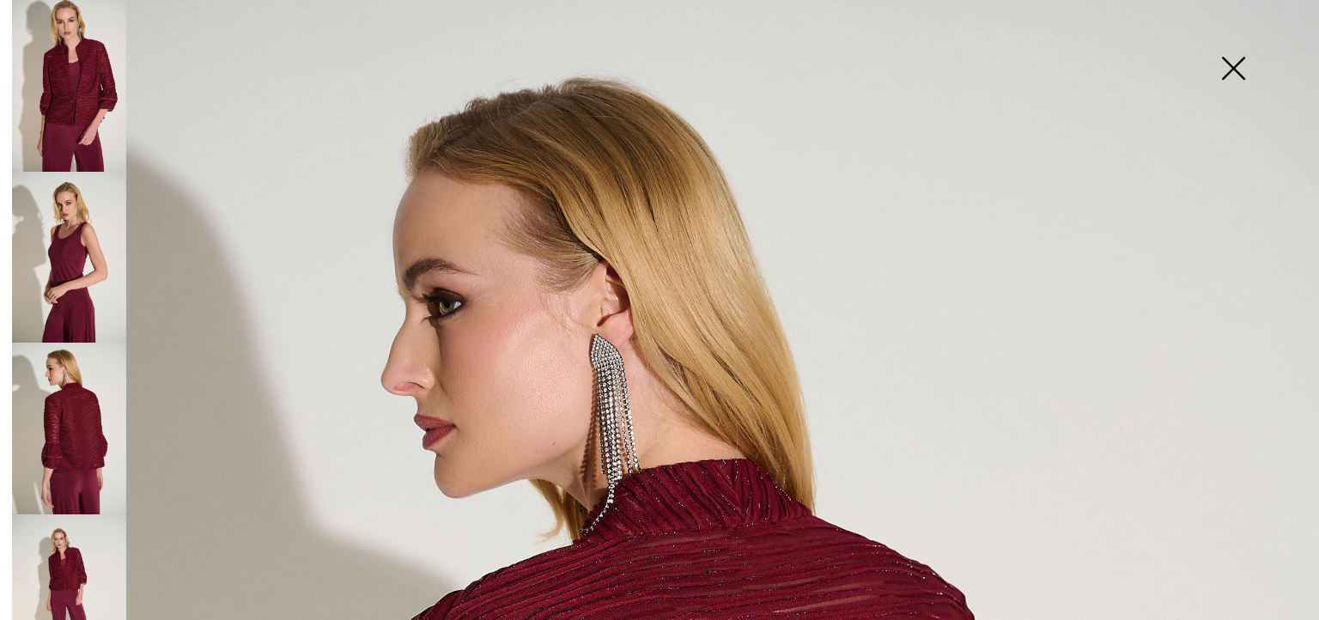
click at [61, 543] on img at bounding box center [69, 600] width 114 height 172
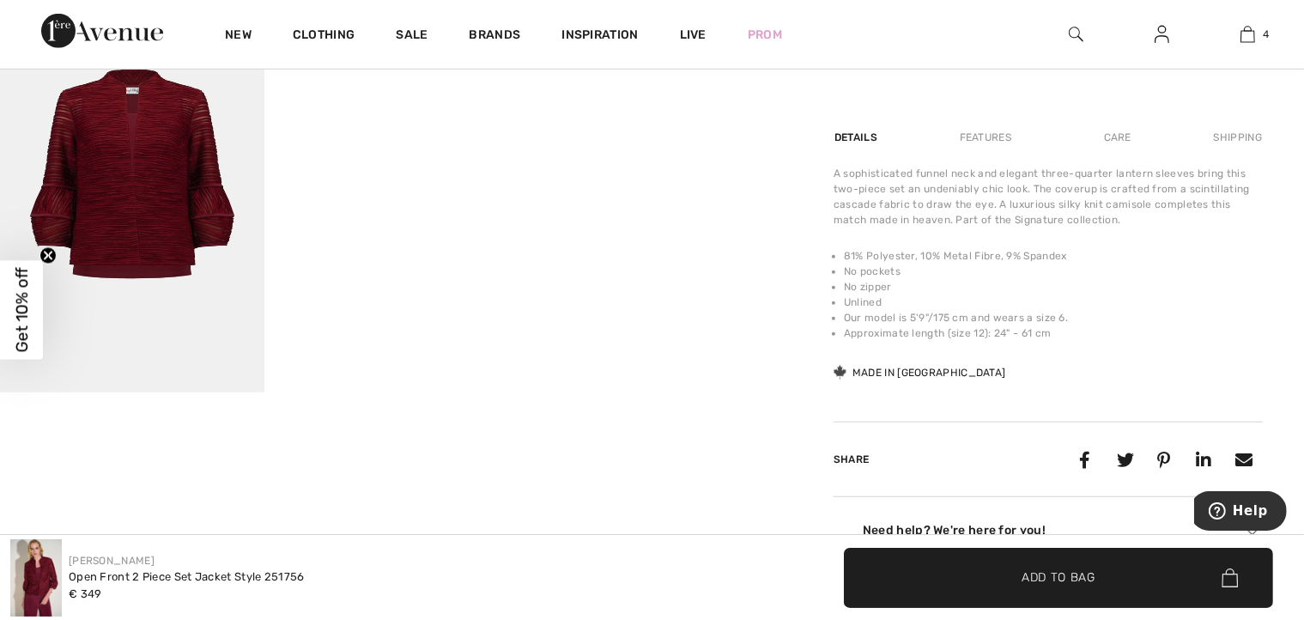
scroll to position [1121, 0]
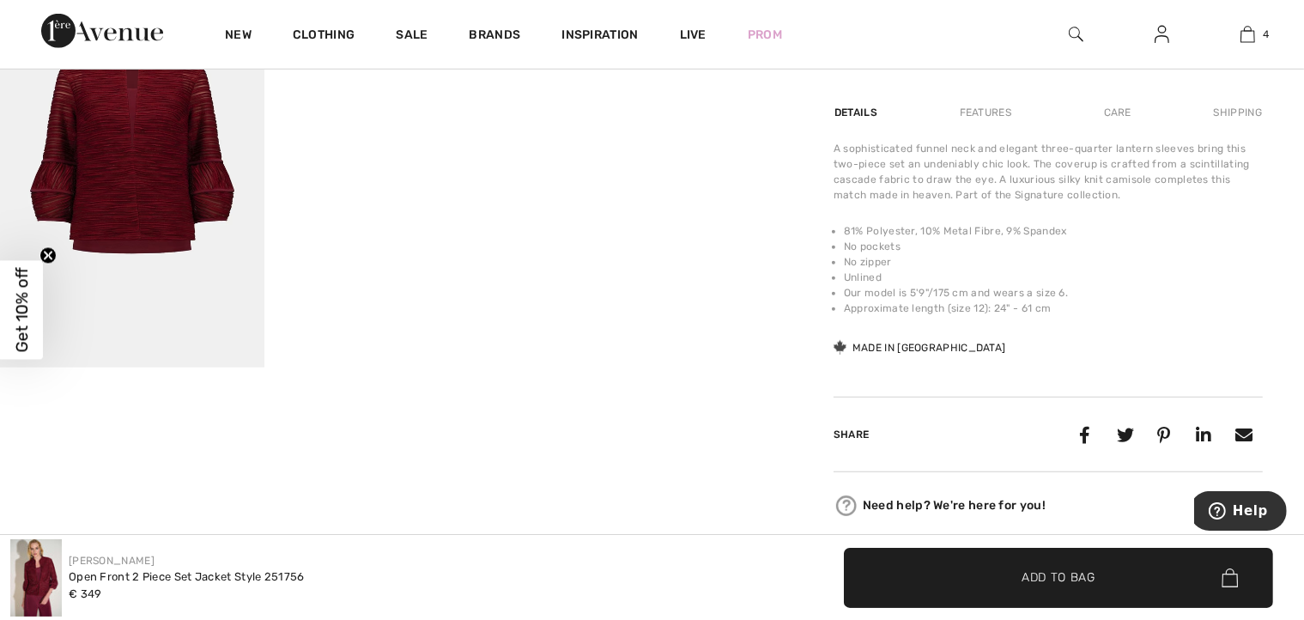
click at [153, 228] on img at bounding box center [132, 170] width 264 height 396
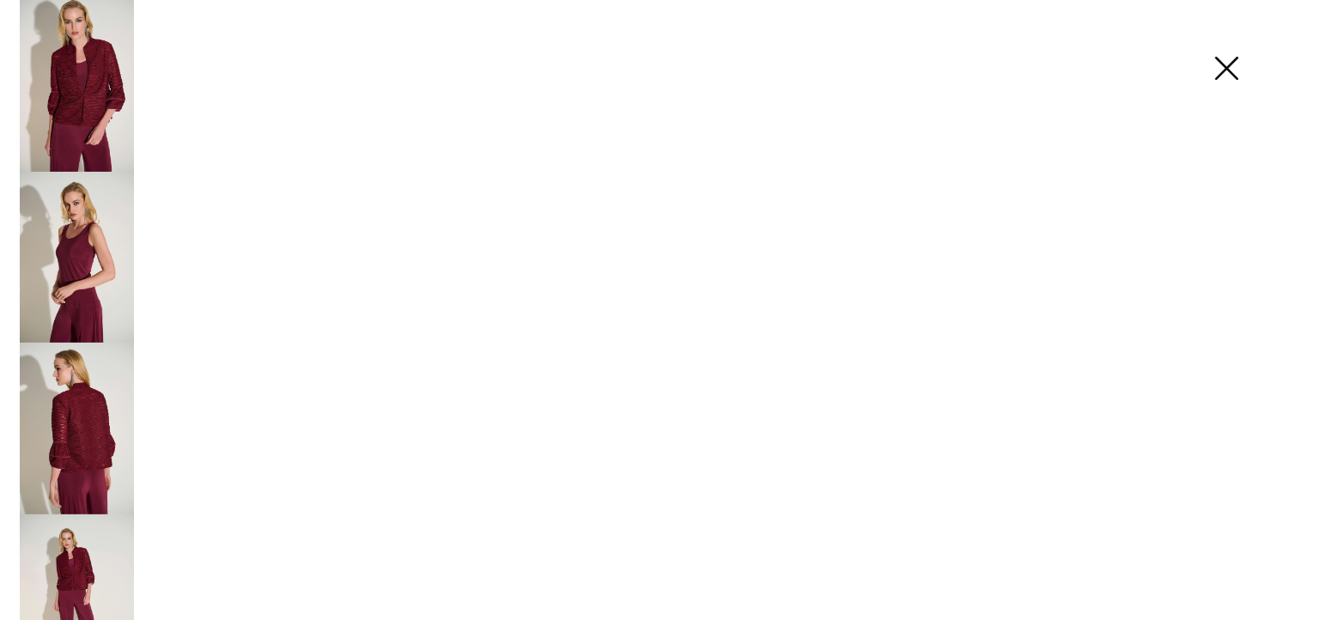
scroll to position [1140, 0]
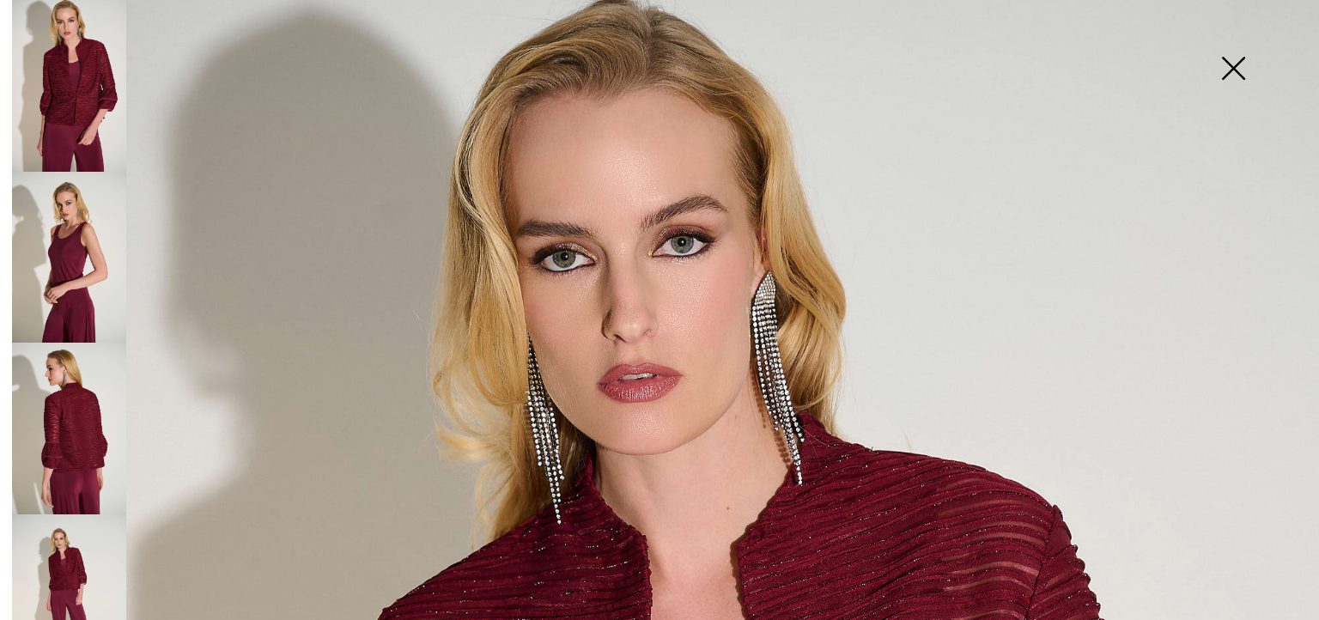
click at [66, 55] on img at bounding box center [69, 86] width 114 height 172
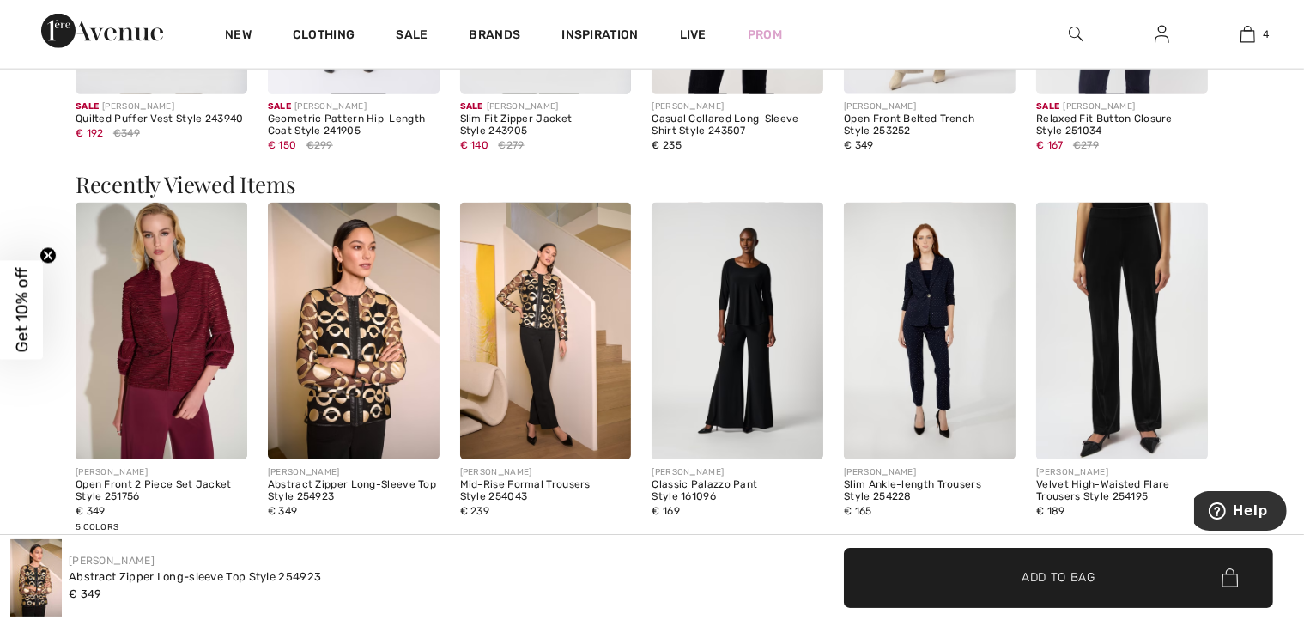
scroll to position [2173, 0]
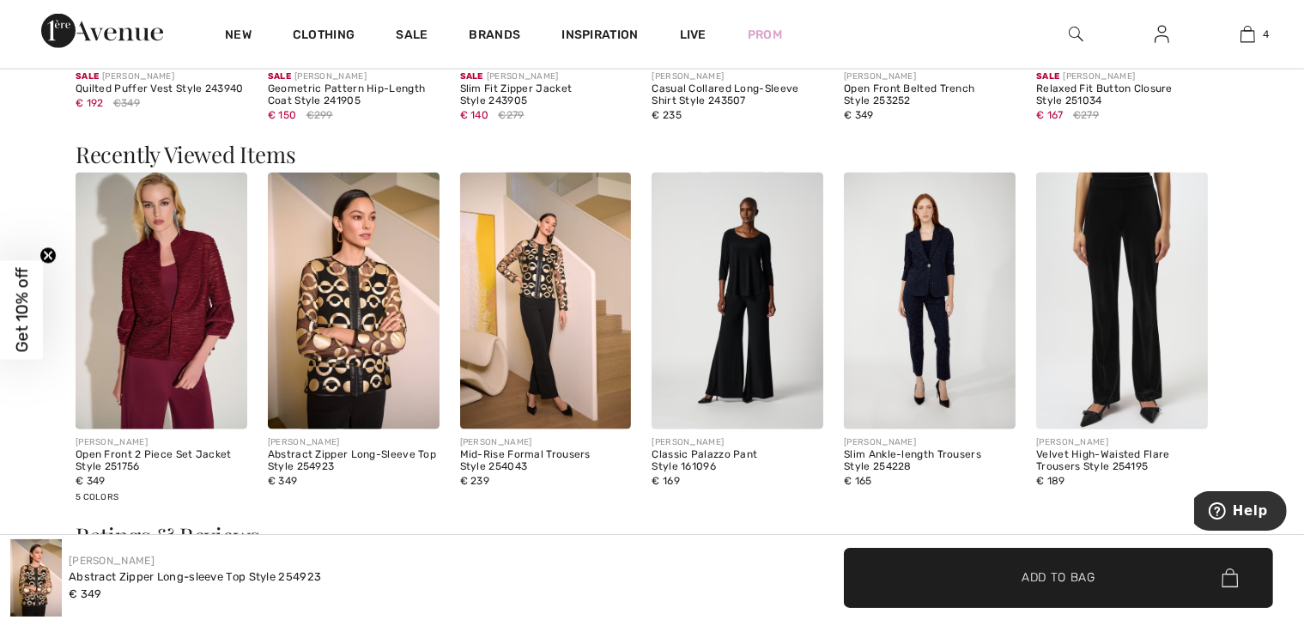
click at [155, 323] on img at bounding box center [162, 302] width 172 height 258
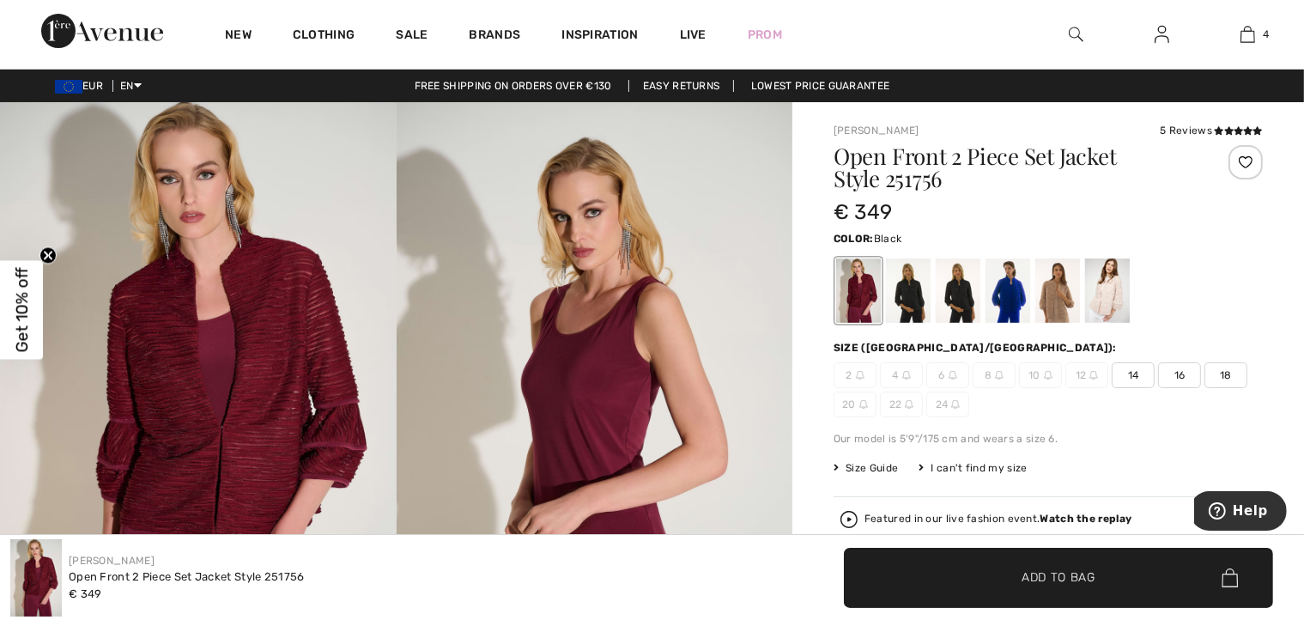
click at [914, 288] on div at bounding box center [908, 290] width 45 height 64
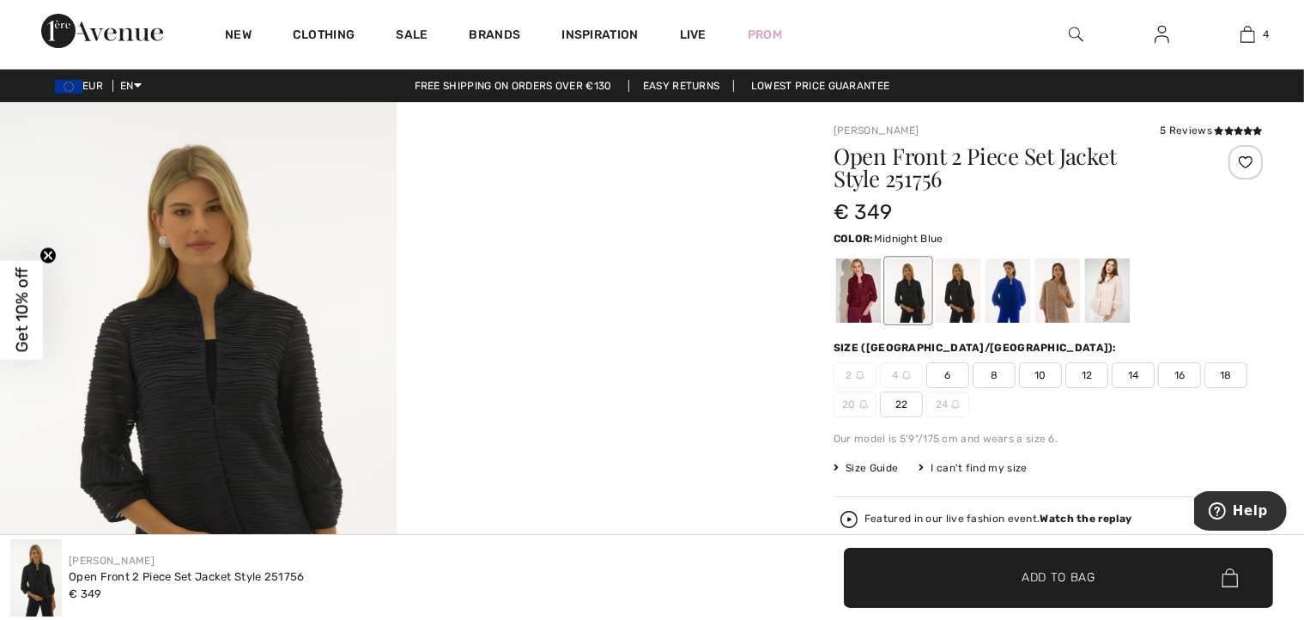
click at [967, 285] on div at bounding box center [958, 290] width 45 height 64
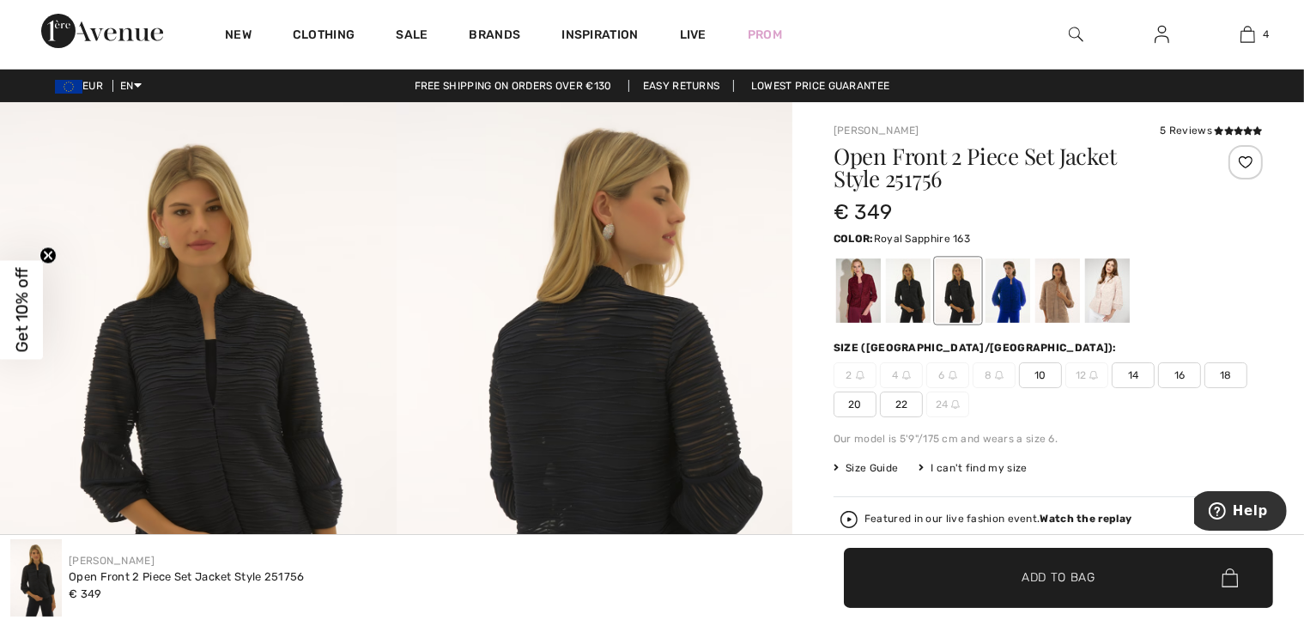
click at [1009, 282] on div at bounding box center [1008, 290] width 45 height 64
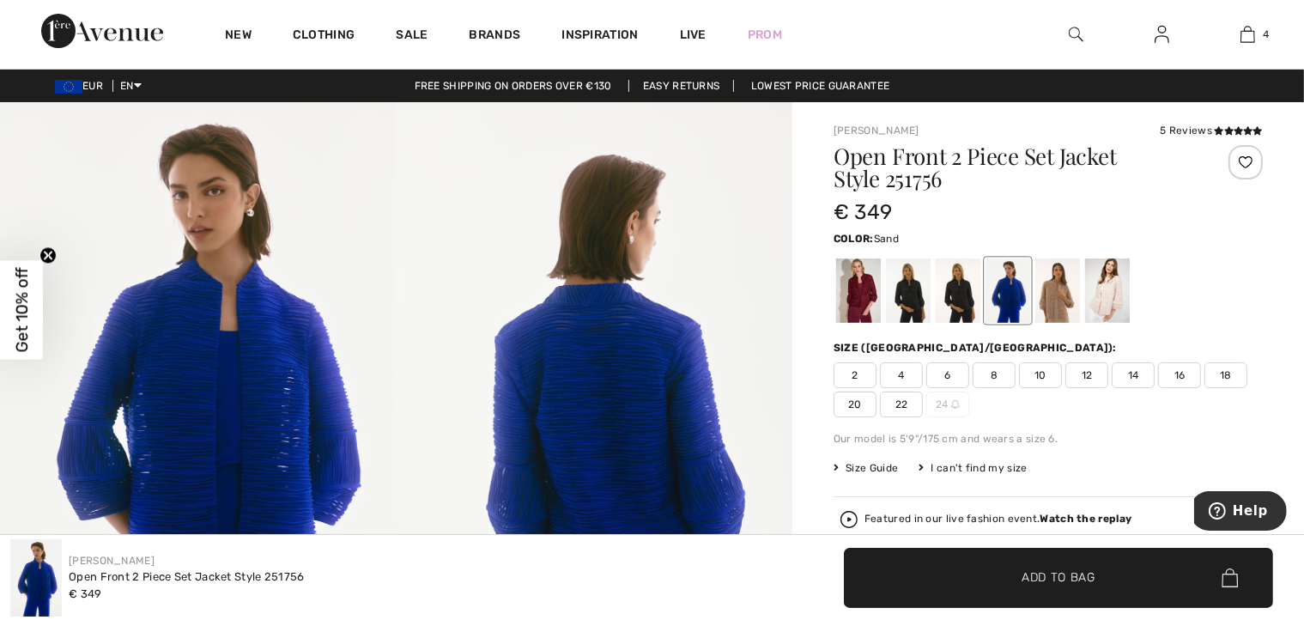
click at [1054, 288] on div at bounding box center [1057, 290] width 45 height 64
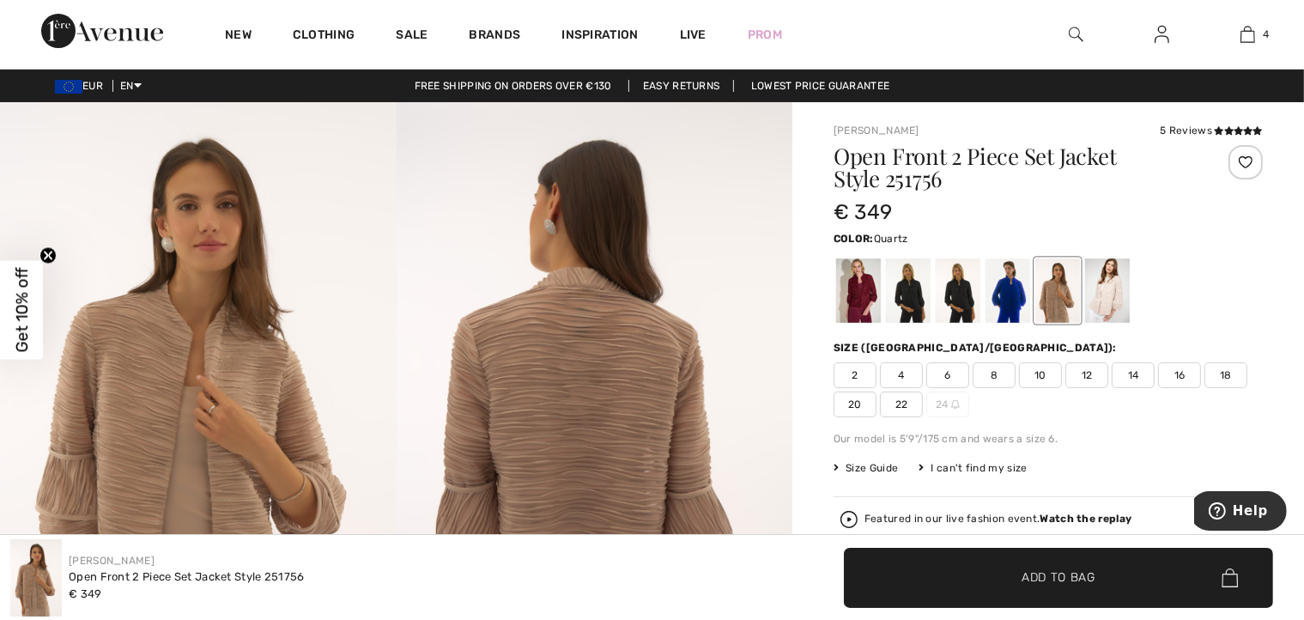
click at [1111, 288] on div at bounding box center [1107, 290] width 45 height 64
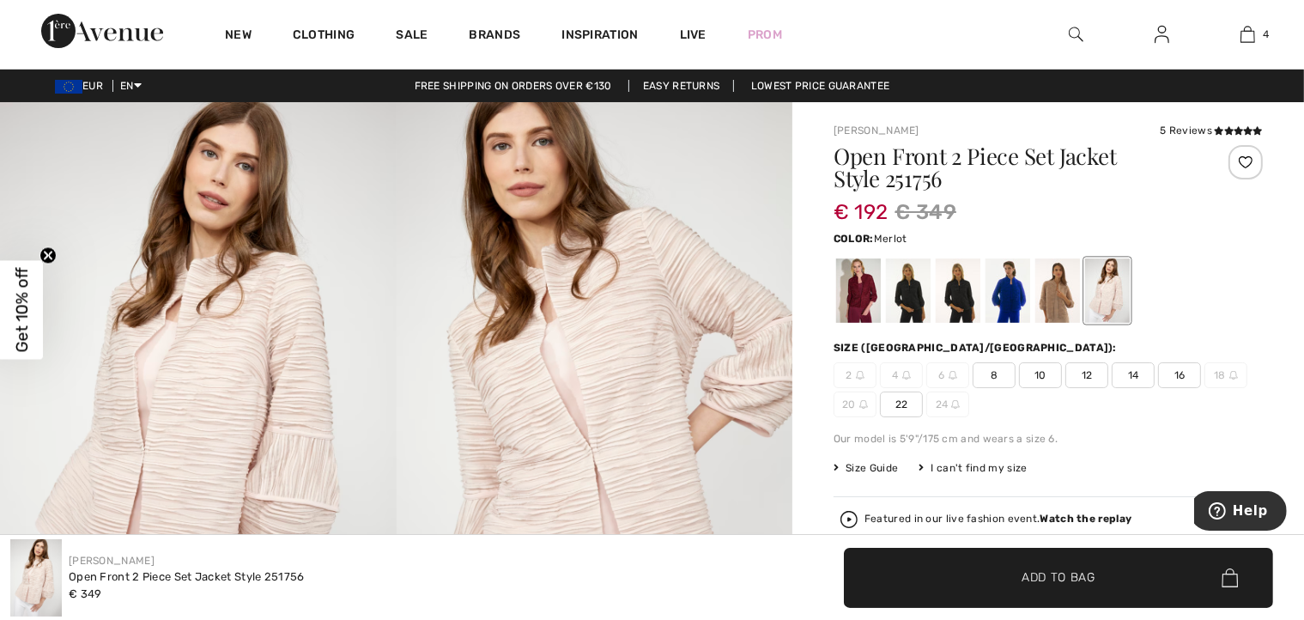
click at [858, 289] on div at bounding box center [858, 290] width 45 height 64
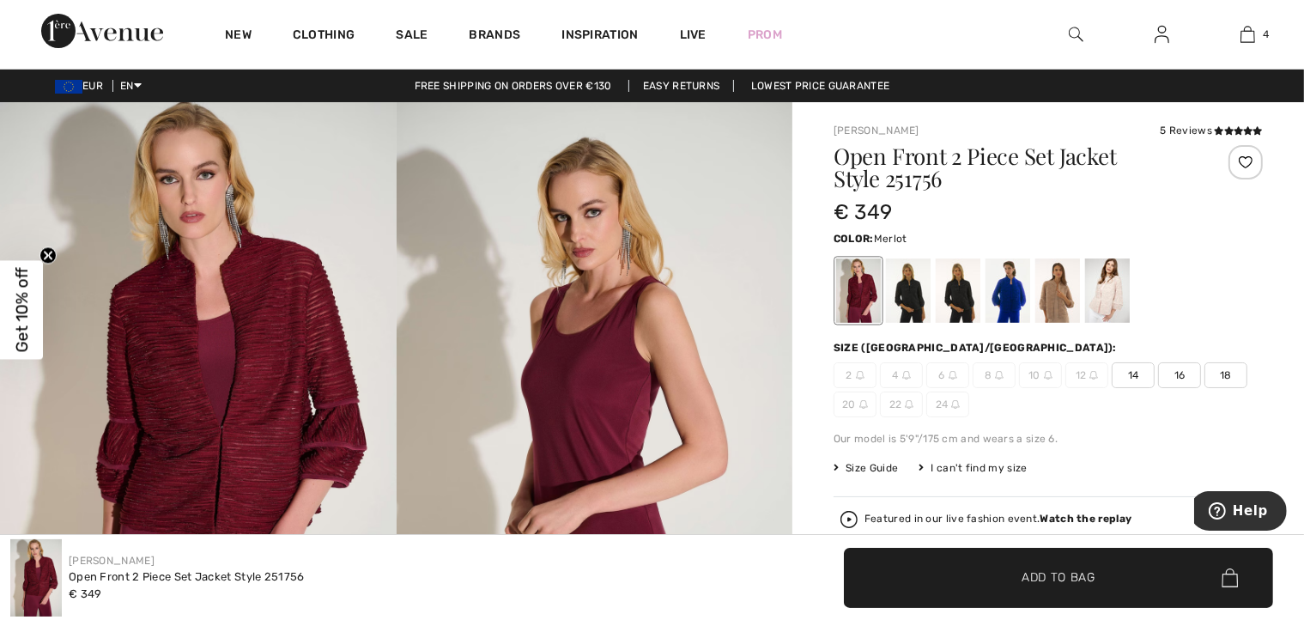
click at [865, 465] on span "Size Guide" at bounding box center [866, 467] width 64 height 15
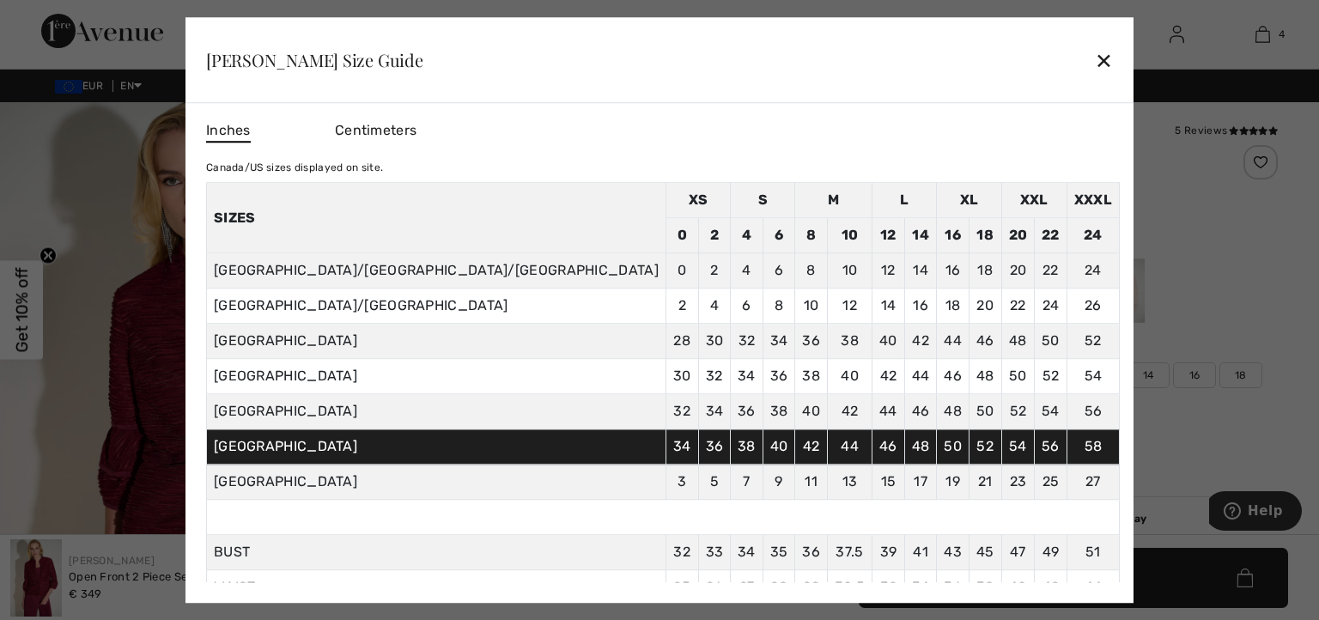
click at [1241, 377] on div at bounding box center [659, 310] width 1319 height 620
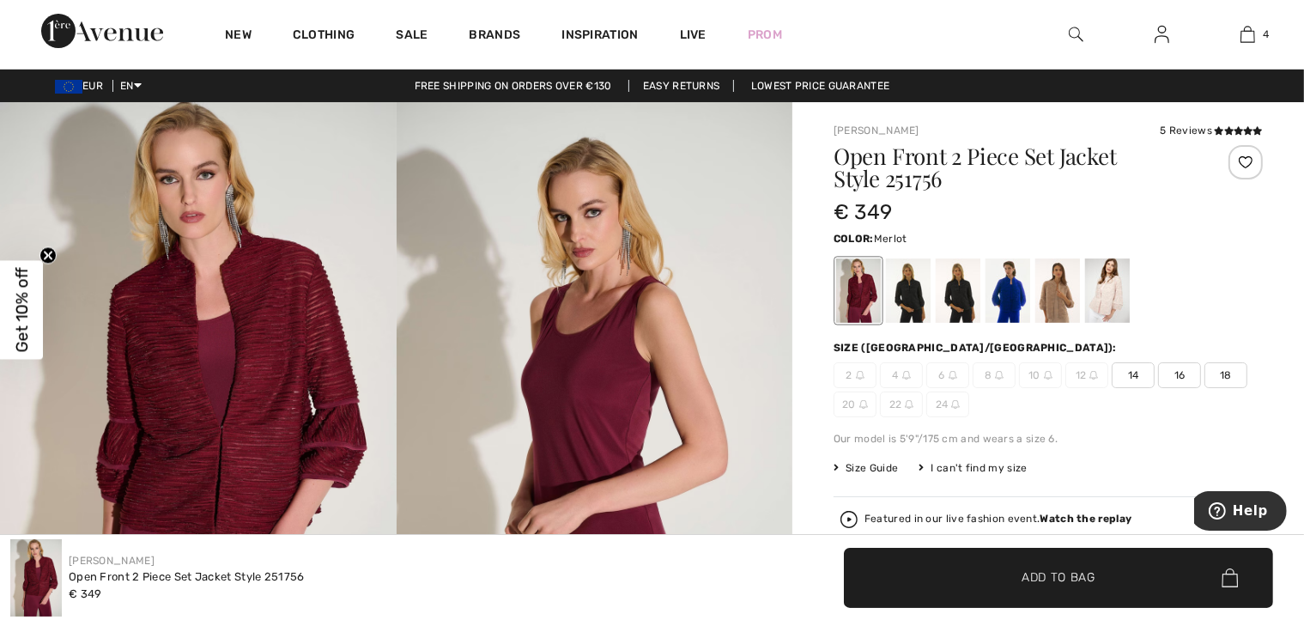
click at [1226, 373] on span "18" at bounding box center [1226, 375] width 43 height 26
click at [1047, 574] on span "Add to Bag" at bounding box center [1059, 577] width 74 height 18
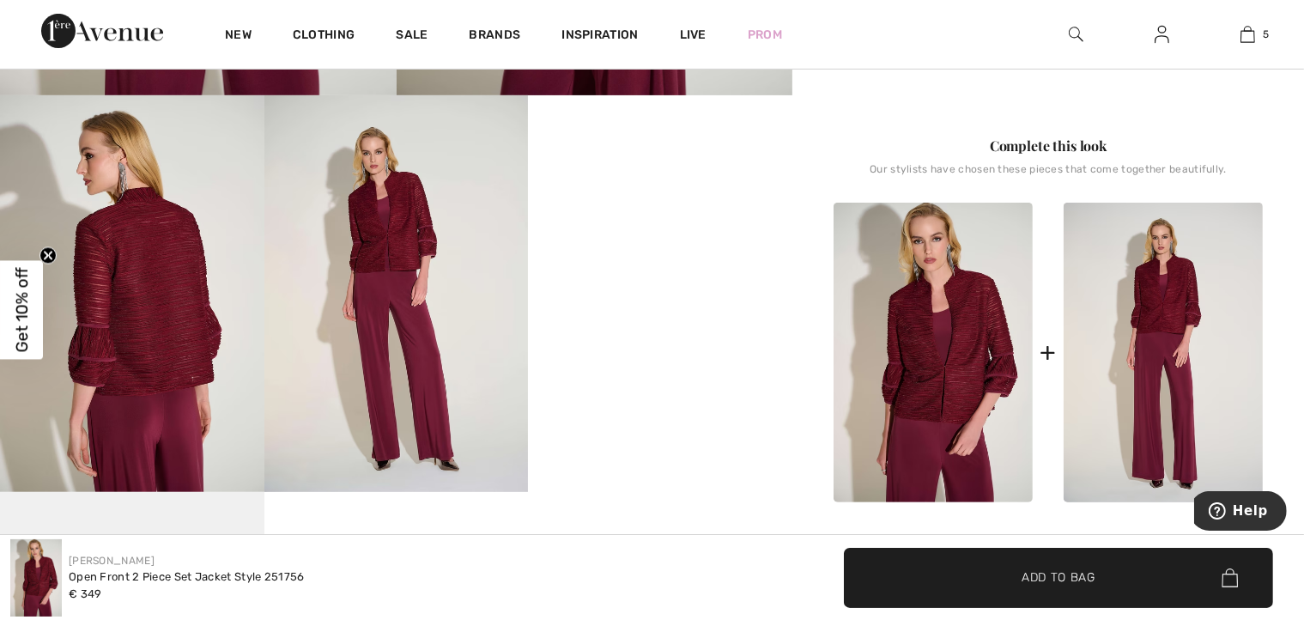
scroll to position [687, 0]
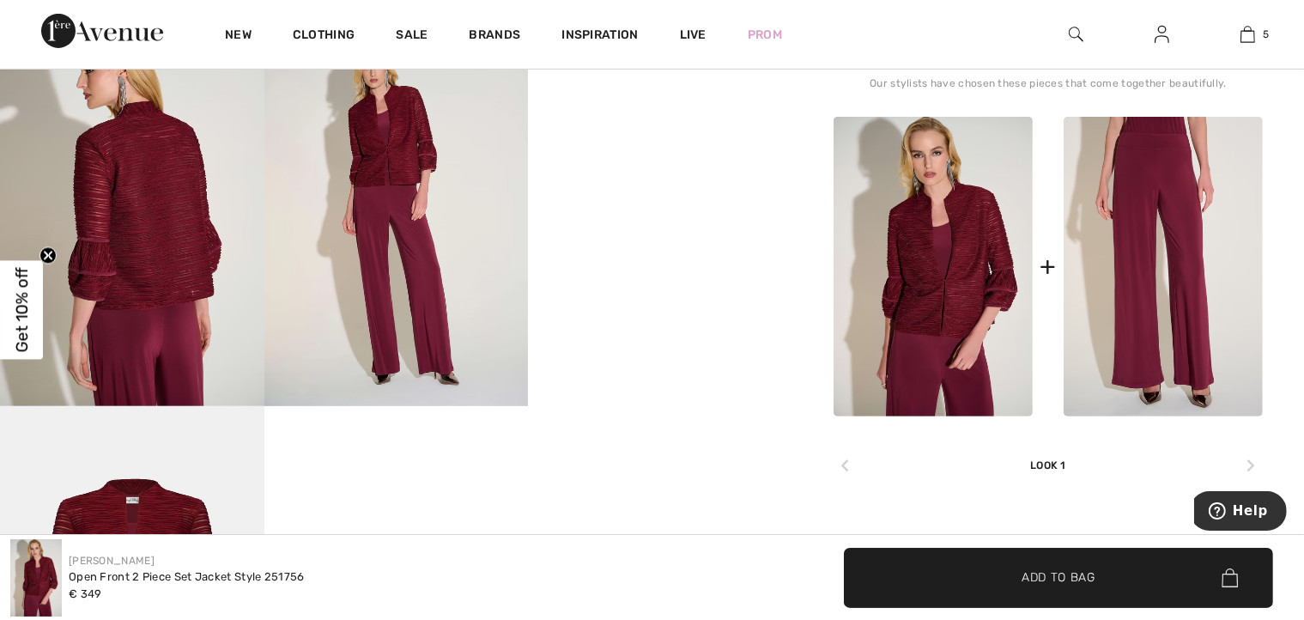
click at [1154, 304] on img at bounding box center [1163, 267] width 199 height 300
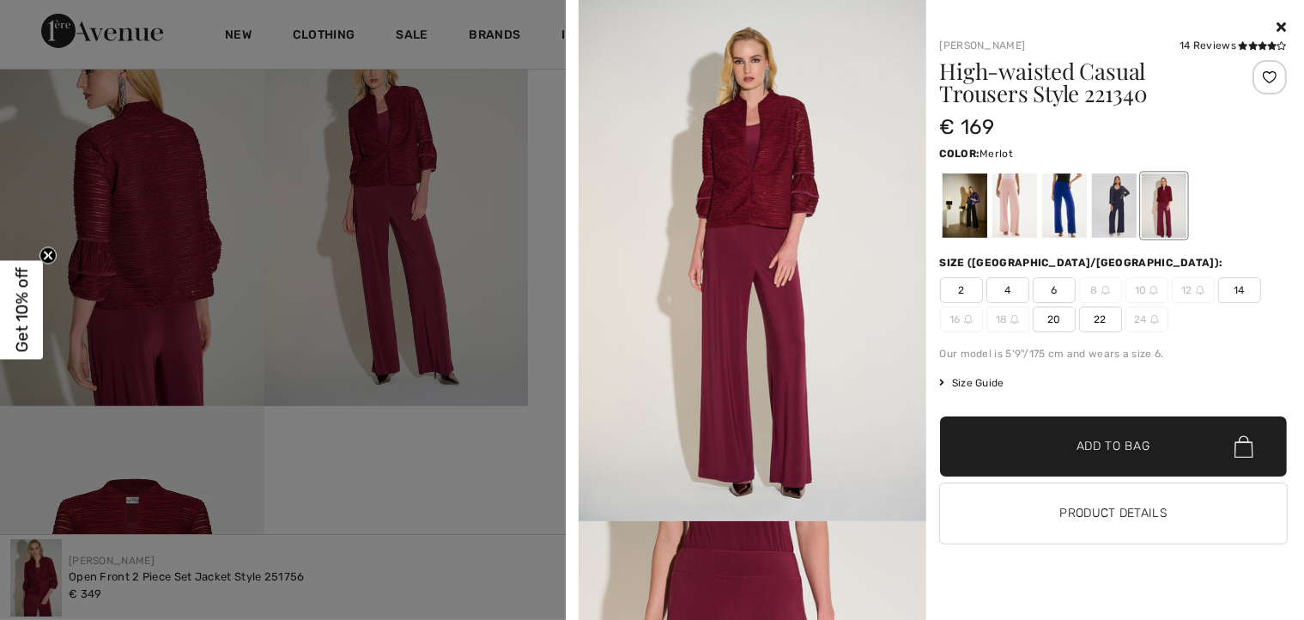
click at [1241, 287] on span "14" at bounding box center [1239, 290] width 43 height 26
click at [1108, 441] on span "Add to Bag" at bounding box center [1114, 447] width 74 height 18
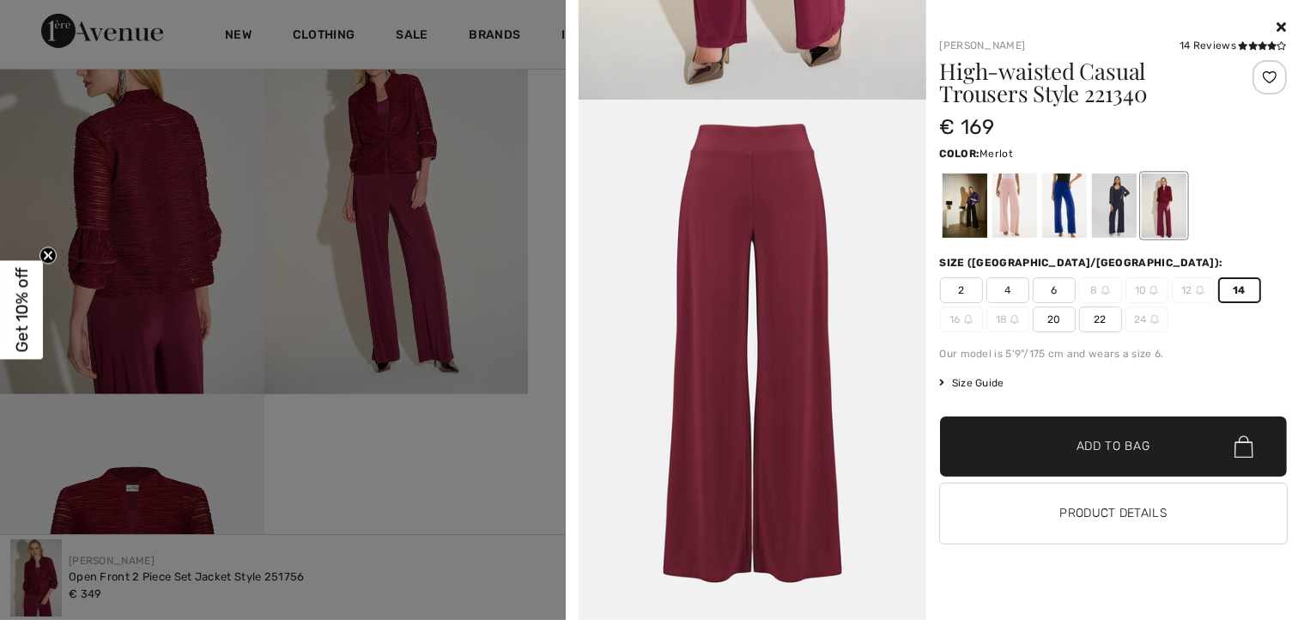
scroll to position [0, 0]
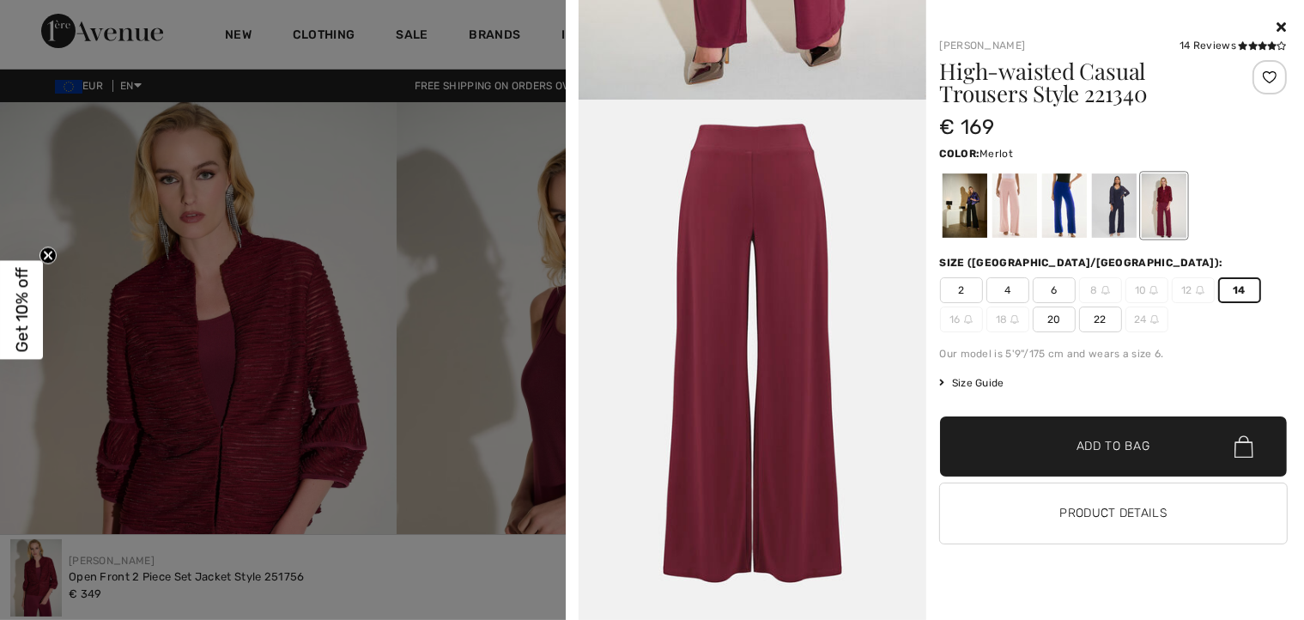
click at [1286, 26] on icon at bounding box center [1282, 27] width 9 height 14
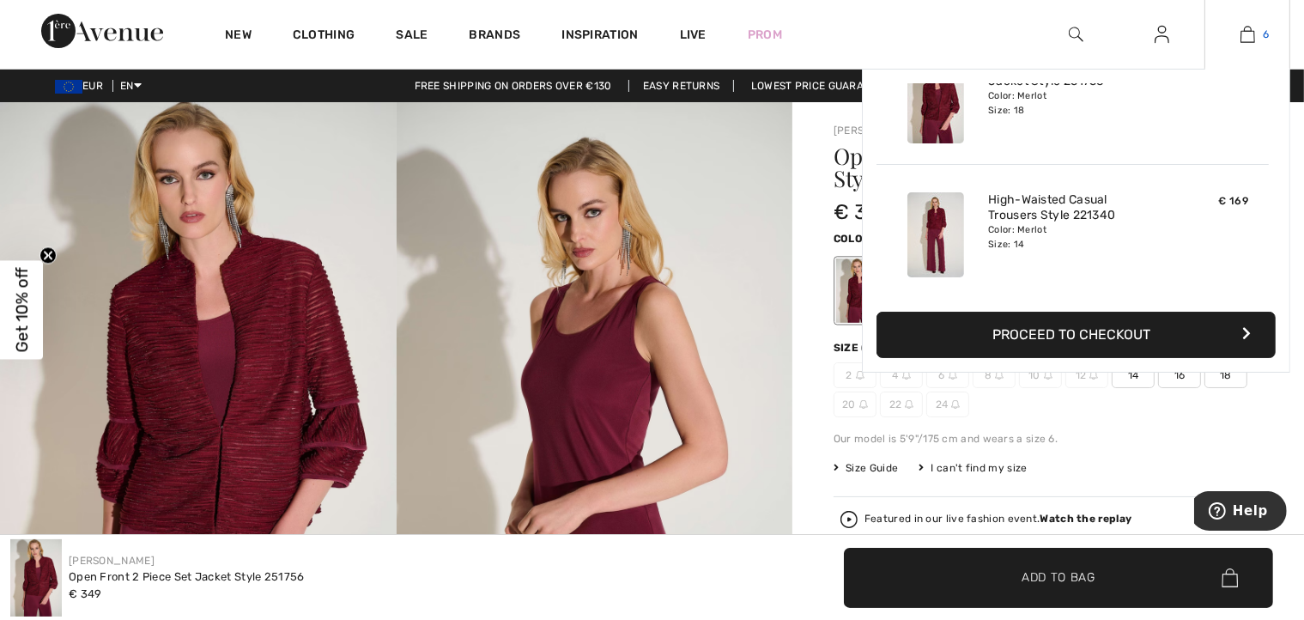
click at [1248, 34] on img at bounding box center [1248, 34] width 15 height 21
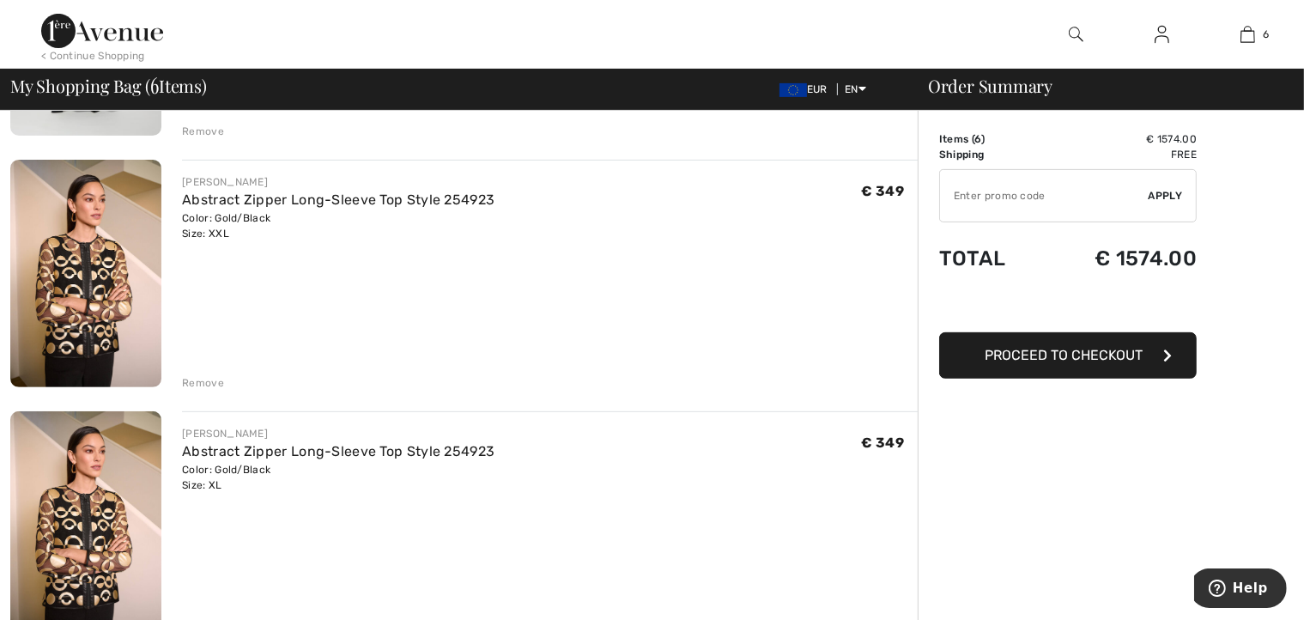
scroll to position [596, 0]
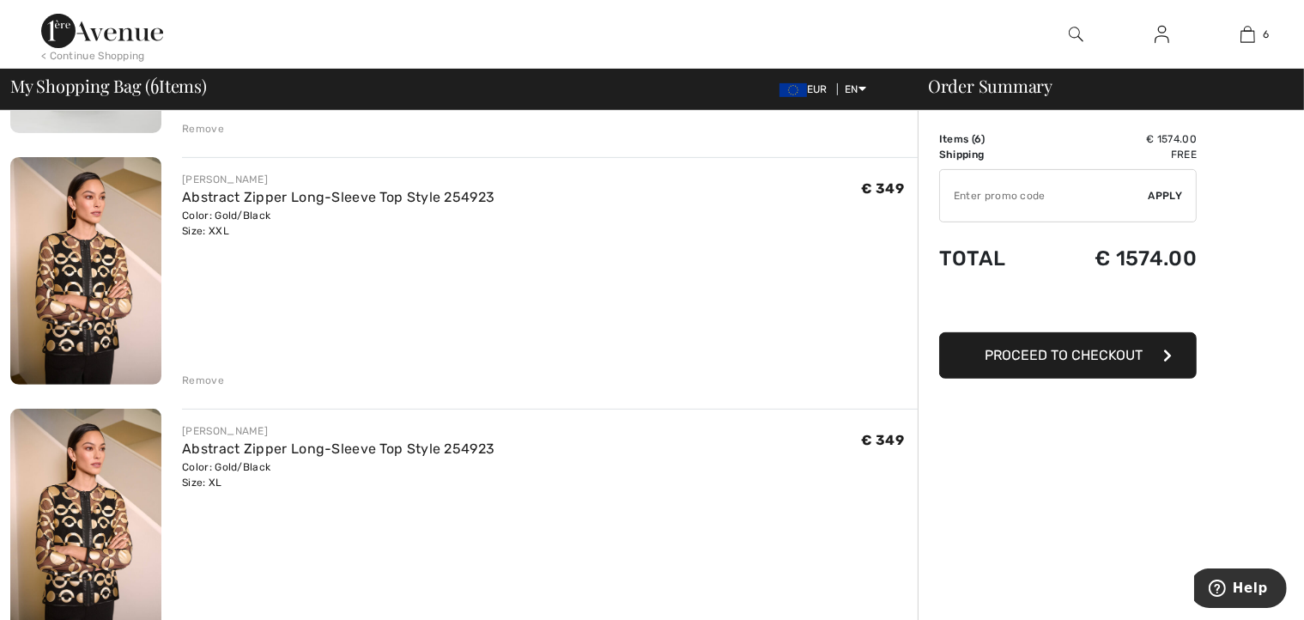
click at [214, 379] on div "Remove" at bounding box center [203, 380] width 42 height 15
